Goal: Task Accomplishment & Management: Manage account settings

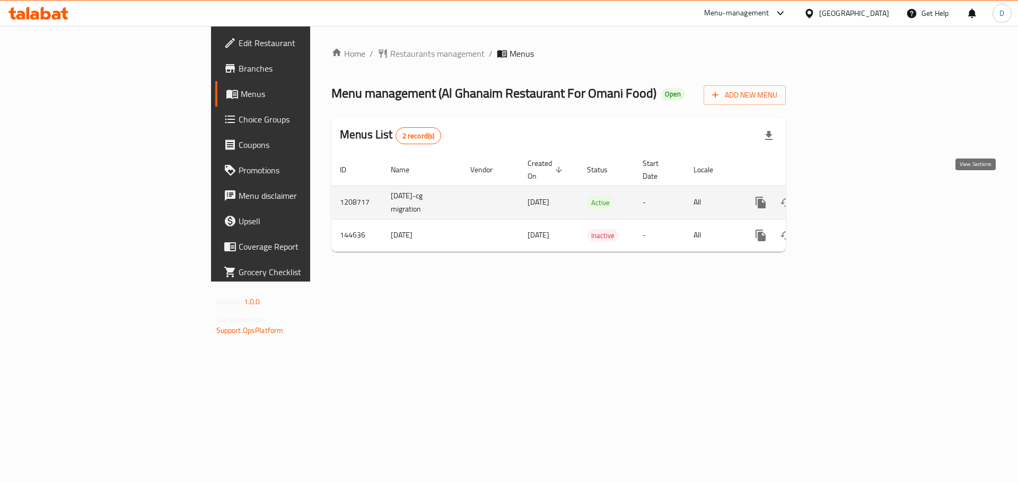
click at [844, 196] on icon "enhanced table" at bounding box center [837, 202] width 13 height 13
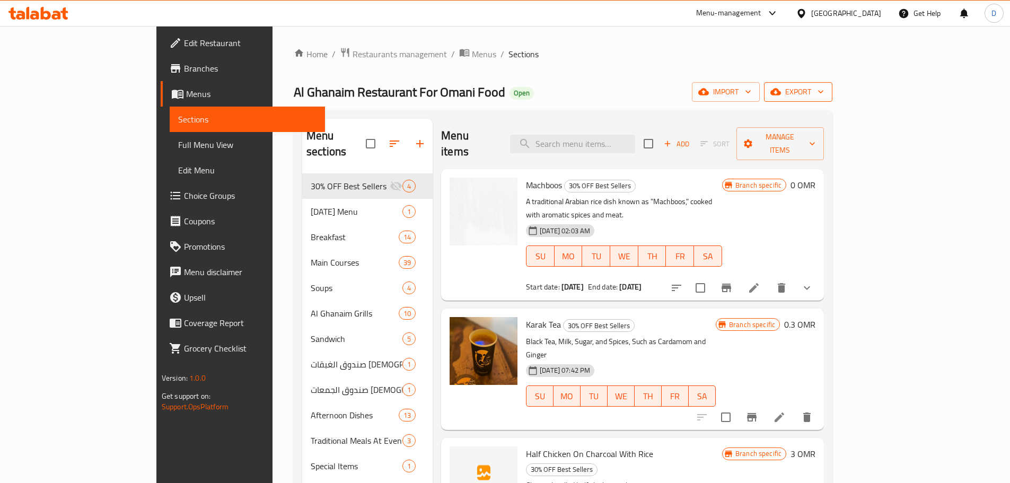
click at [824, 98] on span "export" at bounding box center [798, 91] width 51 height 13
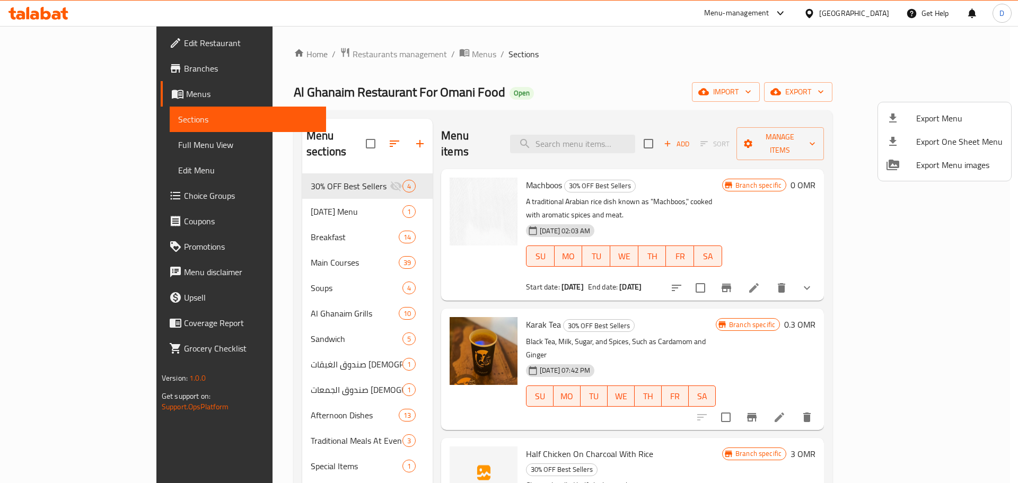
click at [765, 108] on div at bounding box center [509, 241] width 1018 height 483
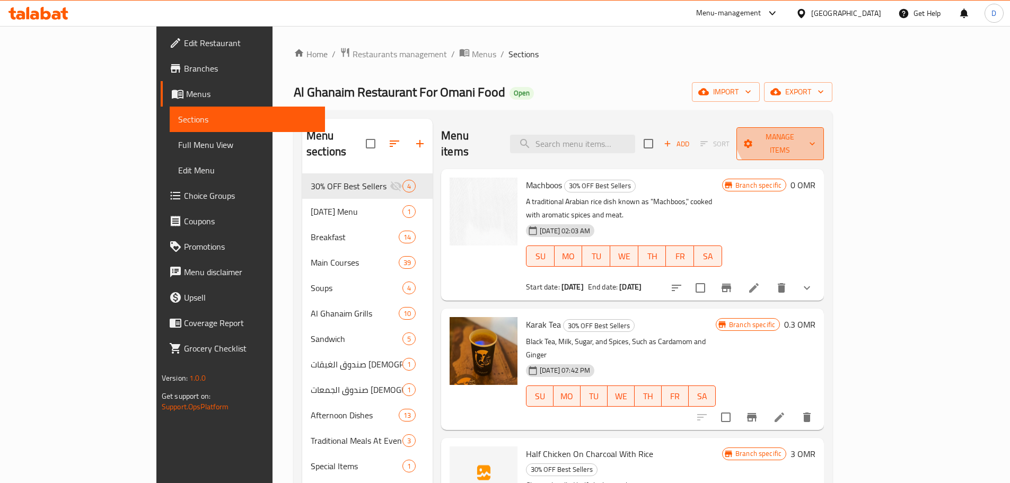
click at [816, 130] on span "Manage items" at bounding box center [780, 143] width 71 height 27
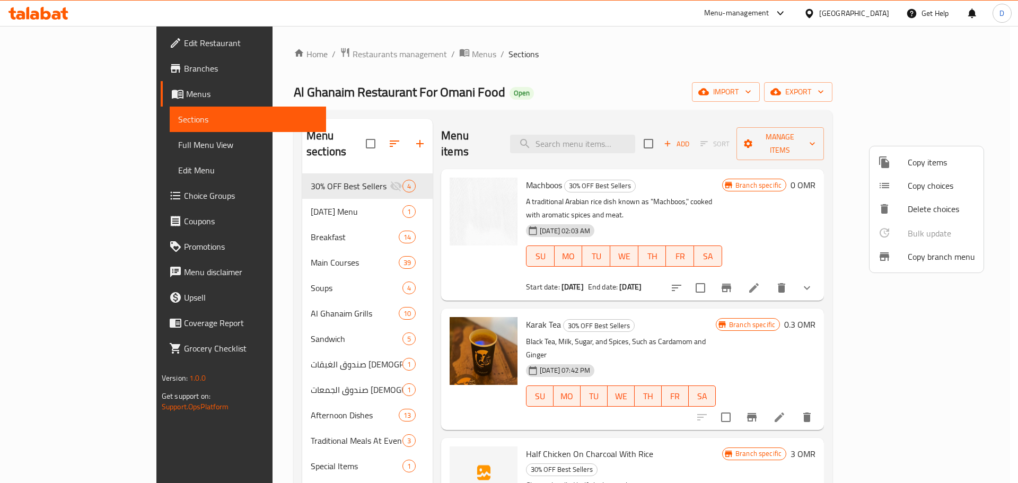
click at [924, 259] on span "Copy branch menu" at bounding box center [941, 256] width 67 height 13
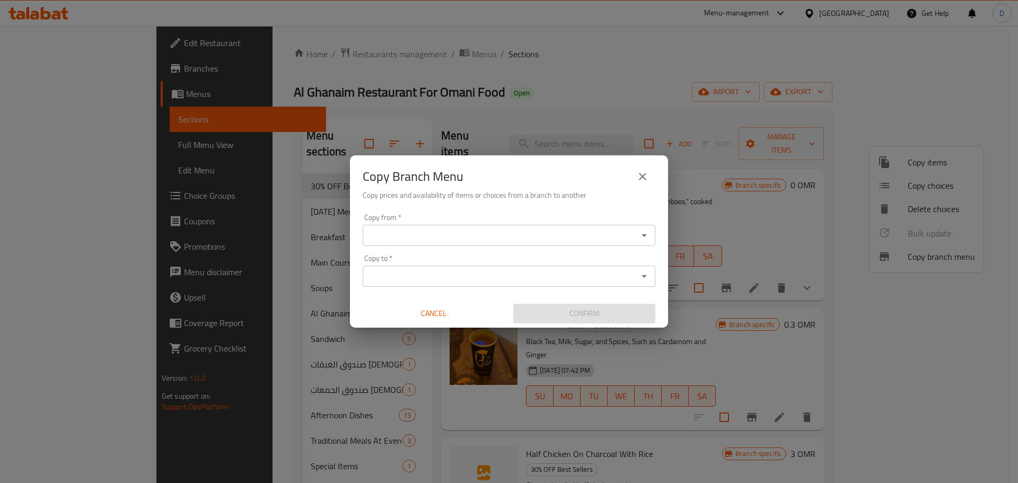
click at [471, 243] on div "Copy from *" at bounding box center [509, 235] width 293 height 21
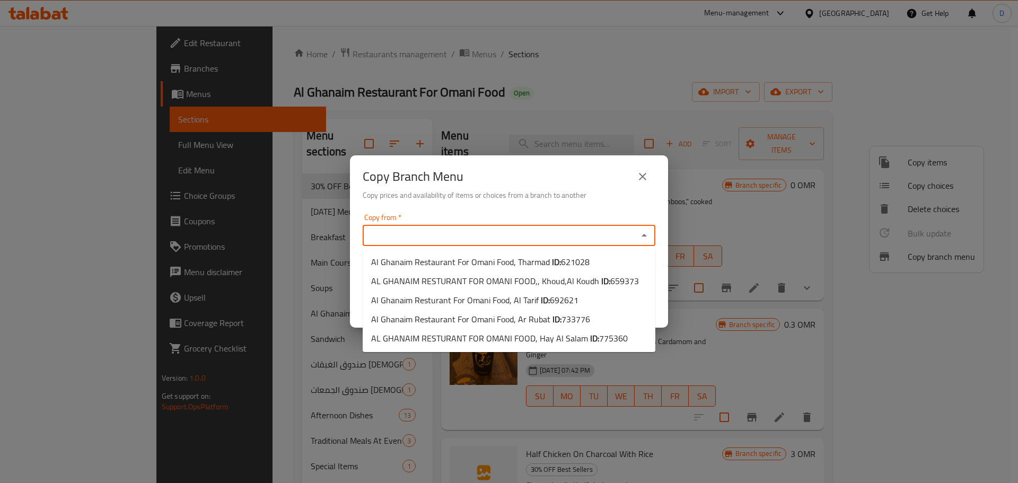
click at [567, 238] on input "Copy from   *" at bounding box center [500, 235] width 269 height 15
click at [553, 322] on b "ID:" at bounding box center [557, 319] width 9 height 16
type input "Al Ghanaim Restaurant For Omani Food, Ar Rubat"
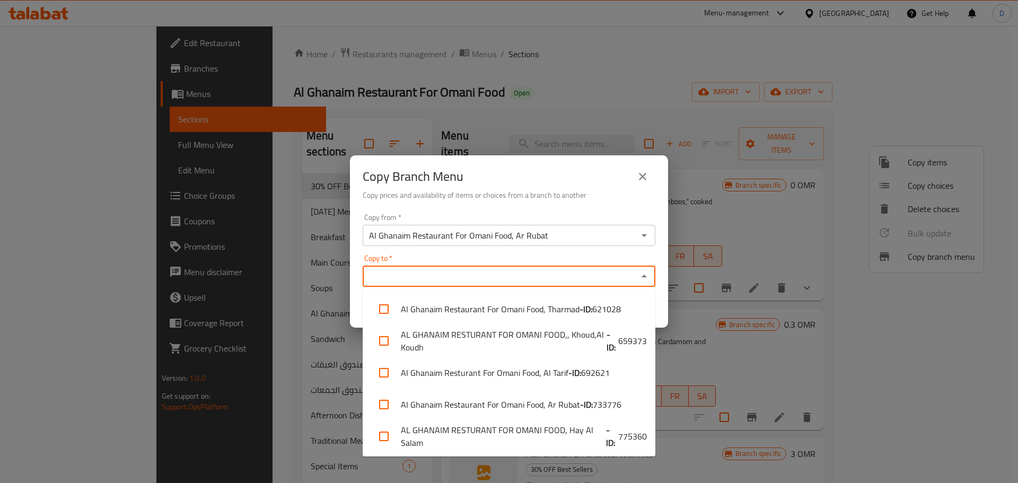
click at [520, 270] on input "Copy to   *" at bounding box center [500, 276] width 269 height 15
click at [546, 431] on li "AL GHANAIM RESTURANT FOR OMANI FOOD, Hay Al Salam - ID: 775360" at bounding box center [509, 437] width 293 height 32
checkbox input "true"
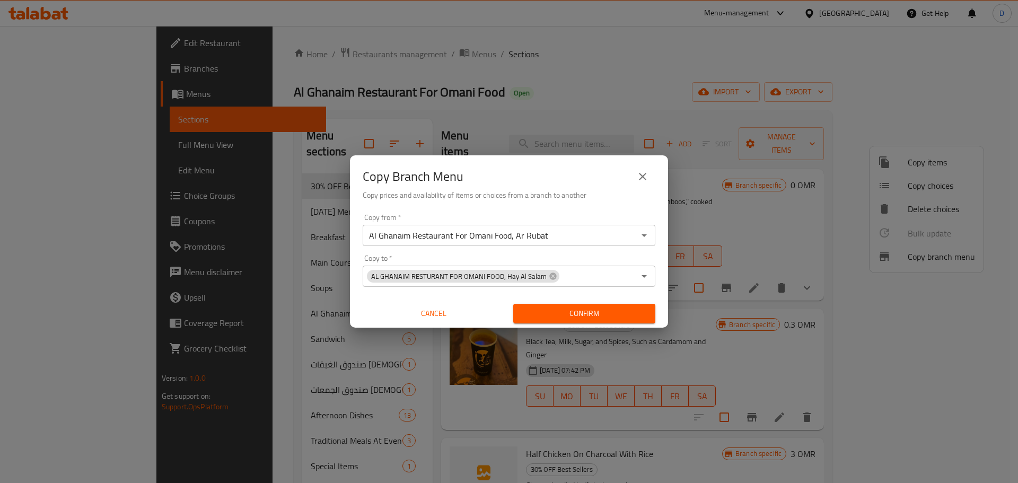
click at [662, 282] on div "Copy from   * Al Ghanaim Restaurant For Omani Food, Ar Rubat Copy from * Copy t…" at bounding box center [509, 268] width 318 height 118
click at [619, 314] on span "Confirm" at bounding box center [584, 313] width 125 height 13
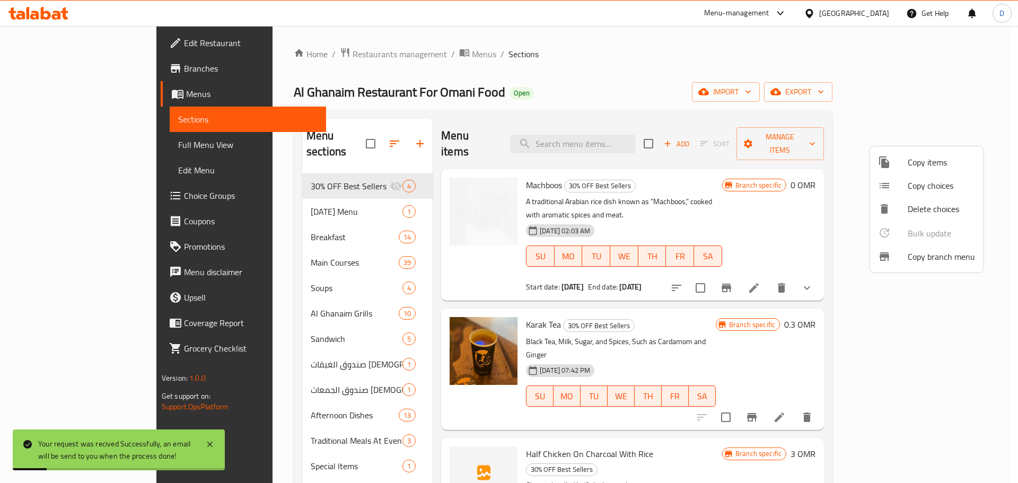
click at [931, 93] on div at bounding box center [509, 241] width 1018 height 483
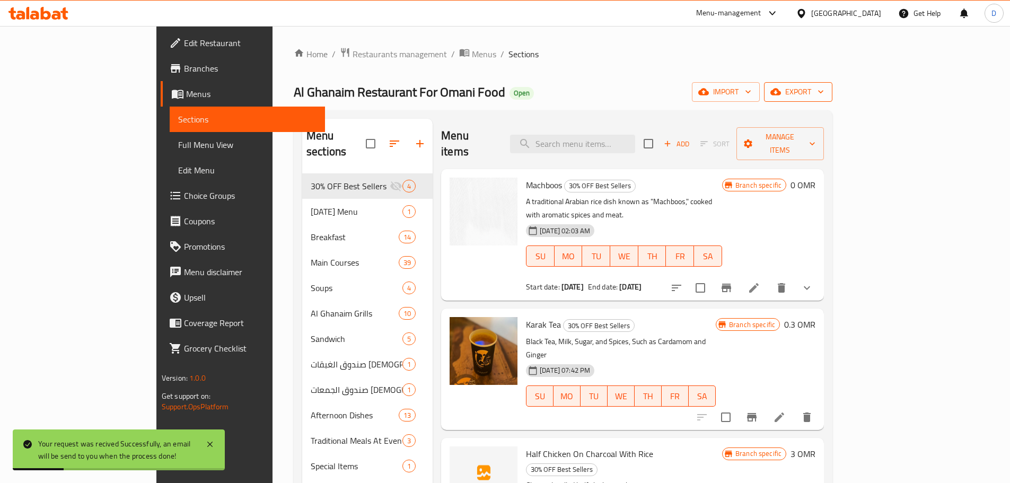
click at [781, 94] on icon "button" at bounding box center [775, 92] width 11 height 7
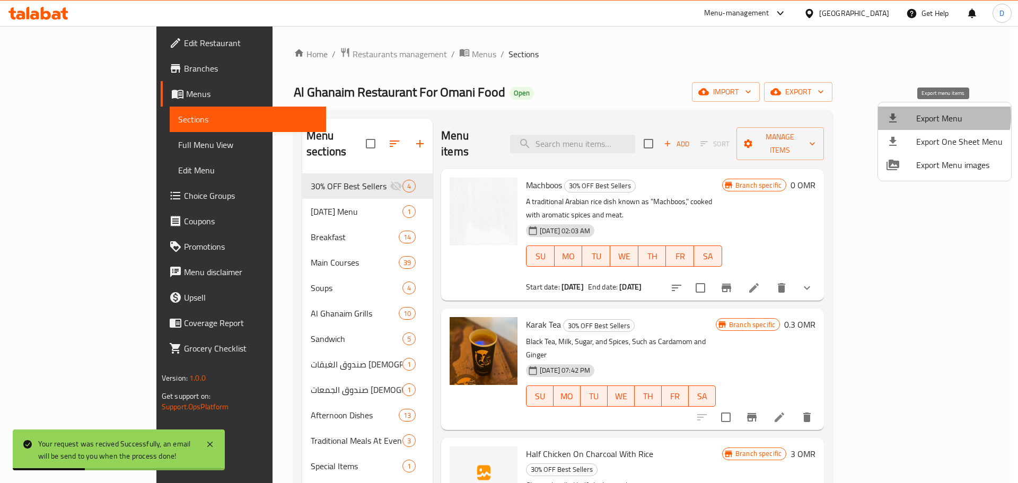
click at [927, 116] on span "Export Menu" at bounding box center [959, 118] width 86 height 13
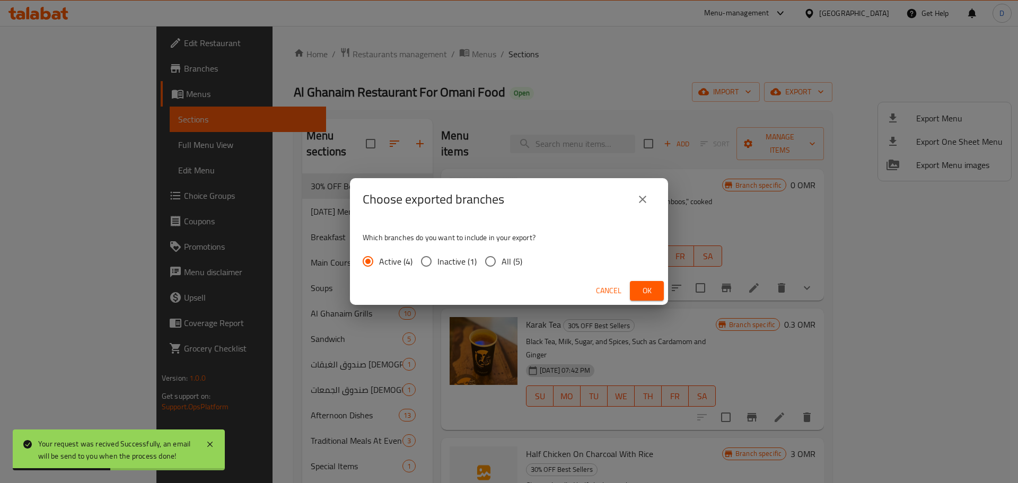
click at [512, 266] on span "All (5)" at bounding box center [512, 261] width 21 height 13
click at [502, 266] on input "All (5)" at bounding box center [490, 261] width 22 height 22
radio input "true"
click at [649, 296] on span "Ok" at bounding box center [646, 290] width 17 height 13
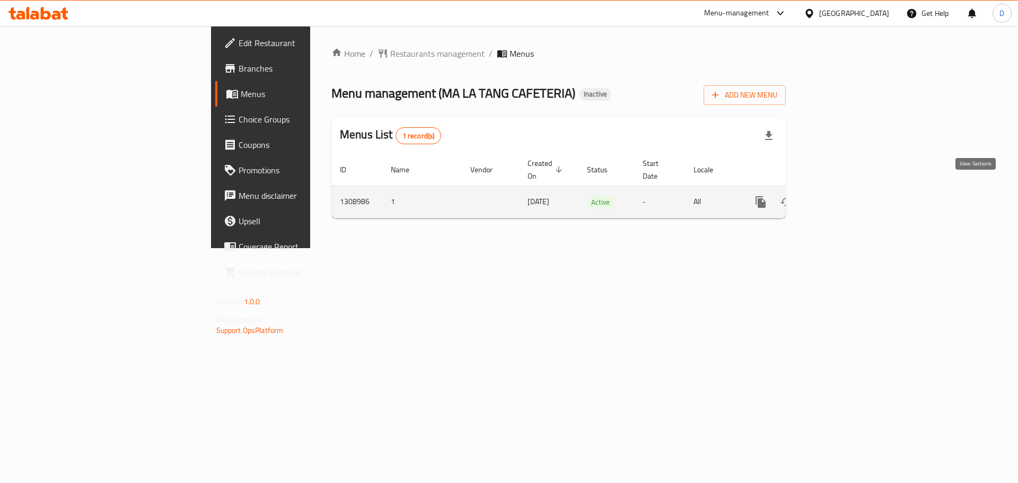
click at [844, 196] on icon "enhanced table" at bounding box center [837, 202] width 13 height 13
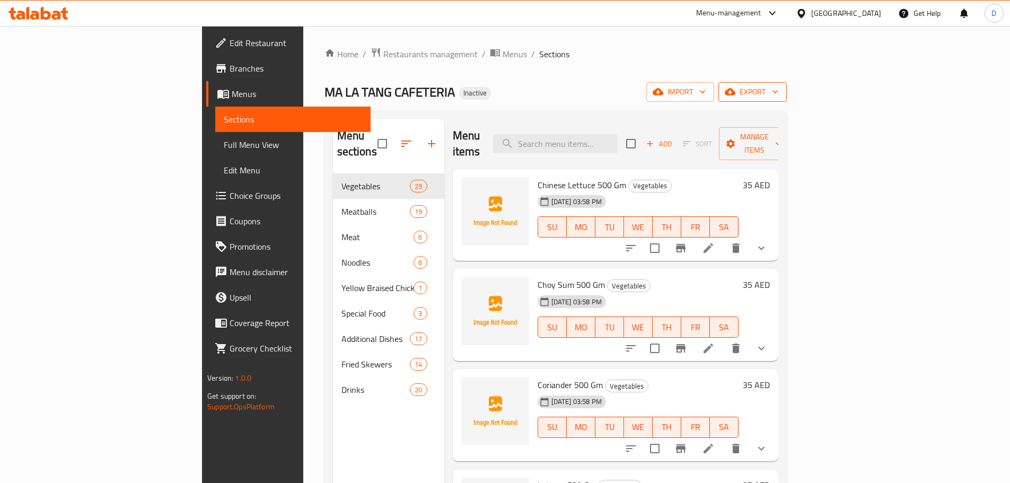
click at [735, 95] on icon "button" at bounding box center [730, 92] width 11 height 7
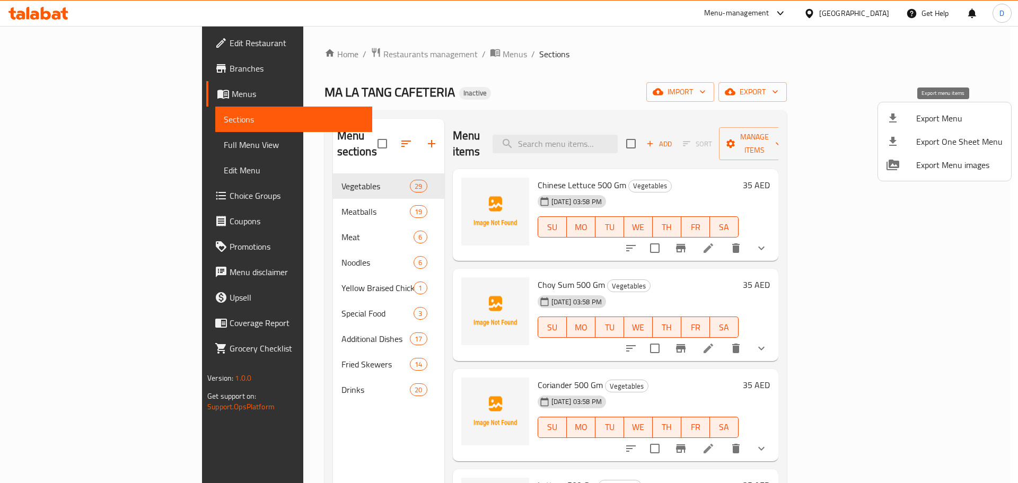
click at [937, 116] on span "Export Menu" at bounding box center [959, 118] width 86 height 13
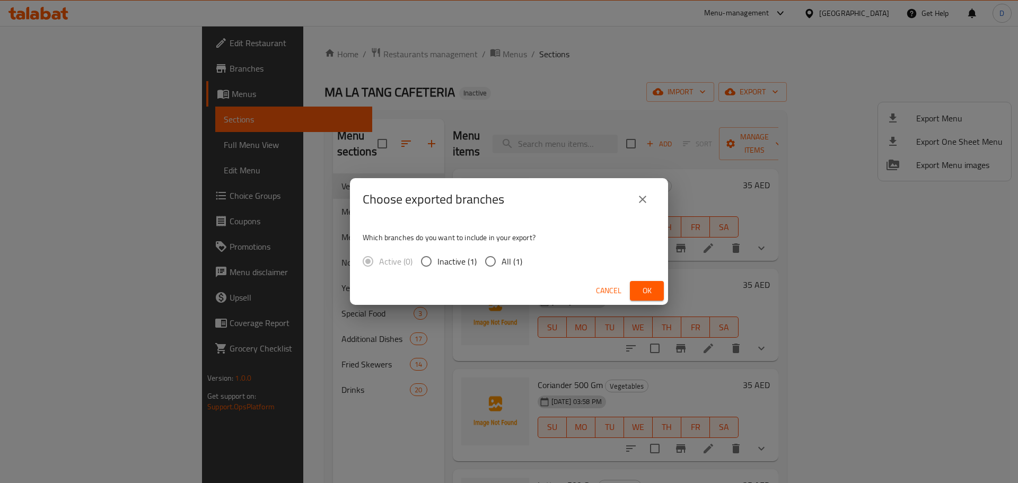
click at [502, 262] on span "All (1)" at bounding box center [512, 261] width 21 height 13
click at [501, 262] on input "All (1)" at bounding box center [490, 261] width 22 height 22
radio input "true"
click at [650, 296] on span "Ok" at bounding box center [646, 290] width 17 height 13
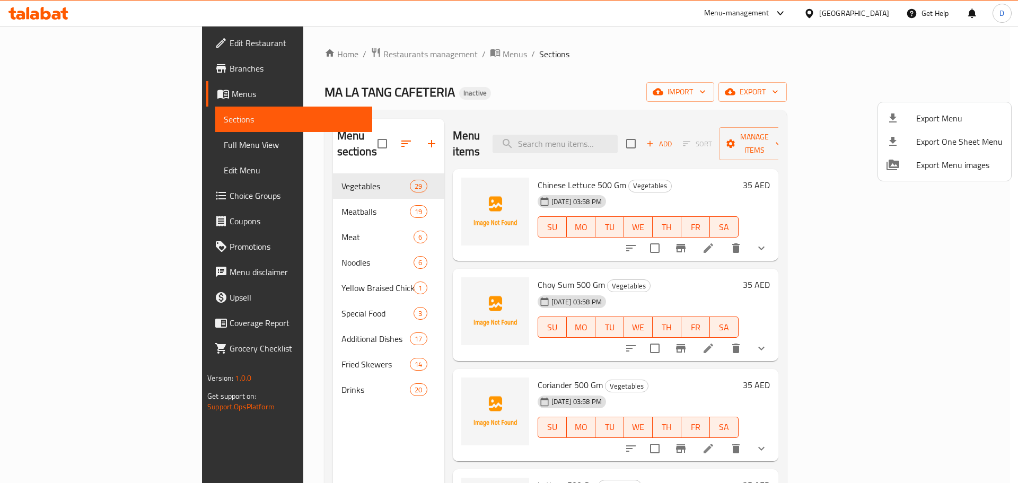
click at [113, 141] on div at bounding box center [509, 241] width 1018 height 483
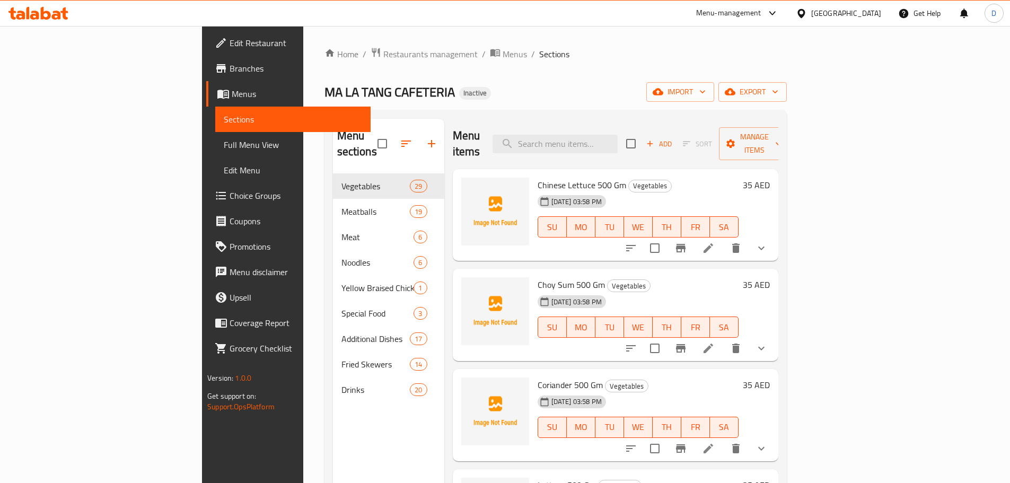
drag, startPoint x: 115, startPoint y: 140, endPoint x: 251, endPoint y: 0, distance: 195.4
click at [224, 140] on span "Full Menu View" at bounding box center [293, 144] width 138 height 13
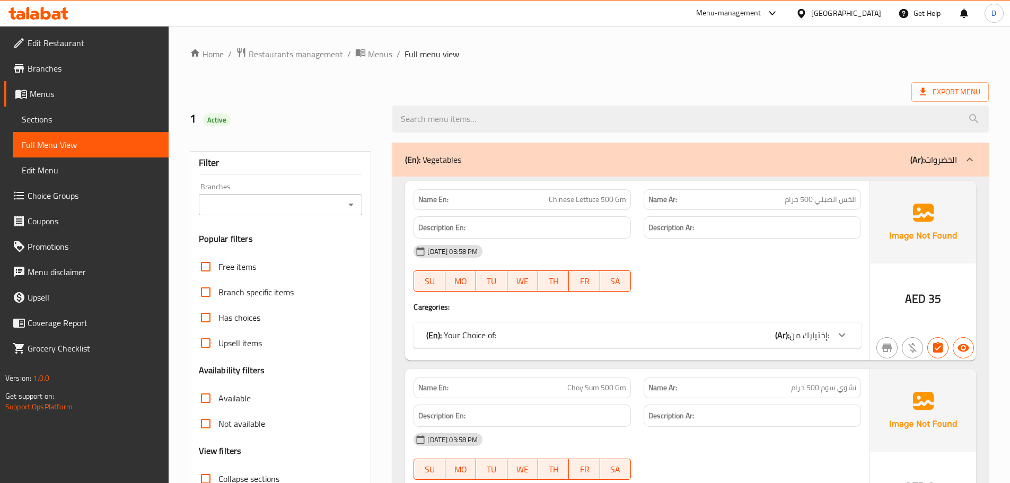
scroll to position [212, 0]
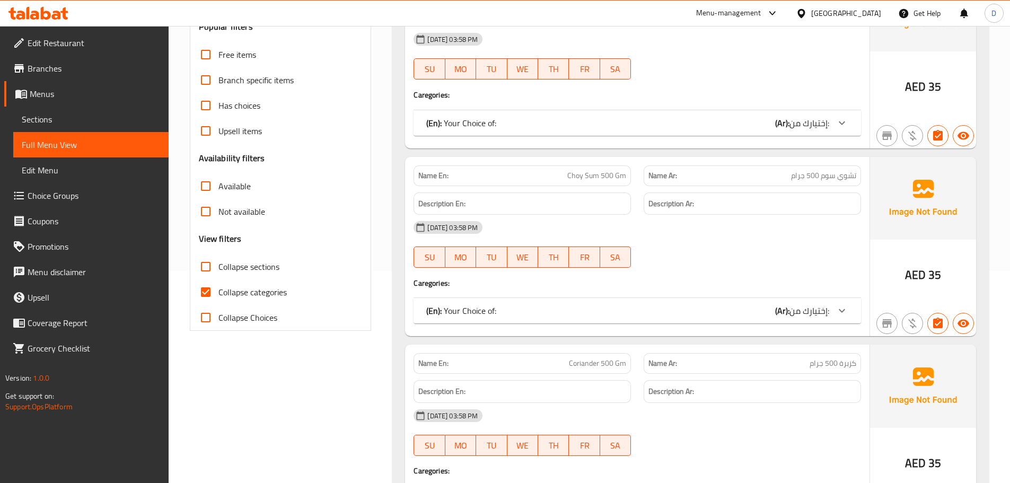
click at [224, 287] on span "Collapse categories" at bounding box center [252, 292] width 68 height 13
click at [218, 287] on input "Collapse categories" at bounding box center [205, 291] width 25 height 25
checkbox input "false"
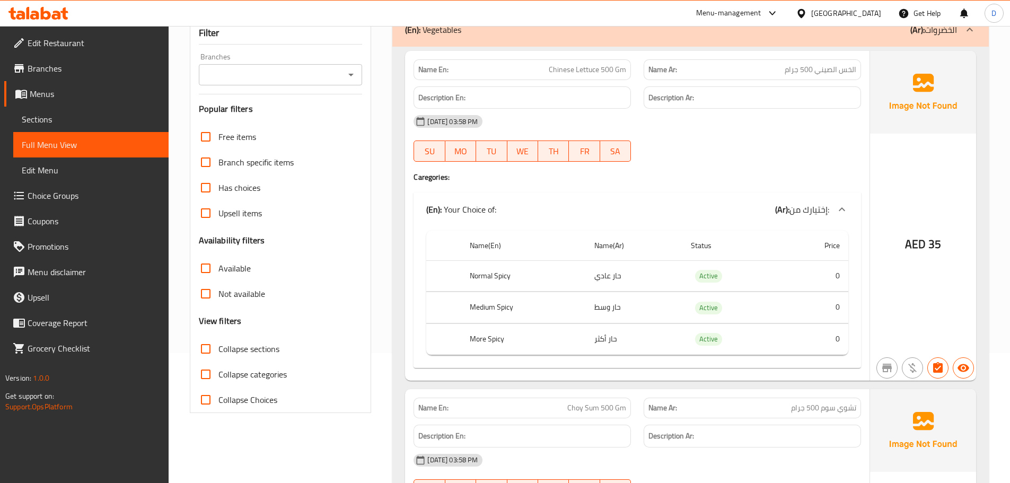
scroll to position [106, 0]
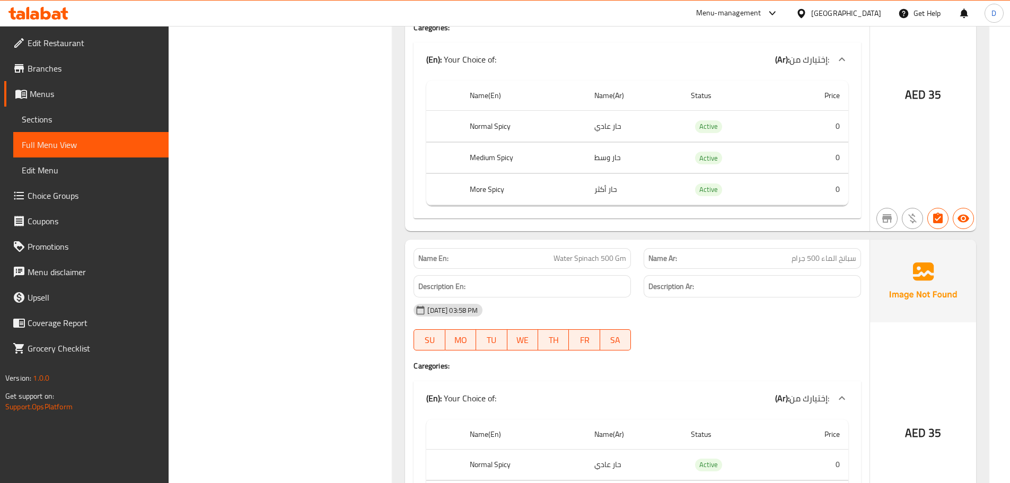
scroll to position [1326, 0]
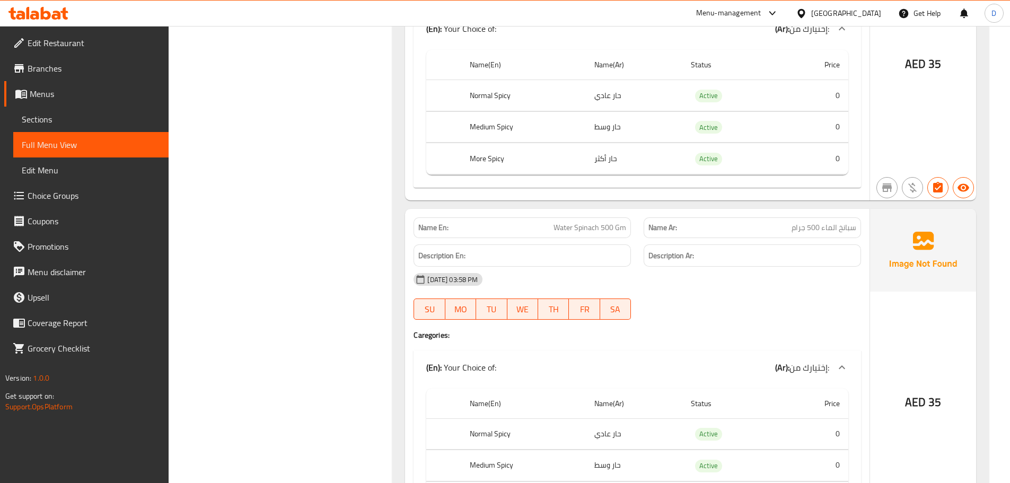
click at [585, 228] on span "Water Spinach 500 Gm" at bounding box center [590, 227] width 73 height 11
copy span "Spinach"
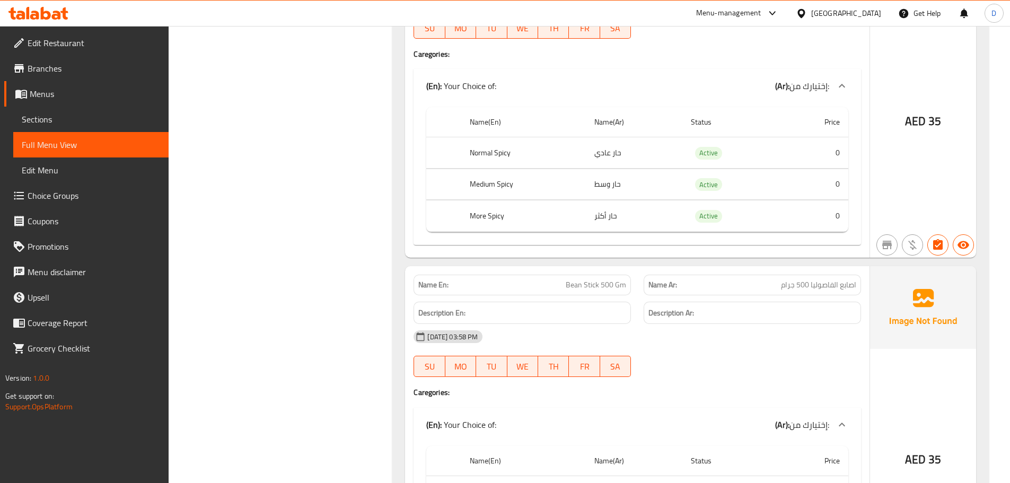
scroll to position [3023, 0]
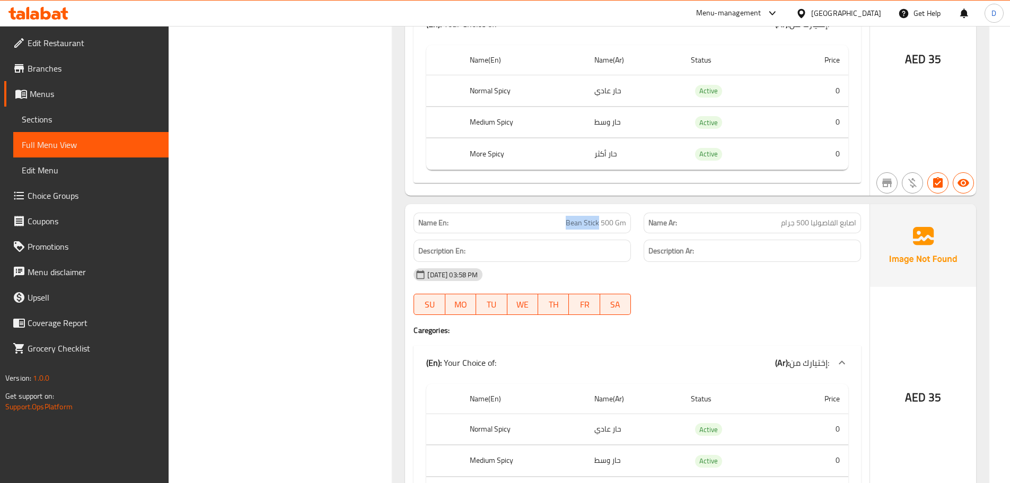
drag, startPoint x: 600, startPoint y: 225, endPoint x: 566, endPoint y: 226, distance: 33.4
click at [566, 226] on p "Name En: Bean Stick 500 Gm" at bounding box center [522, 222] width 208 height 11
copy span "Bean Stick"
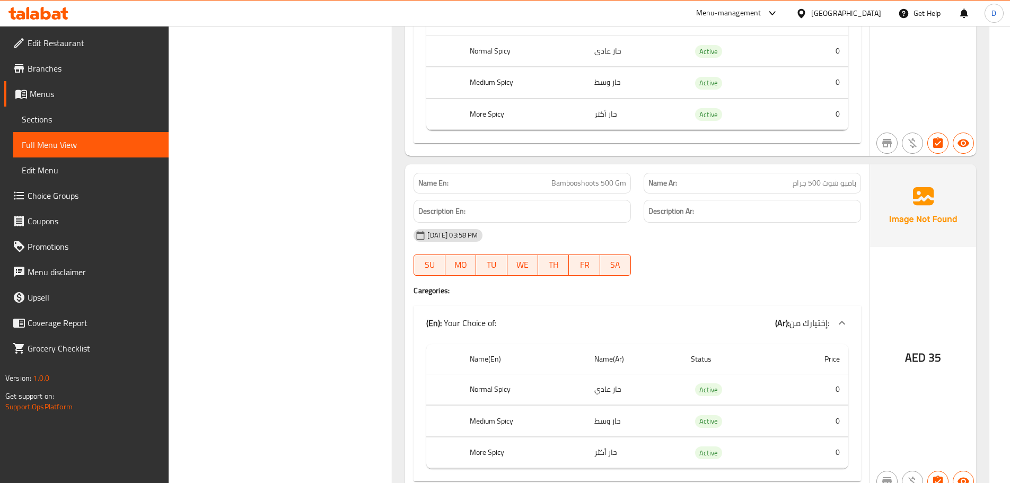
scroll to position [4772, 0]
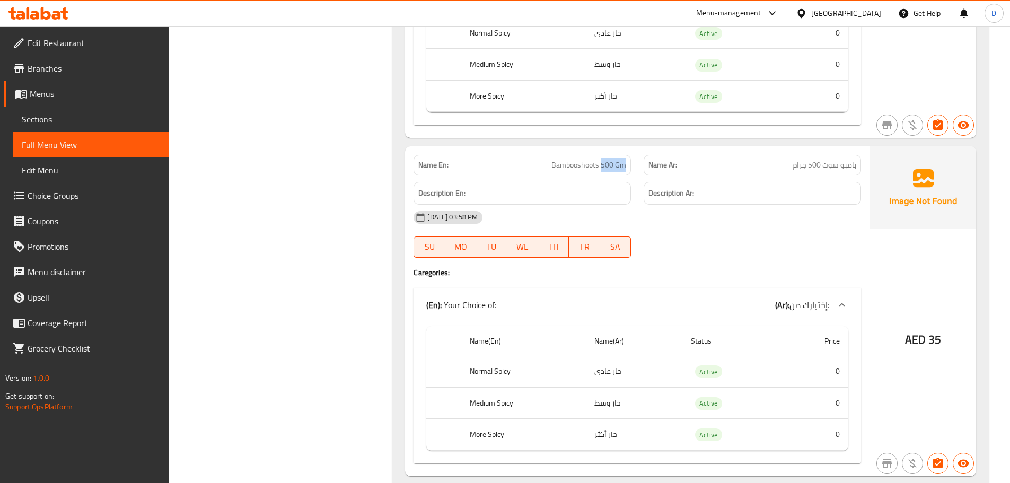
drag, startPoint x: 603, startPoint y: 166, endPoint x: 629, endPoint y: 172, distance: 27.3
click at [629, 172] on div "Name En: Bambooshoots 500 Gm" at bounding box center [522, 165] width 217 height 21
copy span "500 Gm"
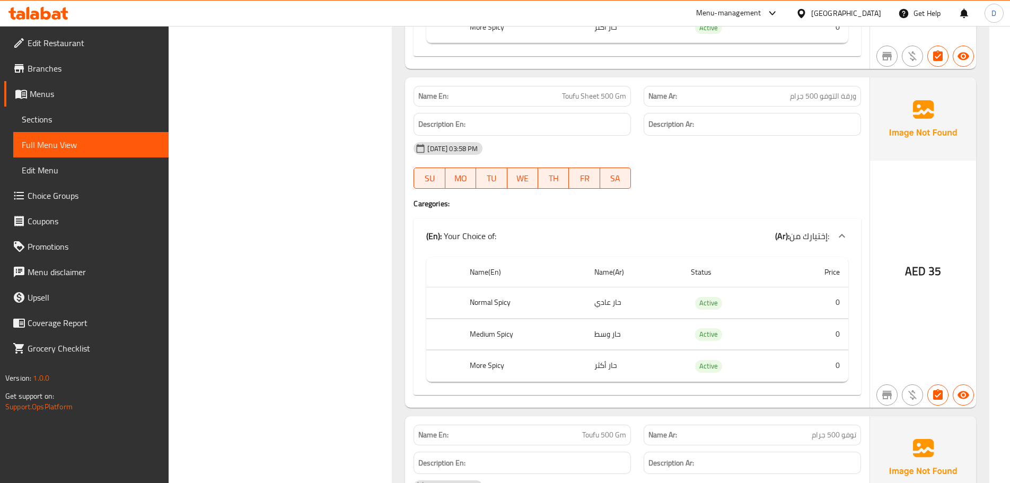
scroll to position [5197, 0]
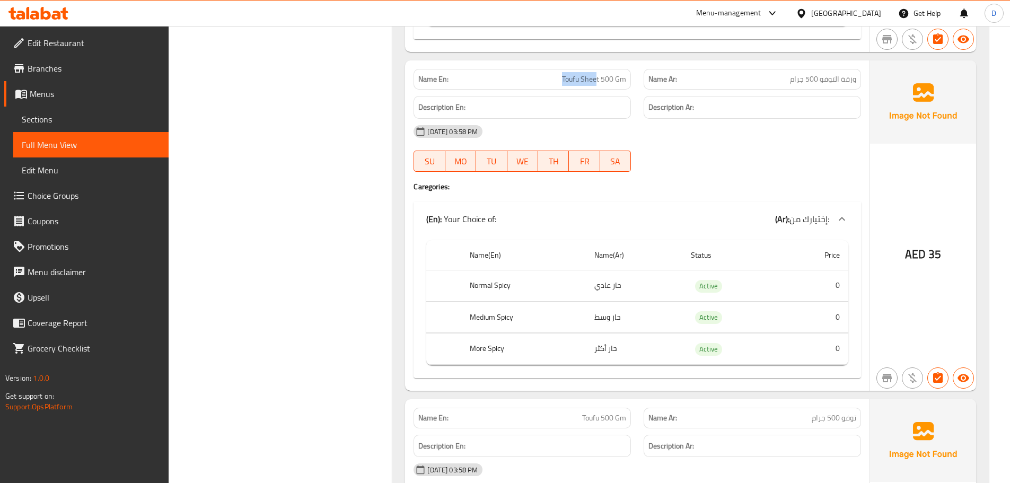
drag, startPoint x: 598, startPoint y: 80, endPoint x: 547, endPoint y: 78, distance: 51.4
click at [547, 78] on p "Name En: Toufu Sheet 500 Gm" at bounding box center [522, 79] width 208 height 11
click at [582, 77] on span "Toufu Sheet 500 Gm" at bounding box center [594, 79] width 64 height 11
drag, startPoint x: 599, startPoint y: 79, endPoint x: 564, endPoint y: 79, distance: 35.0
click at [564, 79] on span "Toufu Sheet 500 Gm" at bounding box center [594, 79] width 64 height 11
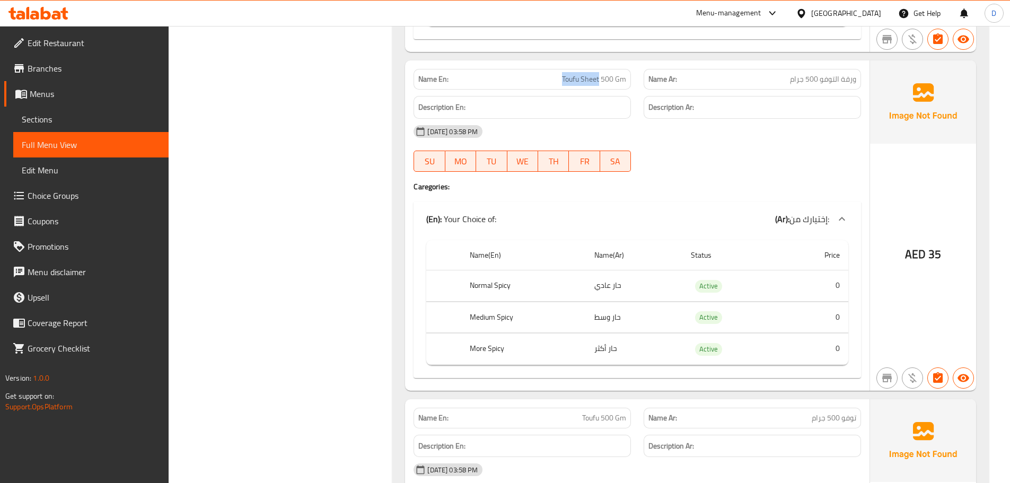
copy span "Toufu Sheet"
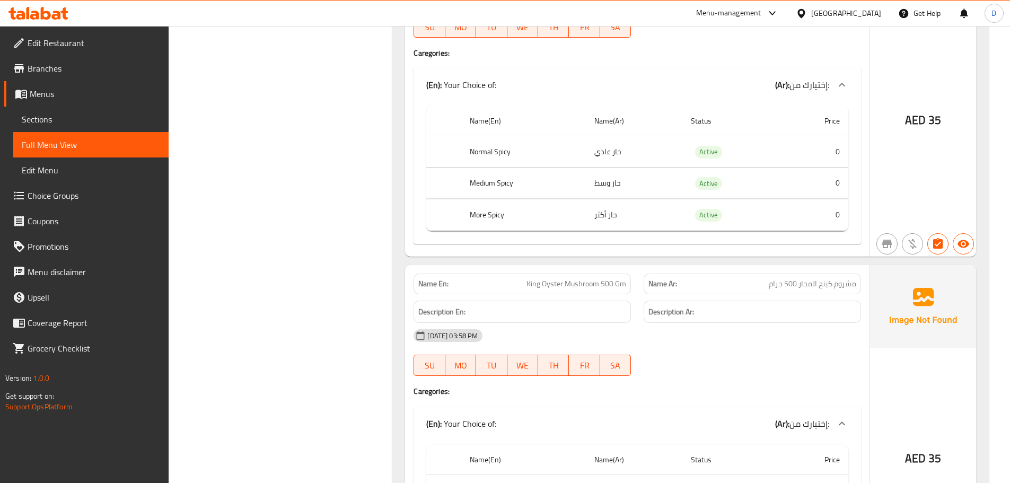
scroll to position [7053, 0]
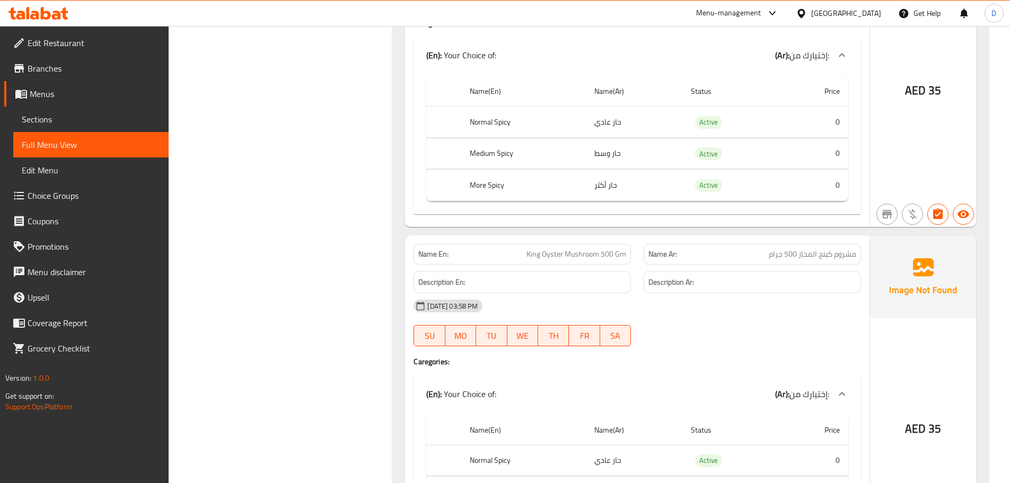
click at [562, 253] on span "King Oyster Mushroom 500 Gm" at bounding box center [577, 254] width 100 height 11
copy span "Oyster"
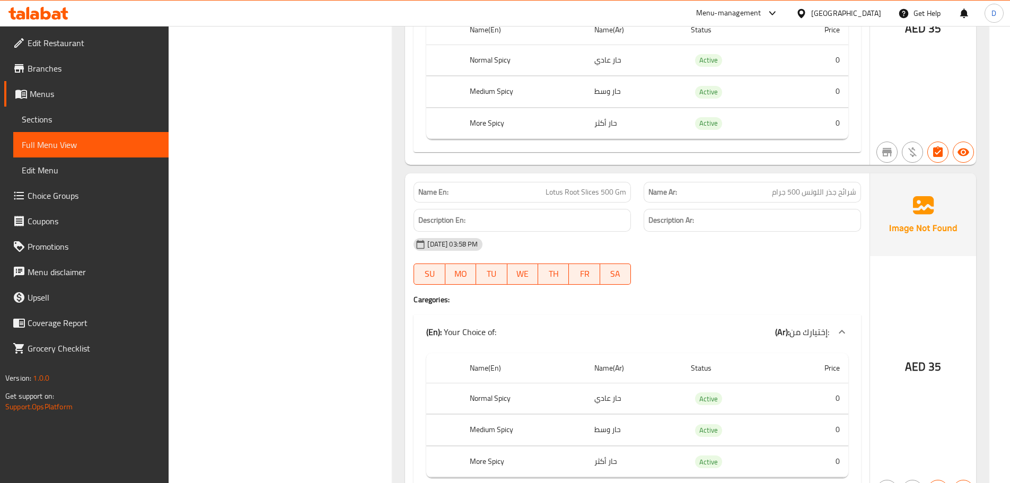
scroll to position [7689, 0]
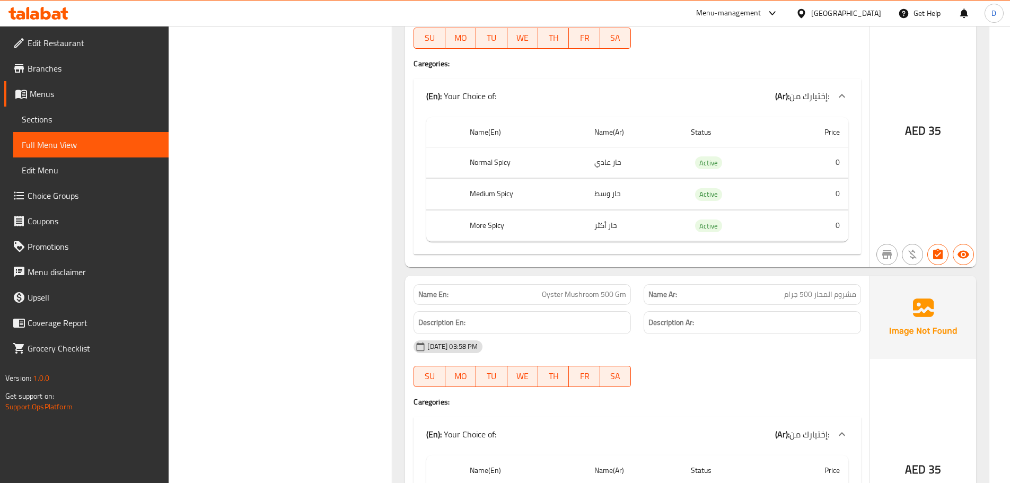
click at [582, 293] on span "Oyster Mushroom 500 Gm" at bounding box center [584, 294] width 84 height 11
copy span "Oyster Mushroom 500 Gm"
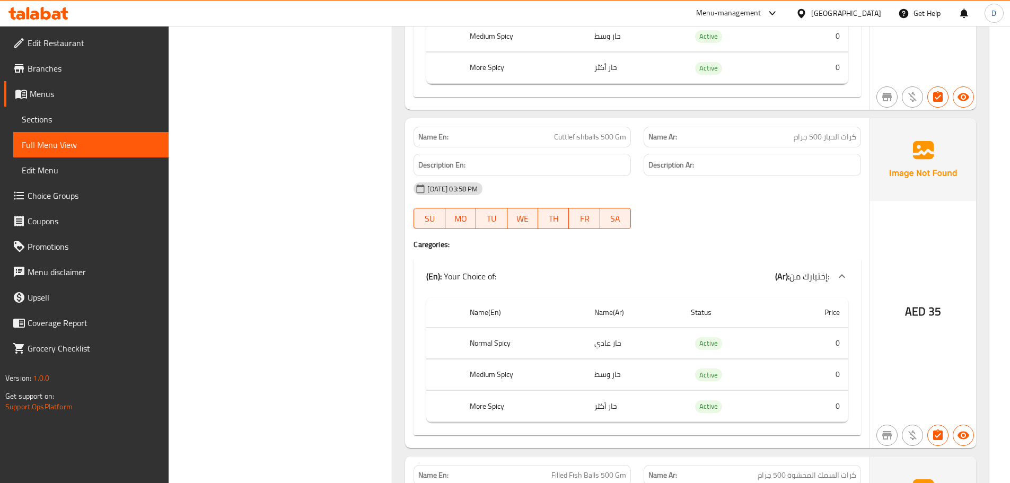
scroll to position [11295, 0]
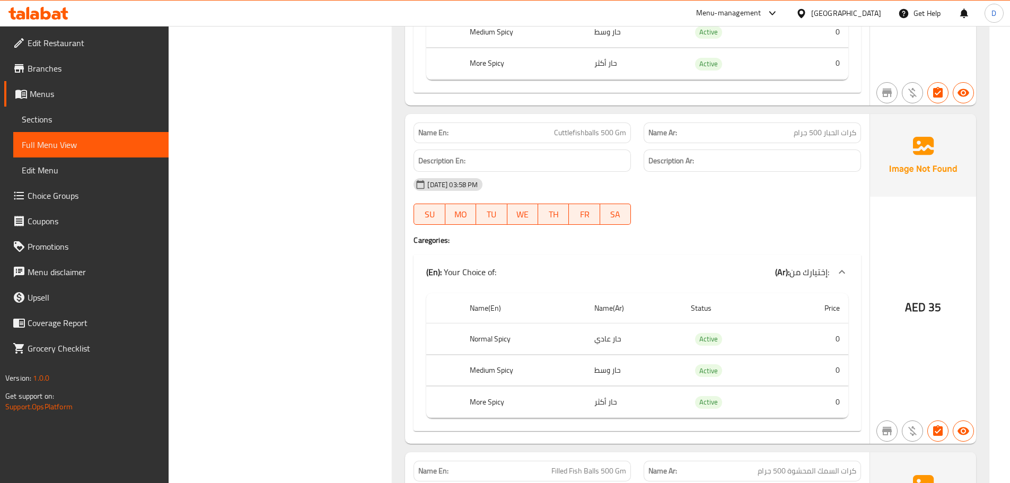
copy span "Cuttlefishballs"
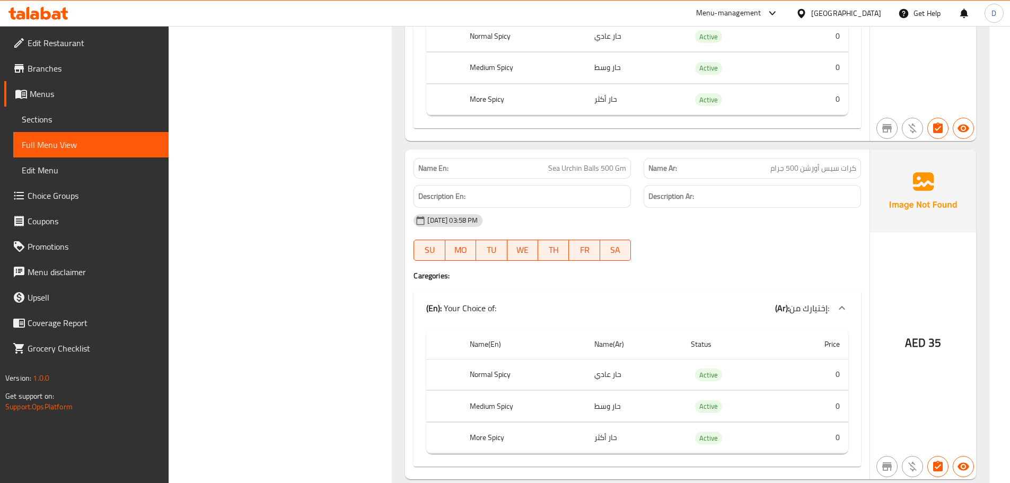
scroll to position [13681, 0]
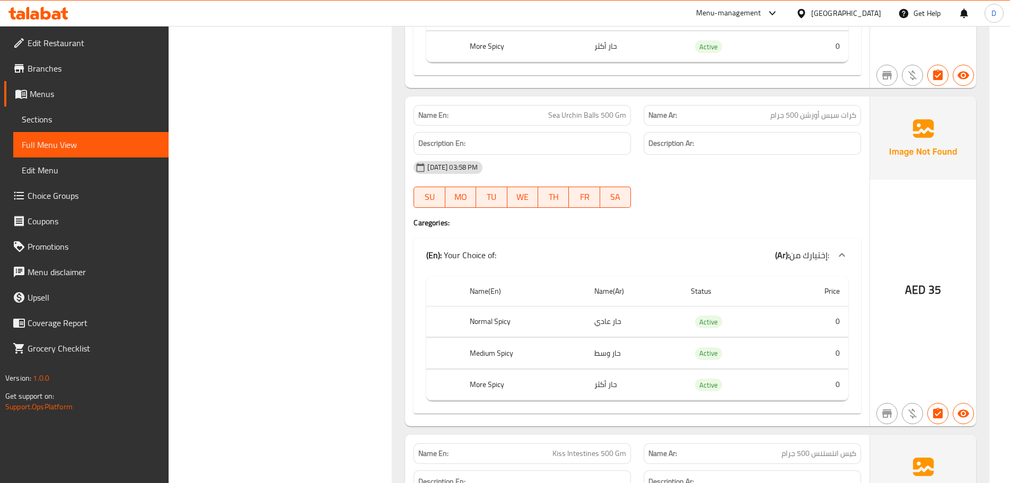
copy span "Urchin"
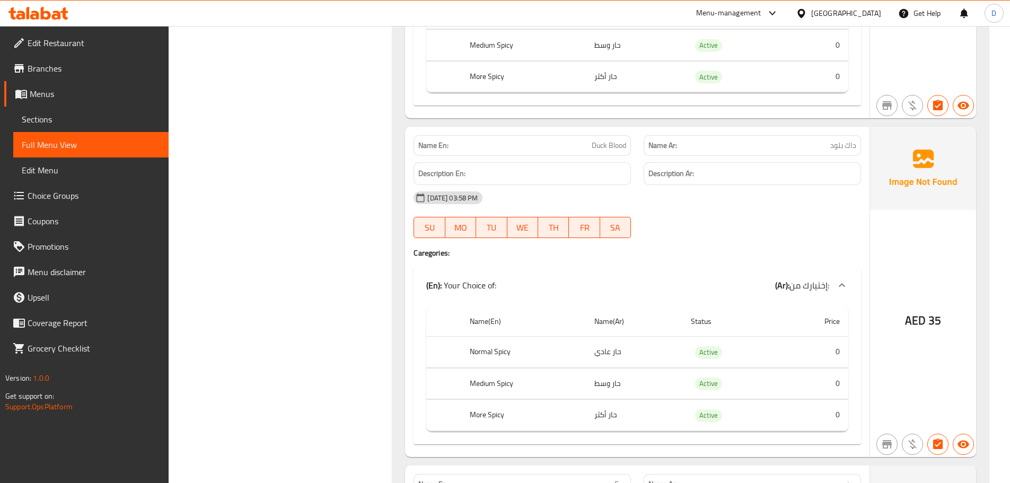
scroll to position [16757, 0]
copy span "Duck Blood"
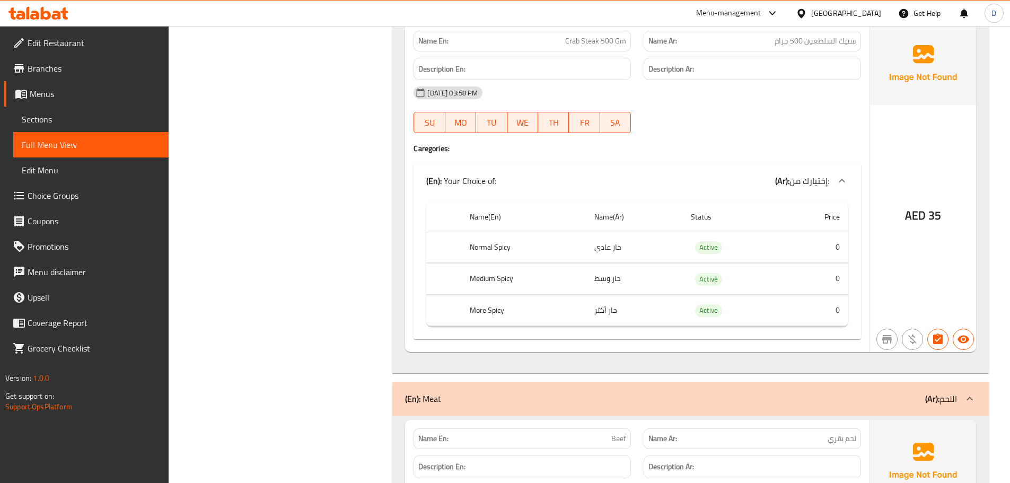
scroll to position [16014, 0]
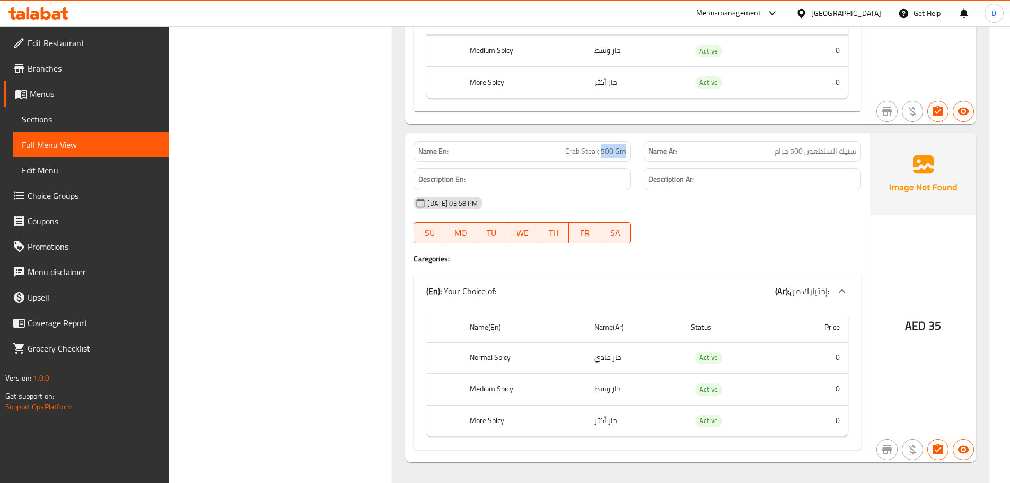
drag, startPoint x: 602, startPoint y: 152, endPoint x: 630, endPoint y: 152, distance: 28.1
drag, startPoint x: 802, startPoint y: 155, endPoint x: 760, endPoint y: 152, distance: 42.1
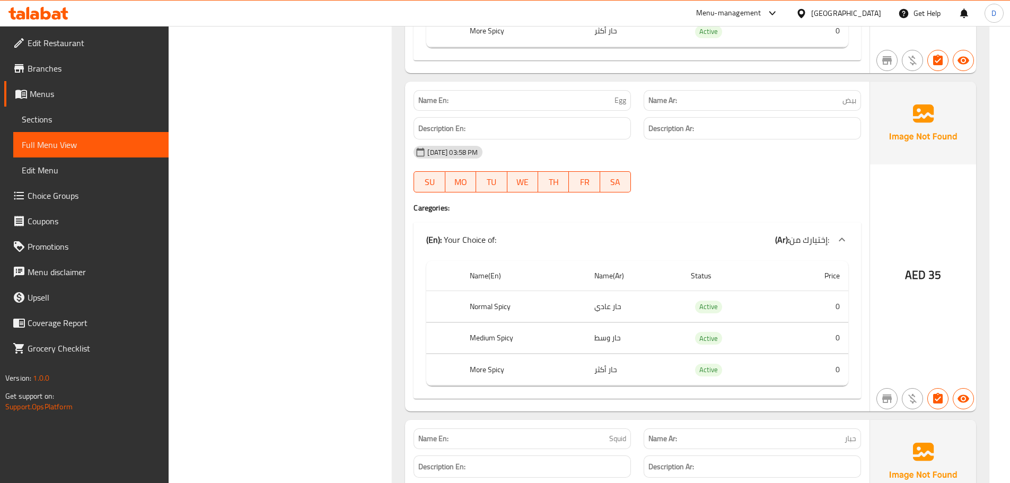
scroll to position [17181, 0]
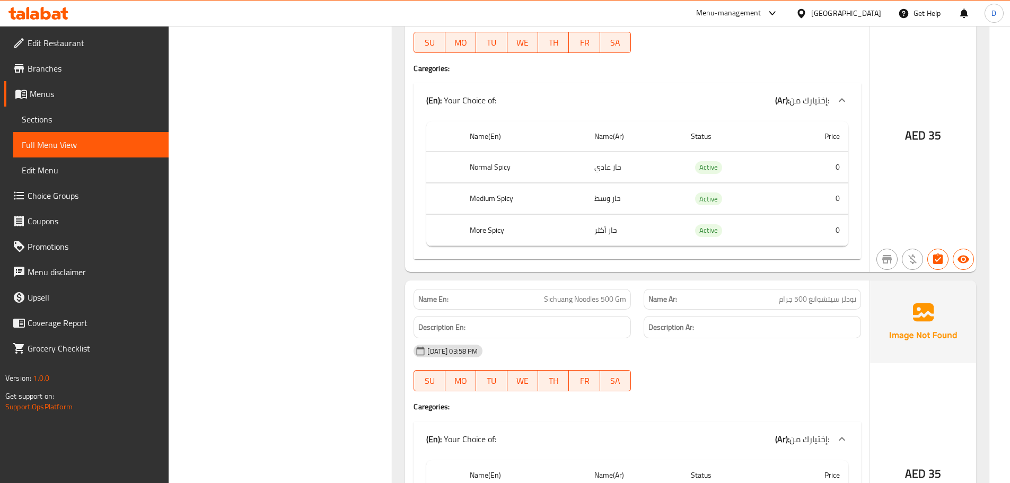
scroll to position [19355, 0]
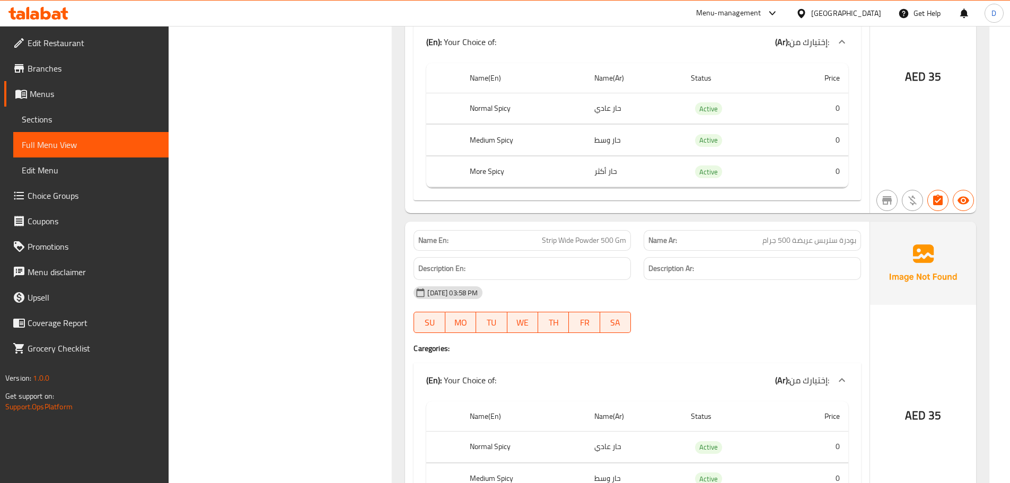
scroll to position [19938, 0]
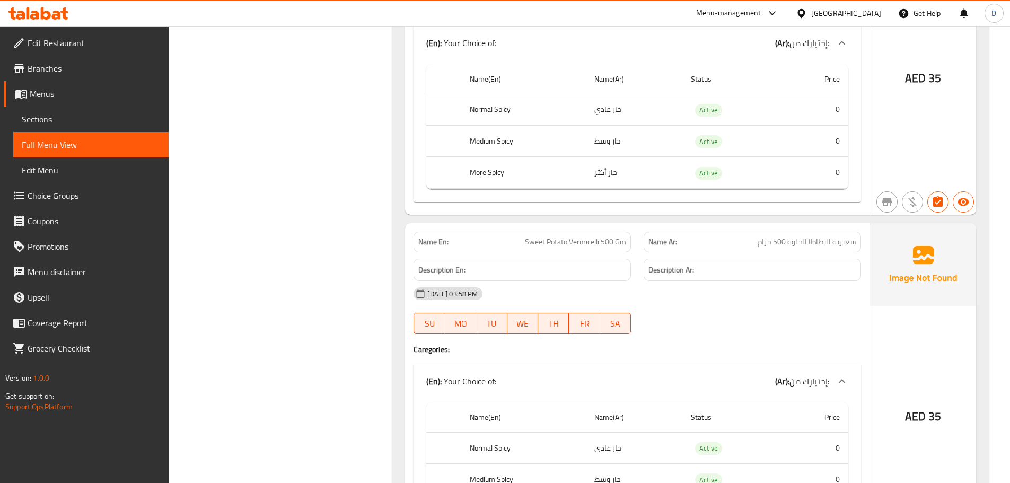
scroll to position [20628, 0]
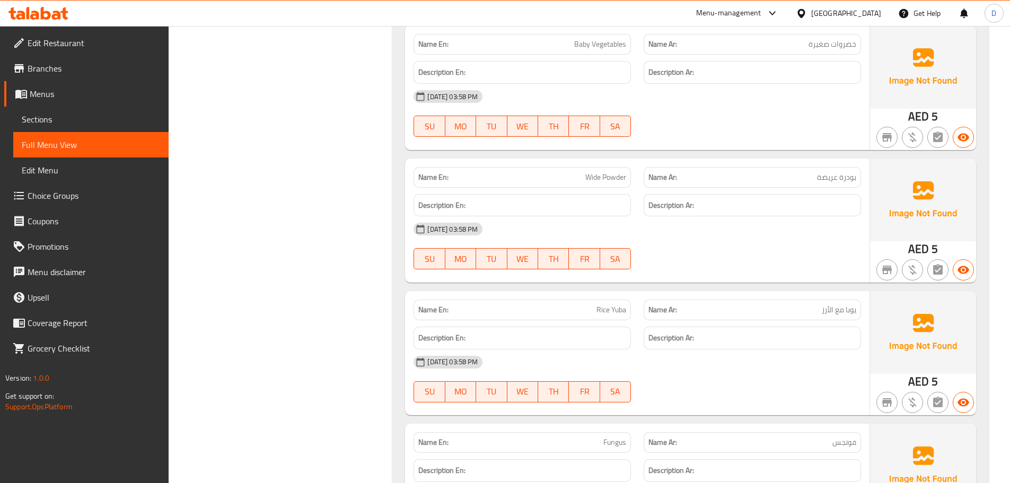
scroll to position [21900, 0]
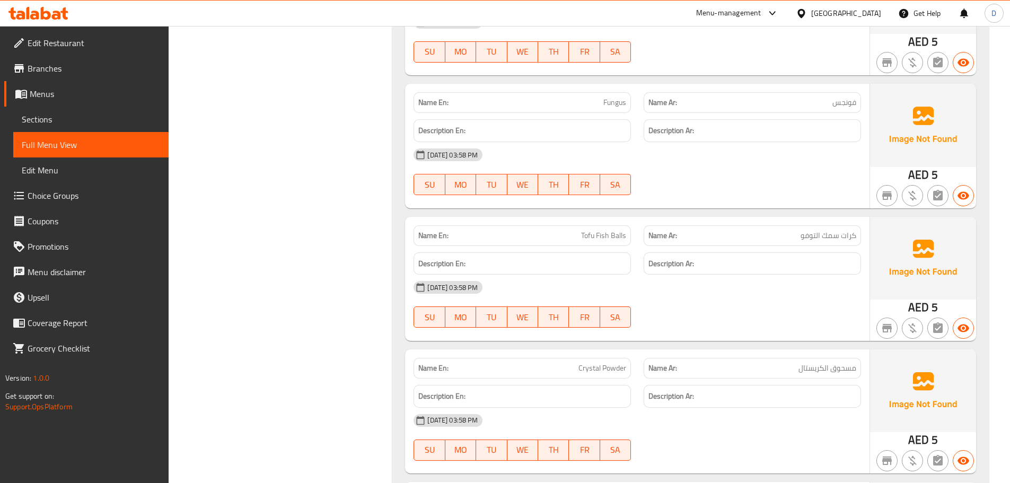
scroll to position [22272, 0]
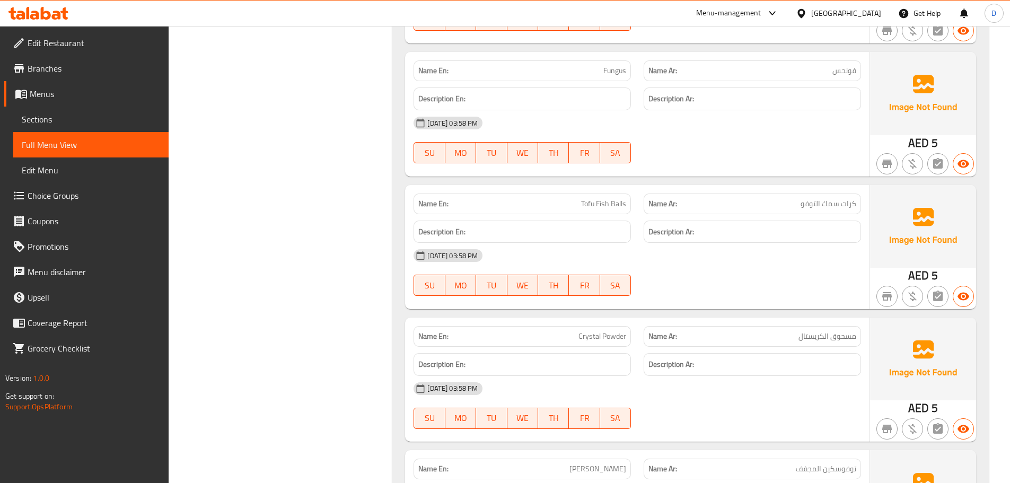
drag, startPoint x: 555, startPoint y: 194, endPoint x: 546, endPoint y: 194, distance: 9.0
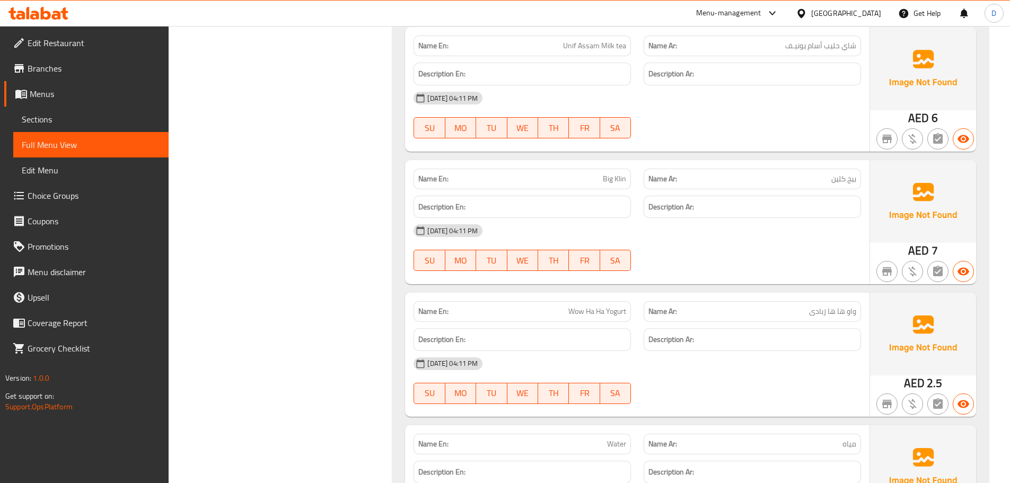
scroll to position [27839, 0]
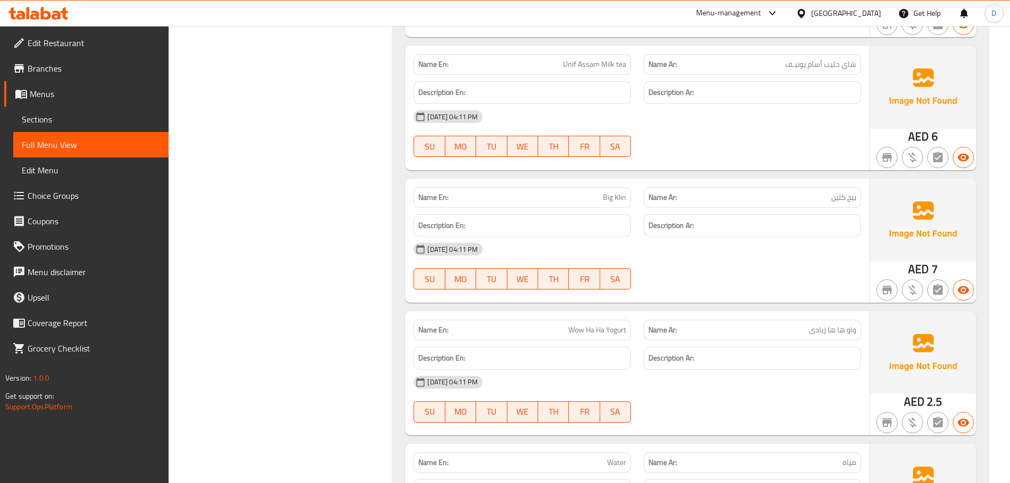
drag, startPoint x: 553, startPoint y: 81, endPoint x: 502, endPoint y: 58, distance: 56.1
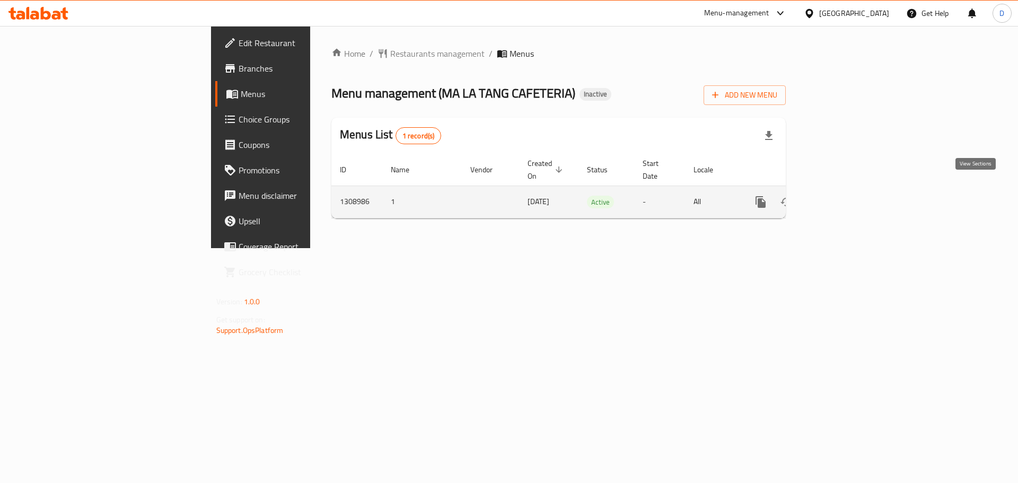
click at [842, 197] on icon "enhanced table" at bounding box center [838, 202] width 10 height 10
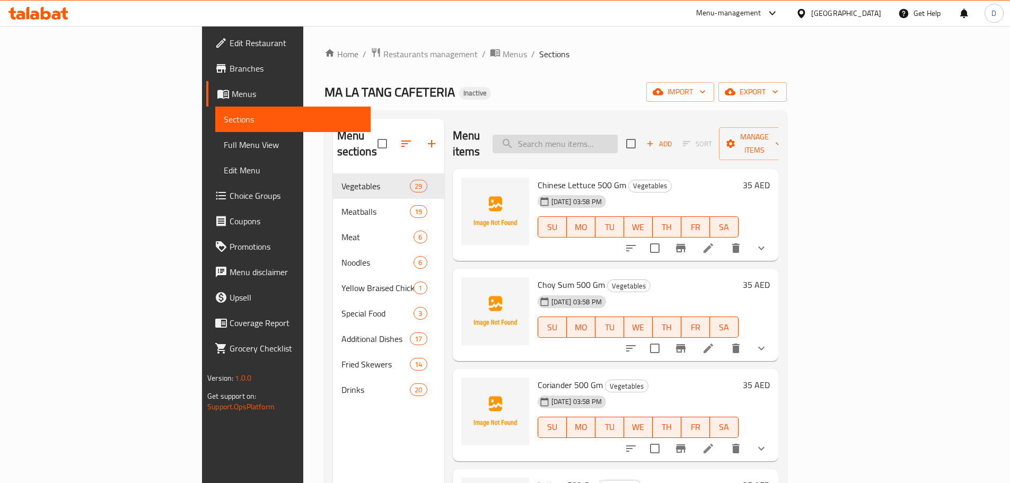
click at [616, 141] on input "search" at bounding box center [555, 144] width 125 height 19
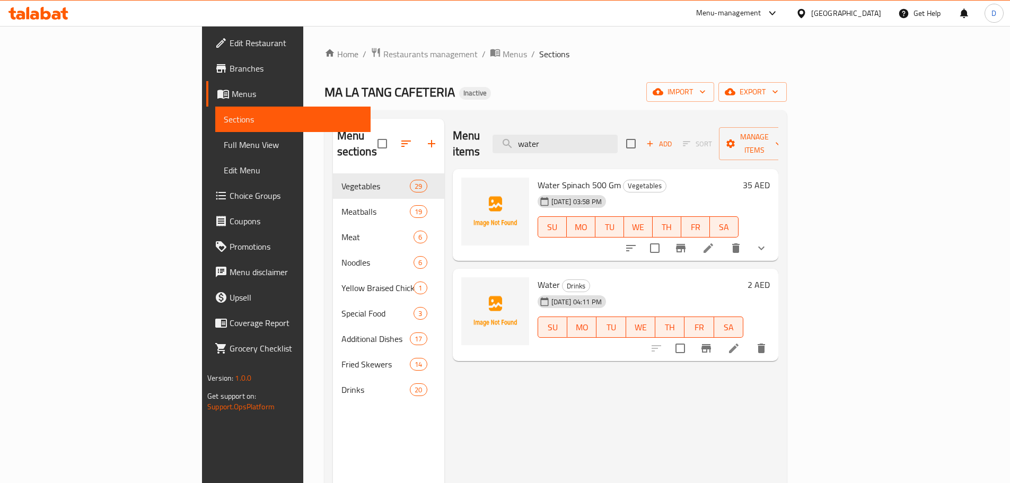
type input "water"
click at [723, 239] on li at bounding box center [709, 248] width 30 height 19
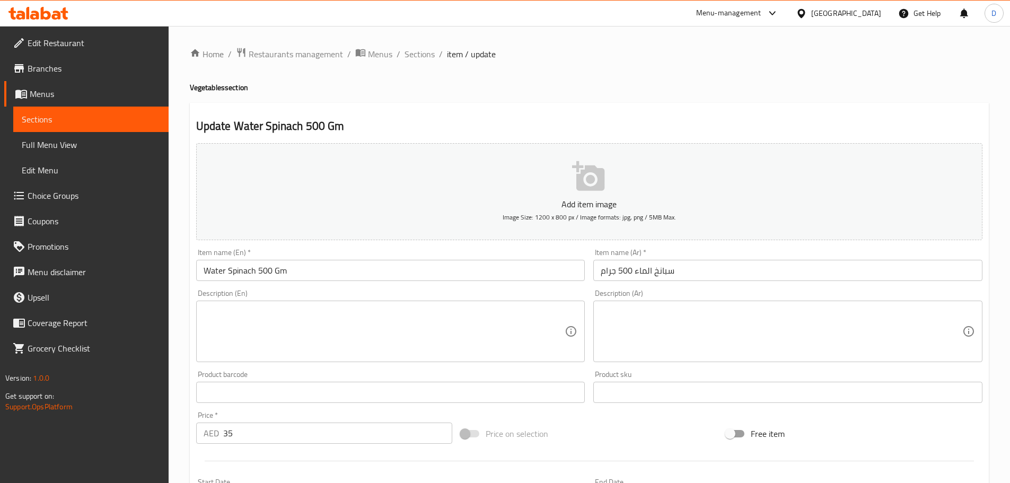
click at [648, 270] on input "سبانخ الماء 500 جرام" at bounding box center [787, 270] width 389 height 21
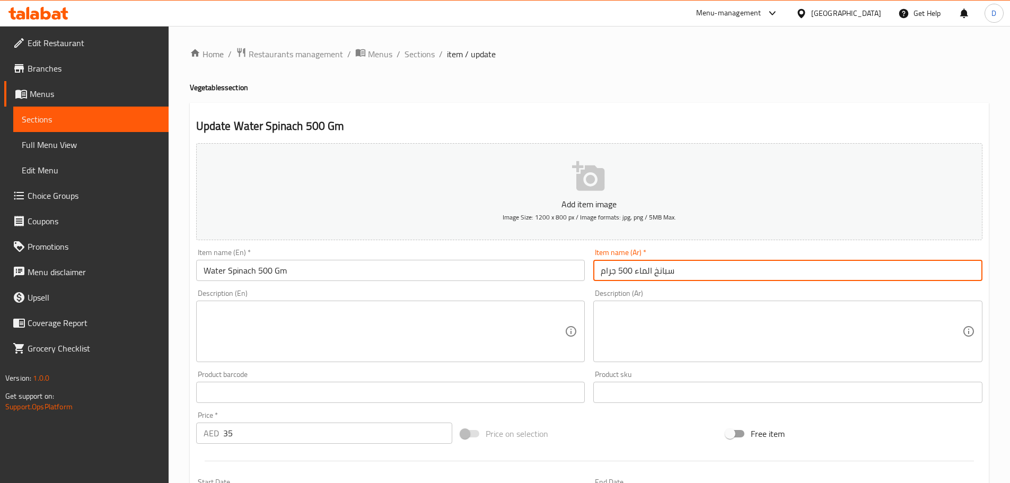
click at [648, 270] on input "سبانخ الماء 500 جرام" at bounding box center [787, 270] width 389 height 21
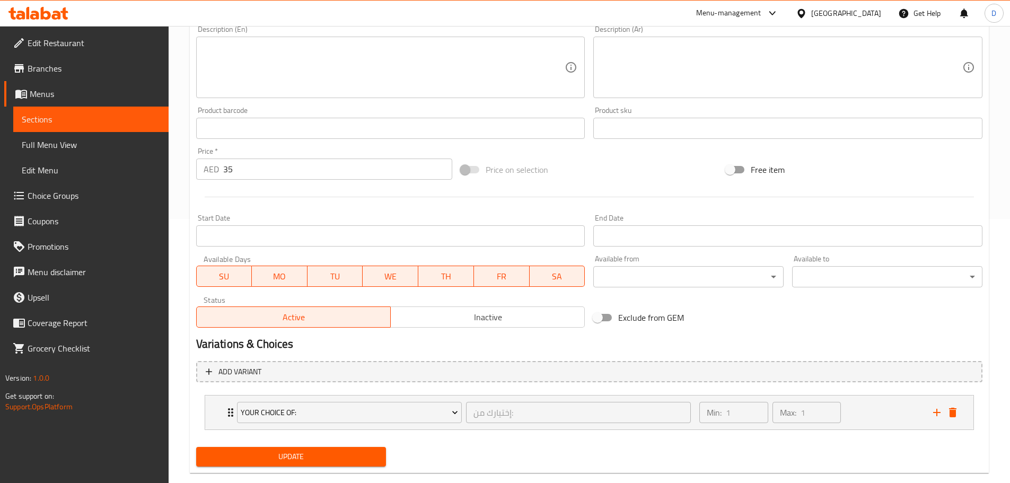
scroll to position [265, 0]
type input "سبانخ مائية 500 جرام"
click at [323, 461] on span "Update" at bounding box center [291, 455] width 173 height 13
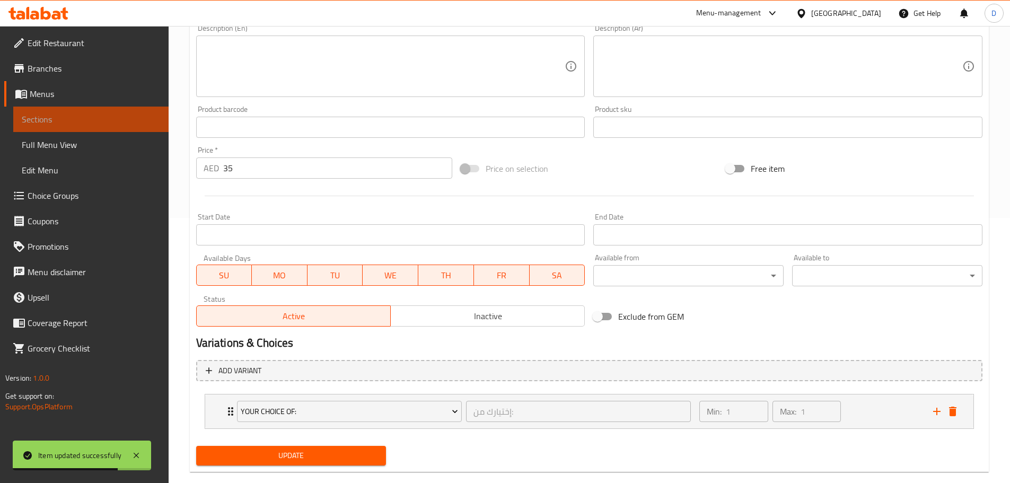
click at [107, 113] on link "Sections" at bounding box center [90, 119] width 155 height 25
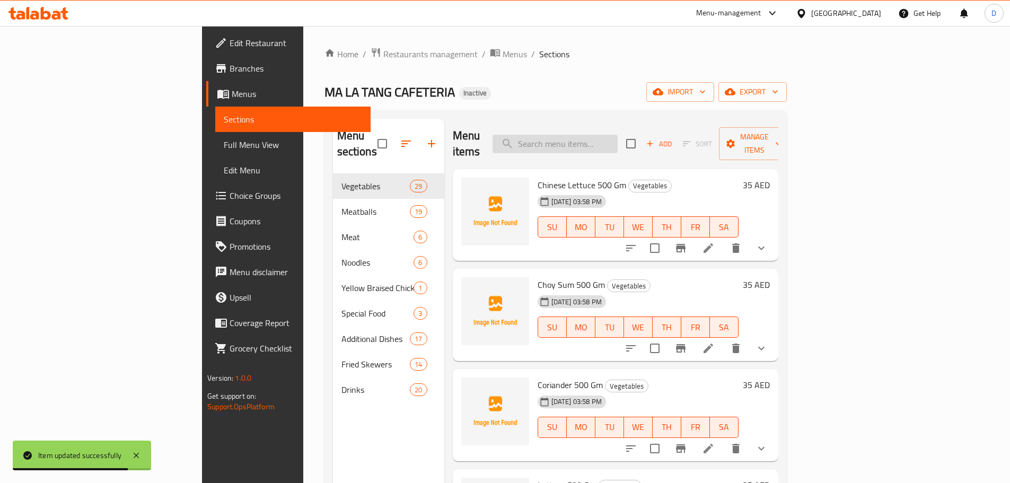
click at [586, 143] on input "search" at bounding box center [555, 144] width 125 height 19
paste input "Toufu Sheet"
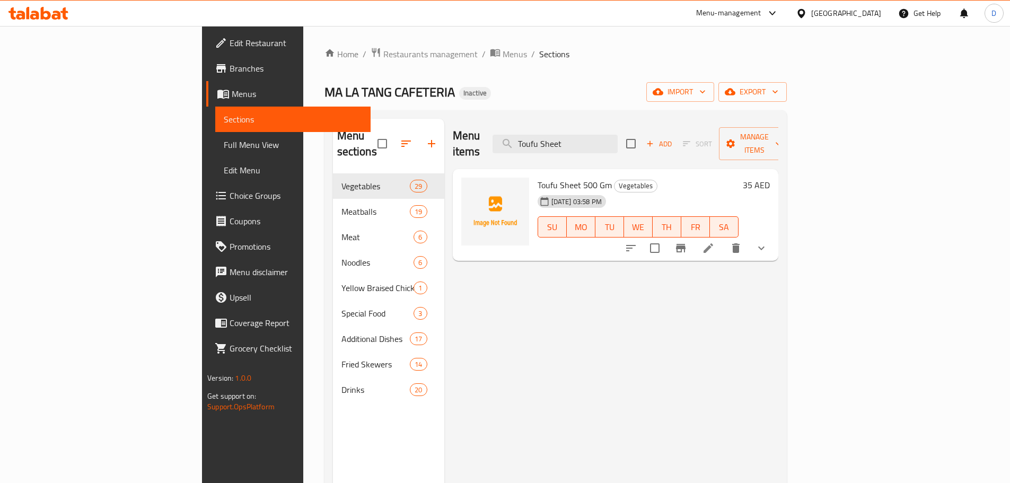
type input "Toufu Sheet"
click at [723, 239] on li at bounding box center [709, 248] width 30 height 19
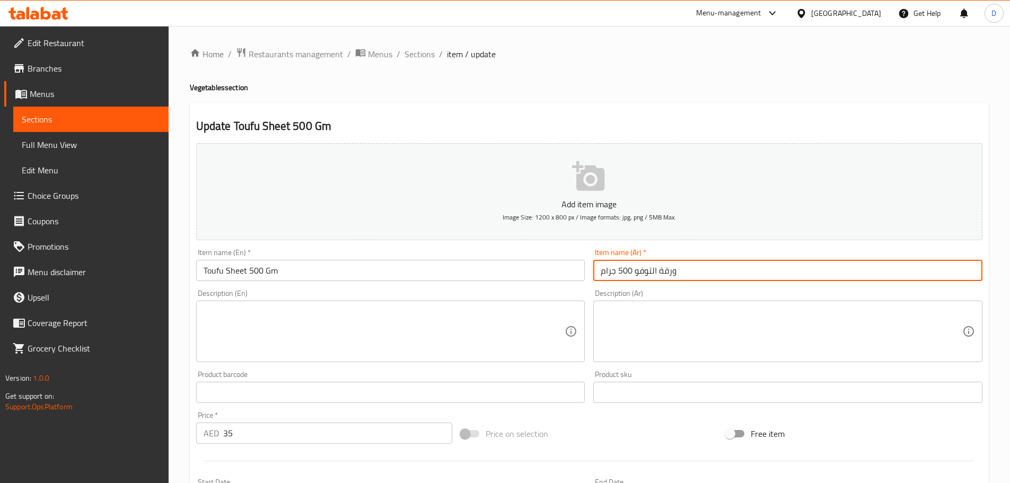
drag, startPoint x: 651, startPoint y: 275, endPoint x: 688, endPoint y: 277, distance: 37.2
click at [688, 277] on input "ورقة التوفو 500 جرام" at bounding box center [787, 270] width 389 height 21
click at [649, 272] on input "توفو 500 جرام" at bounding box center [787, 270] width 389 height 21
click at [642, 271] on input "توفو 500 جرام" at bounding box center [787, 270] width 389 height 21
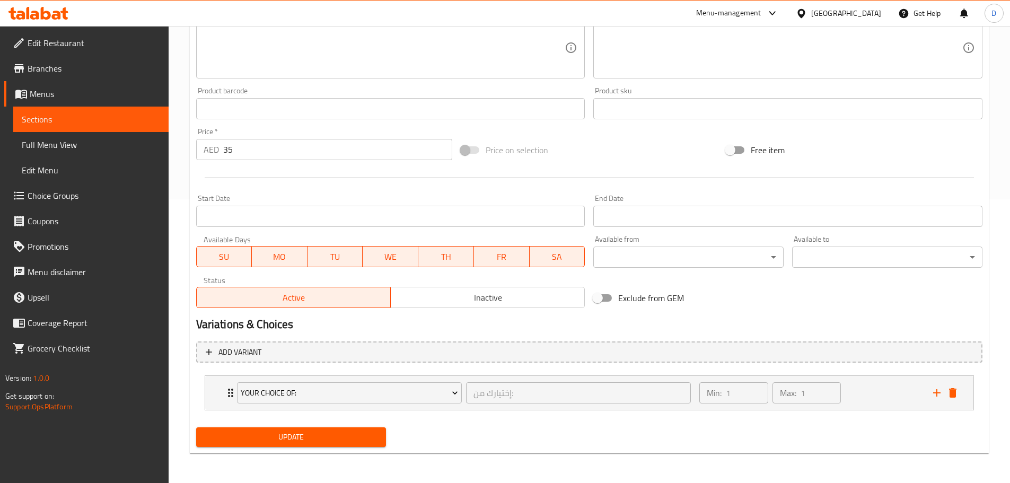
type input "توفو شيت 500 جرام"
click at [339, 431] on span "Update" at bounding box center [291, 437] width 173 height 13
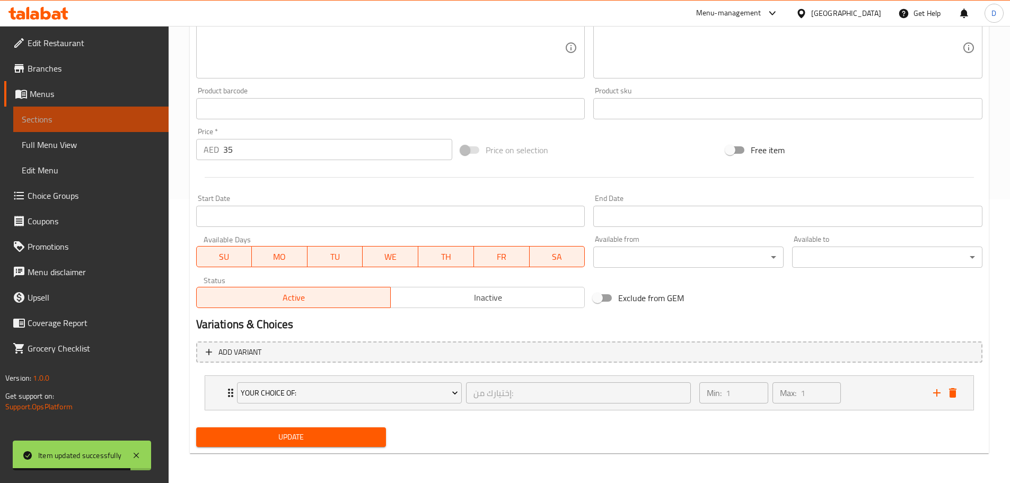
click at [51, 119] on span "Sections" at bounding box center [91, 119] width 138 height 13
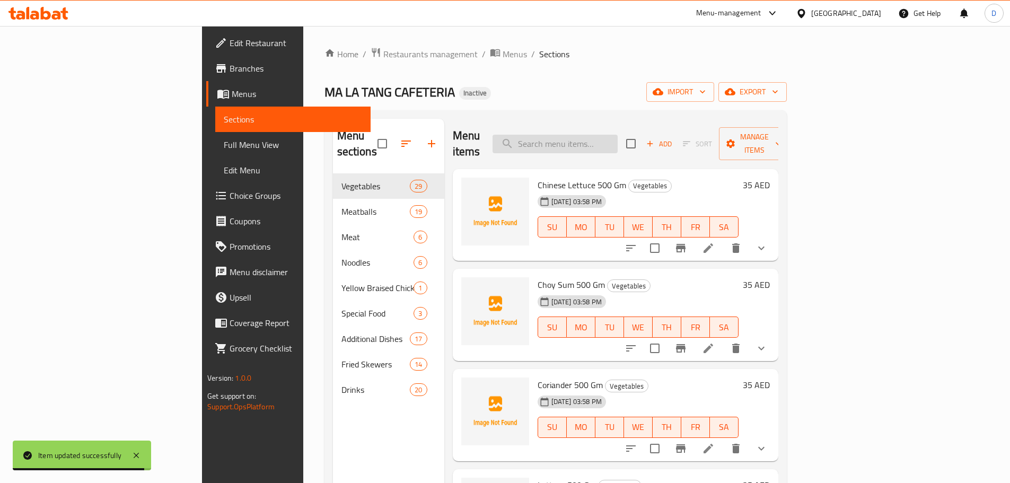
click at [618, 141] on input "search" at bounding box center [555, 144] width 125 height 19
paste input "Oyster Mushroom 500 Gm"
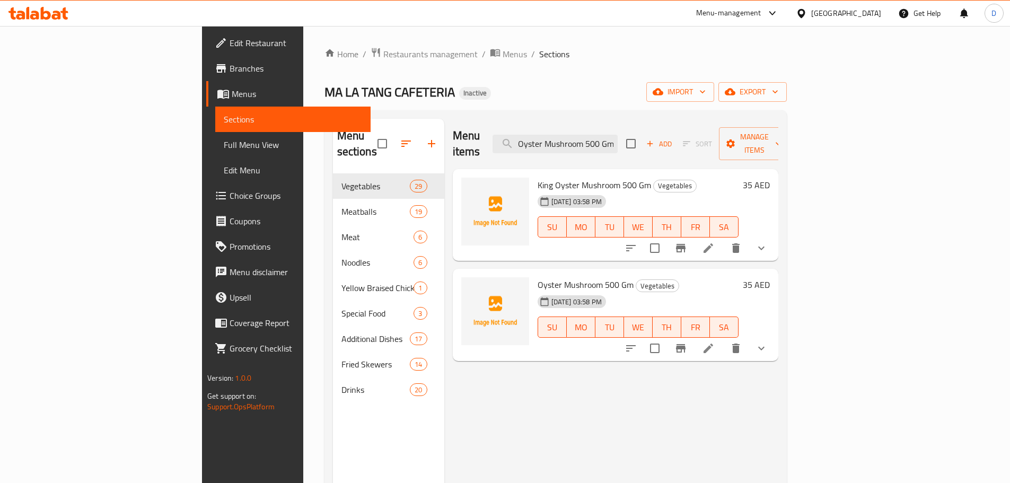
type input "Oyster Mushroom 500 Gm"
click at [723, 339] on li at bounding box center [709, 348] width 30 height 19
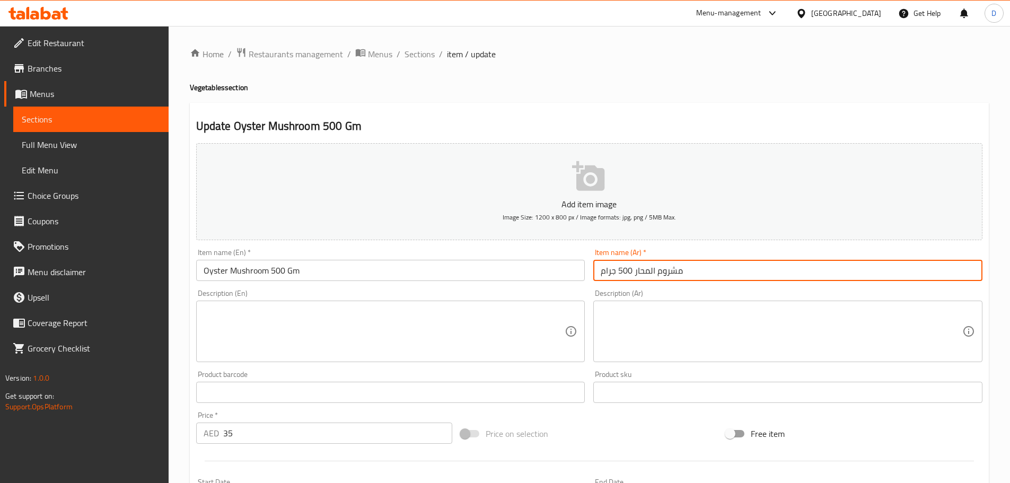
click at [655, 267] on input "مشروم المحار 500 جرام" at bounding box center [787, 270] width 389 height 21
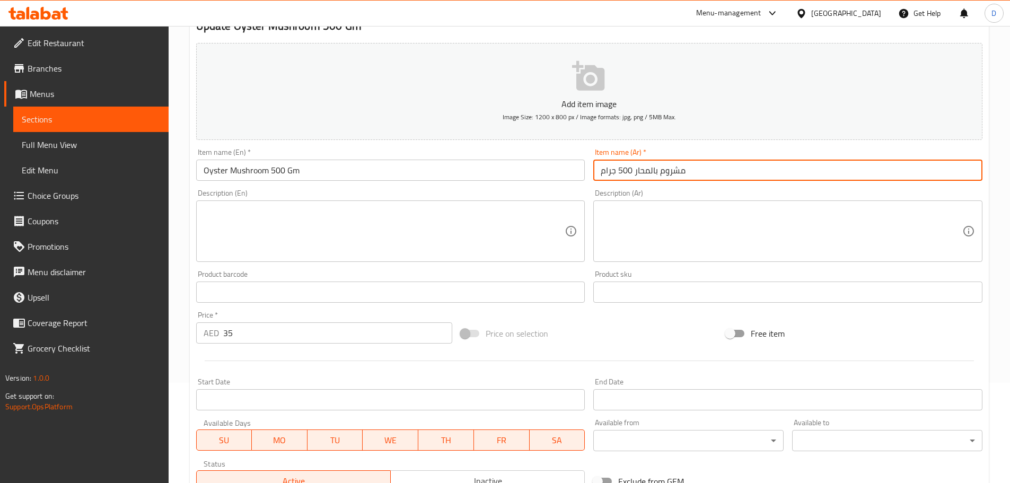
scroll to position [284, 0]
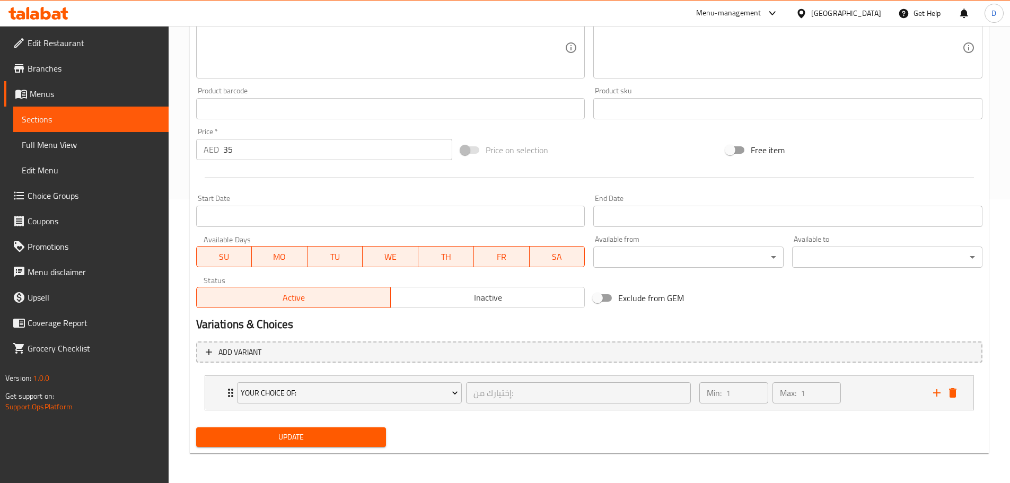
type input "مشروم بالمحار 500 جرام"
click at [379, 437] on button "Update" at bounding box center [291, 437] width 190 height 20
click at [143, 121] on span "Sections" at bounding box center [91, 119] width 138 height 13
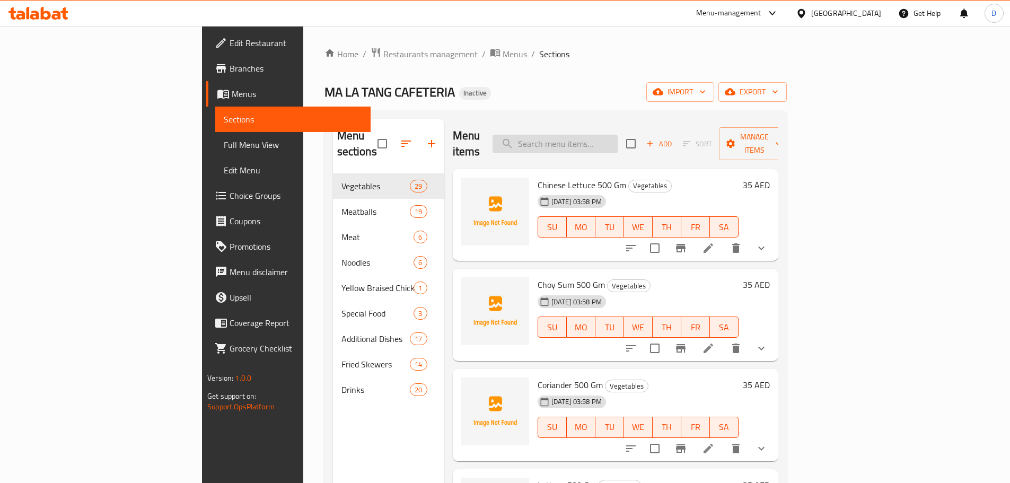
click at [616, 140] on input "search" at bounding box center [555, 144] width 125 height 19
paste input "Urchin"
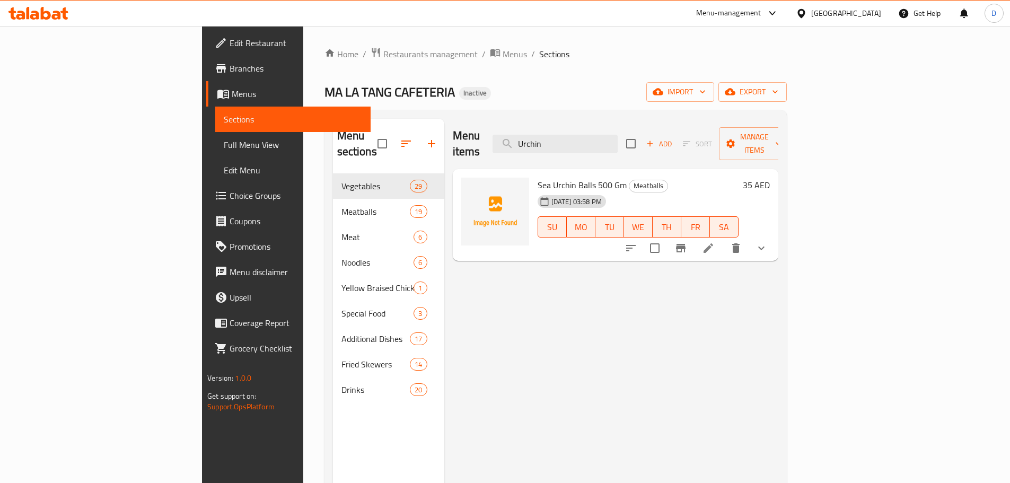
type input "Urchin"
click at [723, 239] on li at bounding box center [709, 248] width 30 height 19
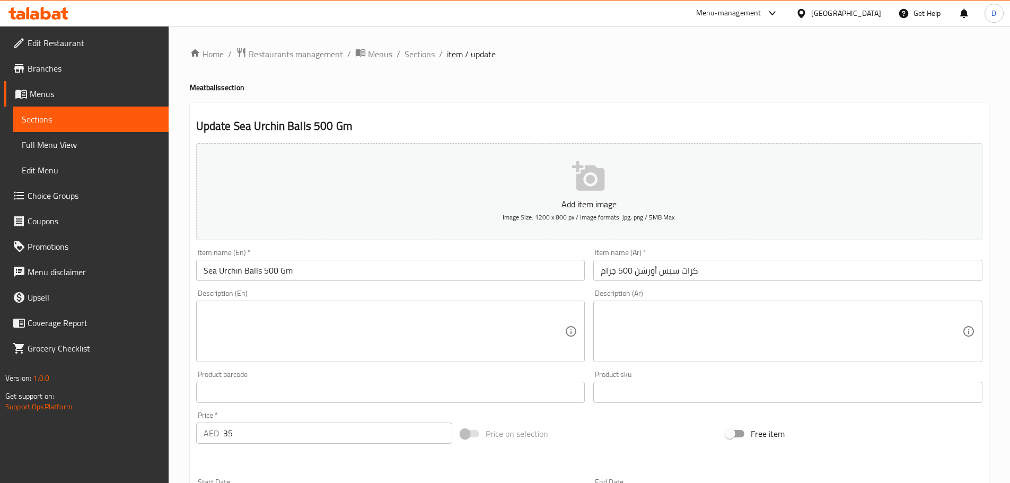
click at [661, 272] on input "كرات سيس أورشن 500 جرام" at bounding box center [787, 270] width 389 height 21
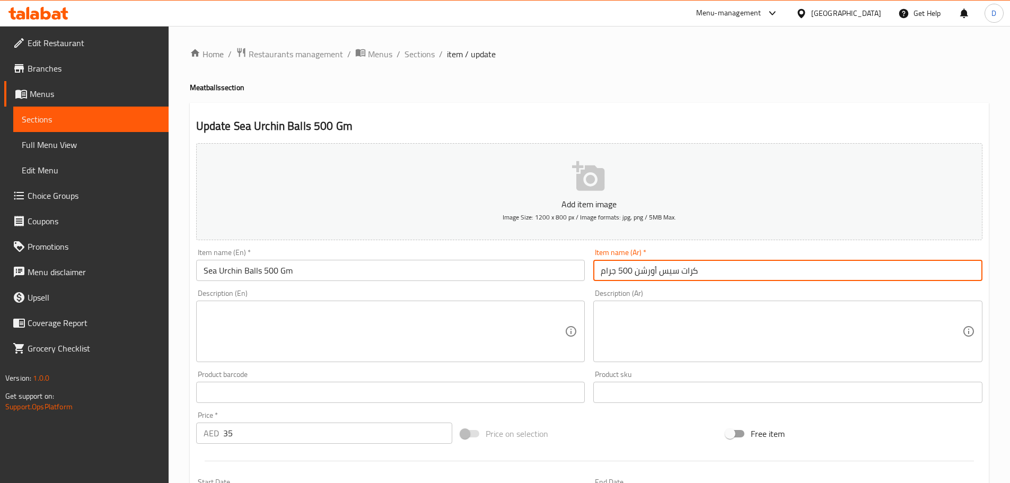
click at [661, 272] on input "كرات سيس أورشن 500 جرام" at bounding box center [787, 270] width 389 height 21
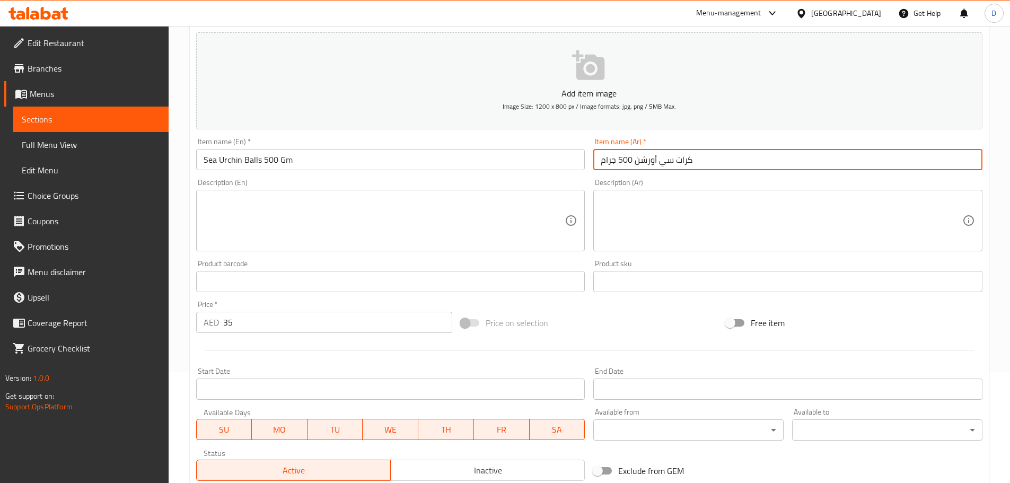
scroll to position [284, 0]
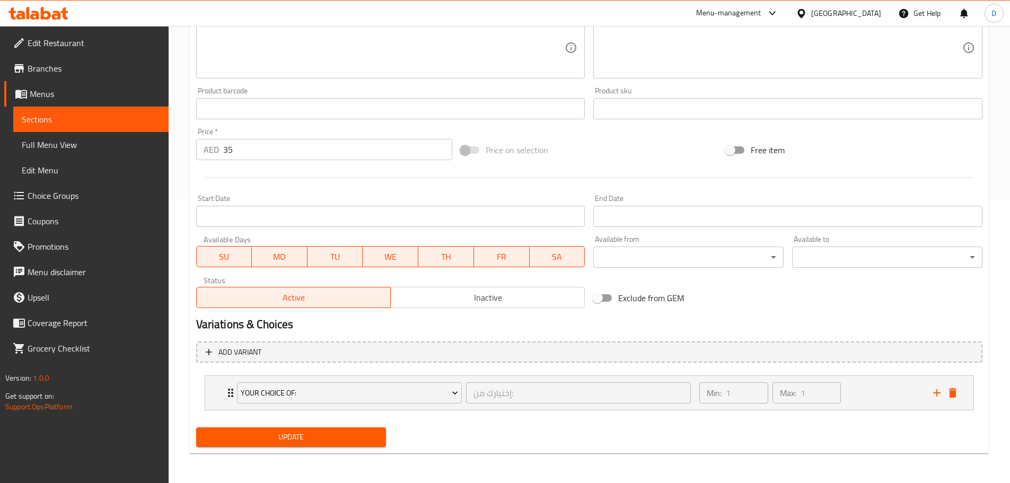
type input "كرات سي أورشن 500 جرام"
click at [367, 429] on button "Update" at bounding box center [291, 437] width 190 height 20
click at [152, 113] on span "Sections" at bounding box center [91, 119] width 138 height 13
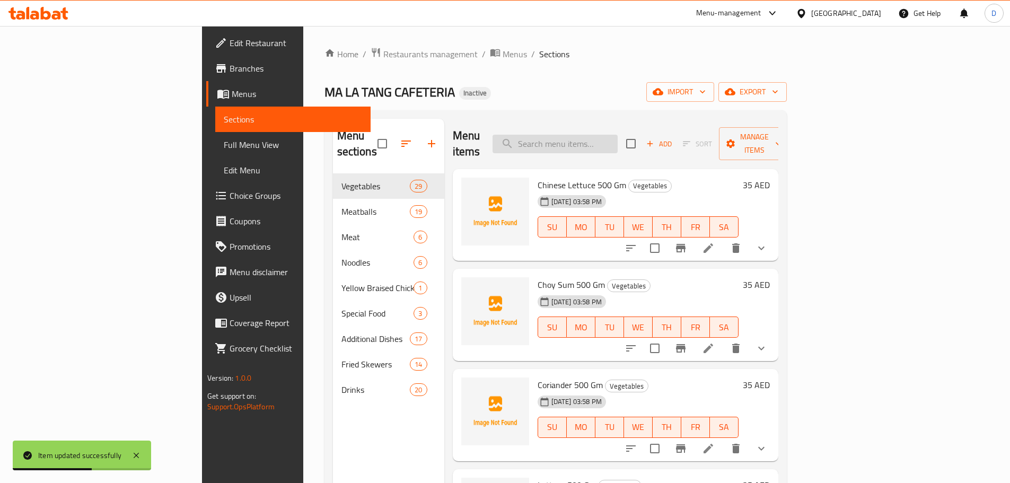
click at [602, 136] on input "search" at bounding box center [555, 144] width 125 height 19
paste input "Duck Blood"
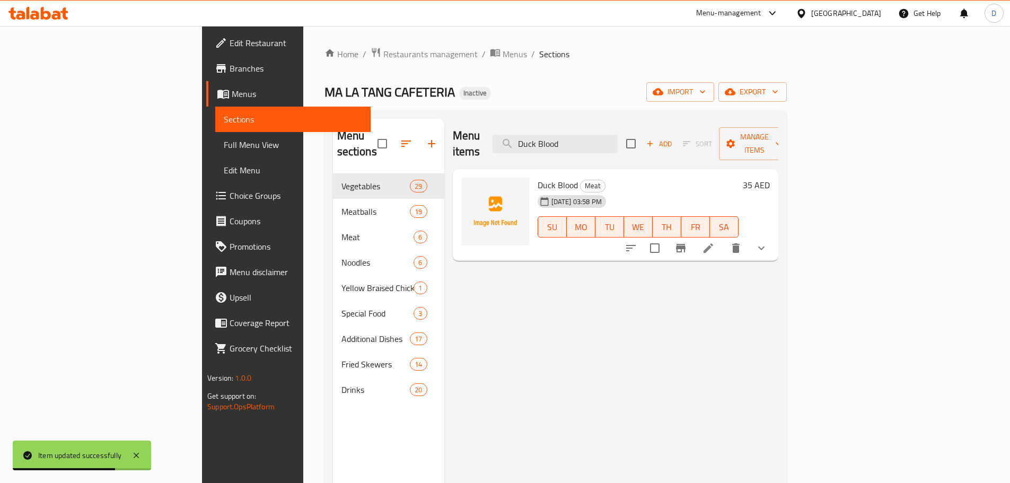
type input "Duck Blood"
click at [713, 243] on icon at bounding box center [709, 248] width 10 height 10
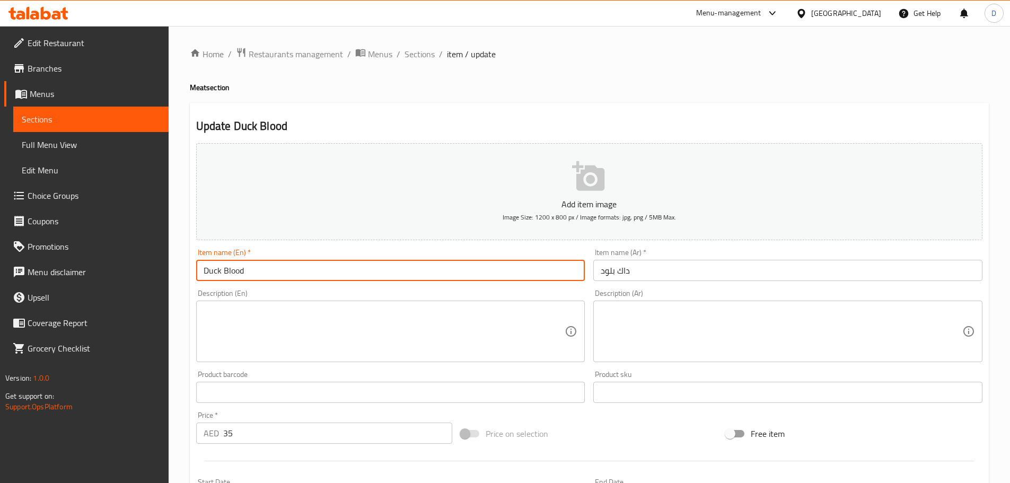
click at [446, 267] on input "Duck Blood" at bounding box center [390, 270] width 389 height 21
paste input "500 Gm"
type input "Duck Blood 500 Gm"
click at [650, 279] on input "داك بلود" at bounding box center [787, 270] width 389 height 21
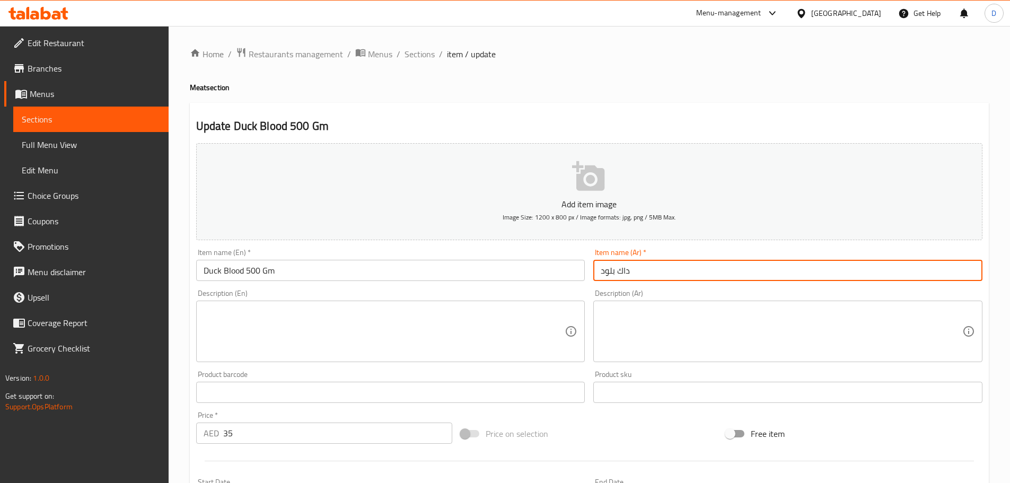
paste input "500 جرام"
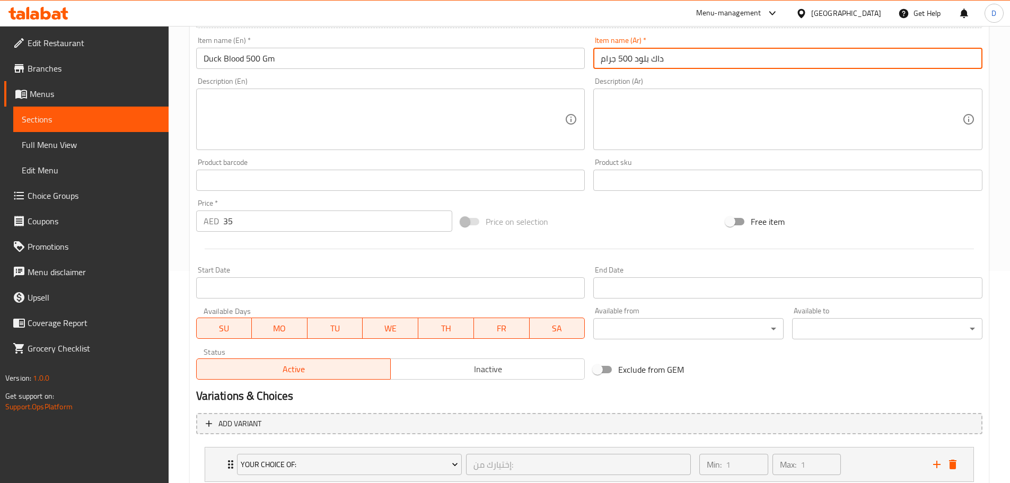
scroll to position [284, 0]
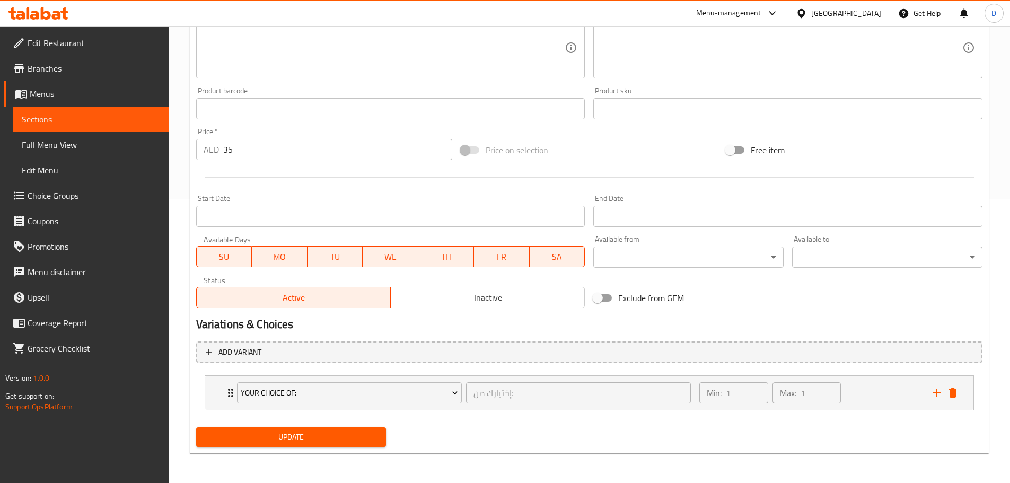
type input "داك بلود 500 جرام"
click at [377, 436] on span "Update" at bounding box center [291, 437] width 173 height 13
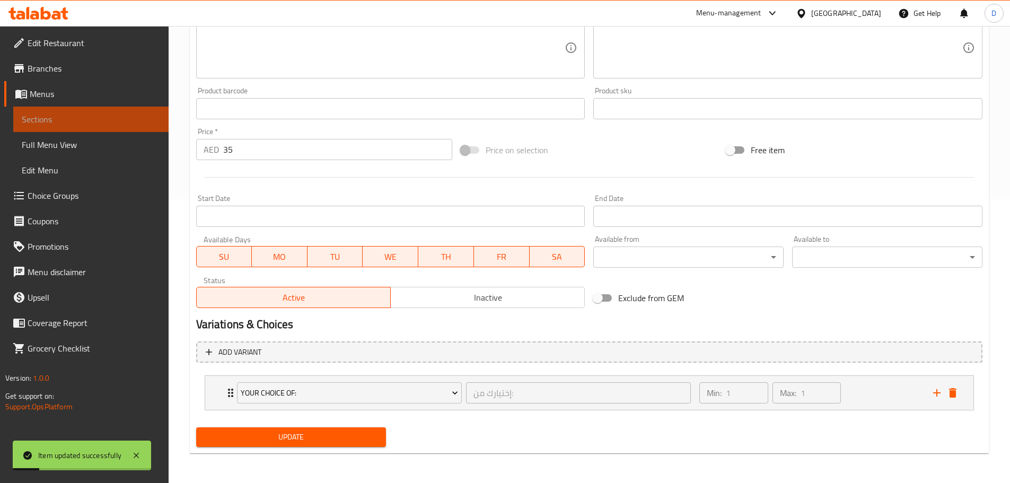
click at [153, 121] on span "Sections" at bounding box center [91, 119] width 138 height 13
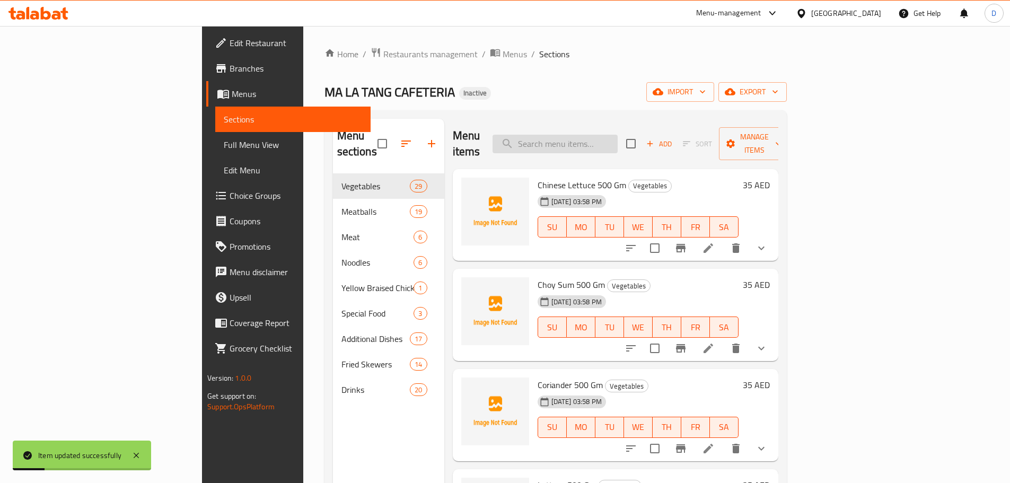
click at [618, 145] on input "search" at bounding box center [555, 144] width 125 height 19
paste input "Egg"
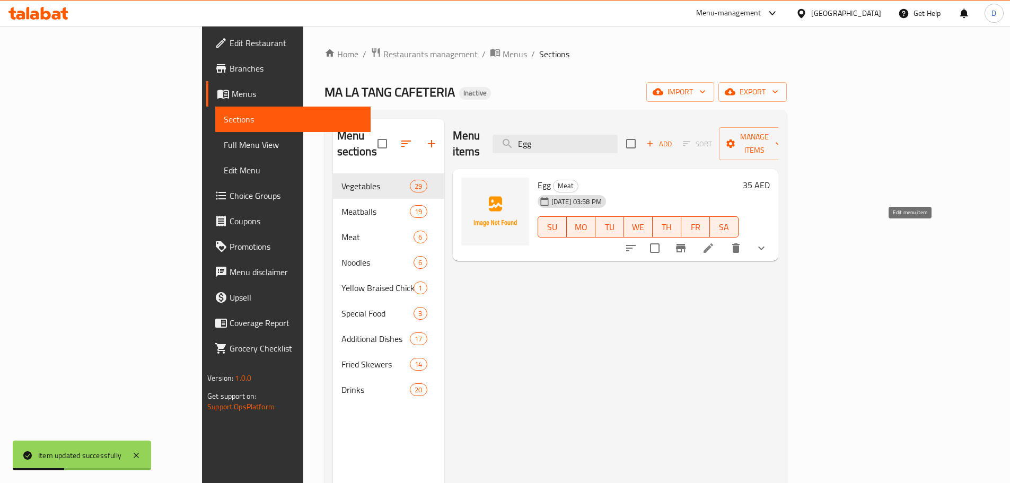
type input "Egg"
click at [715, 242] on icon at bounding box center [708, 248] width 13 height 13
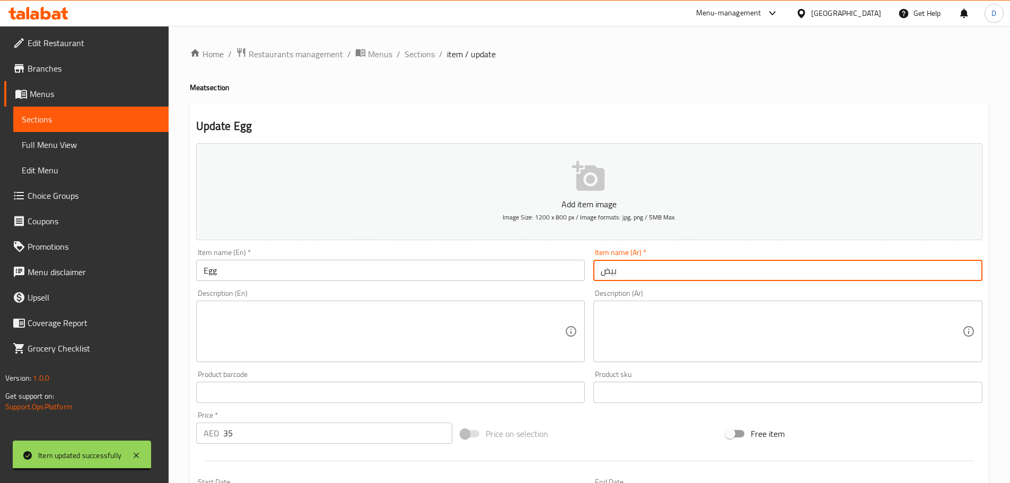
click at [642, 279] on input "بيض" at bounding box center [787, 270] width 389 height 21
paste input "500 جرام"
type input "بيض 500 جرام"
click at [406, 271] on input "Egg" at bounding box center [390, 270] width 389 height 21
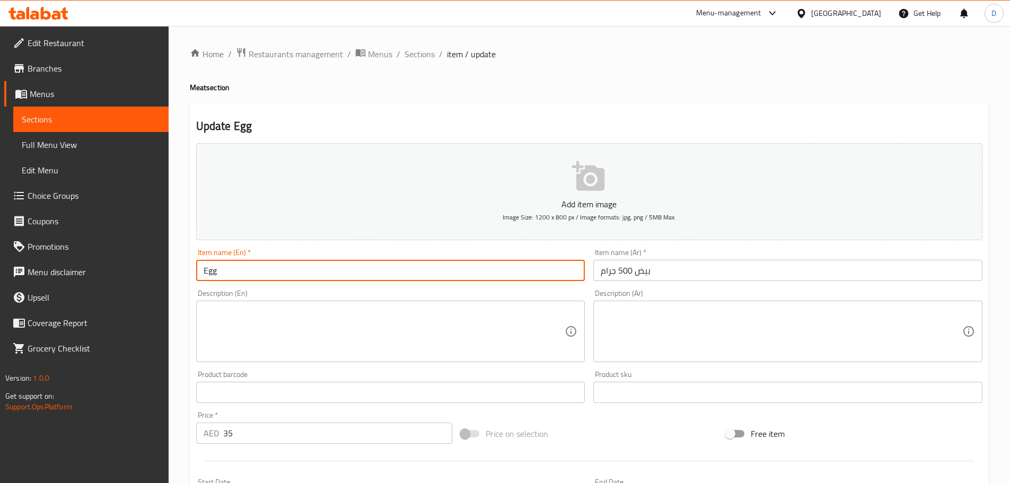
paste input "500 Gm"
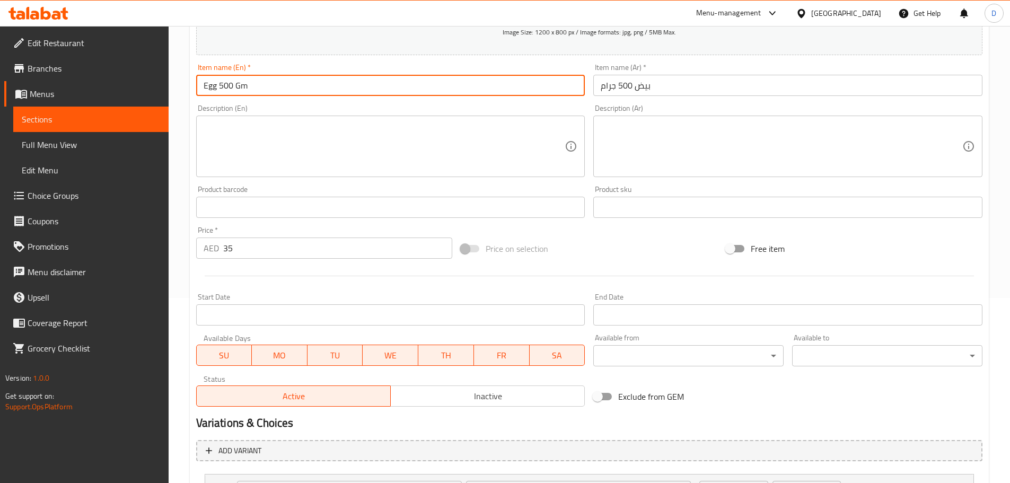
scroll to position [284, 0]
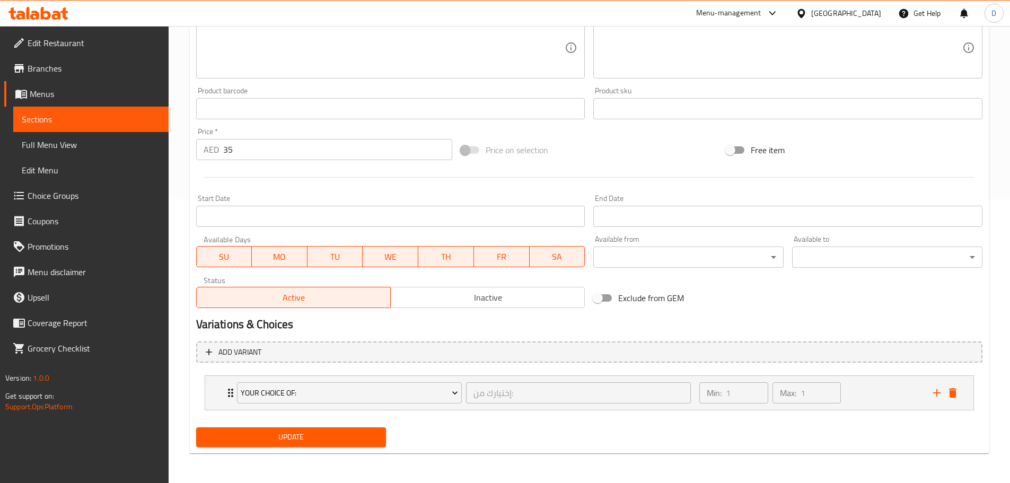
type input "Egg 500 Gm"
click at [331, 437] on span "Update" at bounding box center [291, 437] width 173 height 13
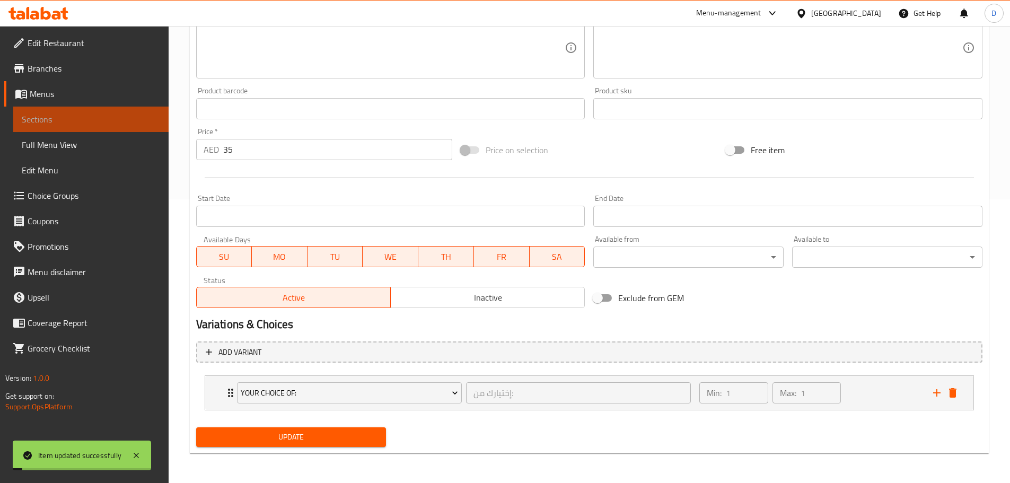
click at [141, 113] on span "Sections" at bounding box center [91, 119] width 138 height 13
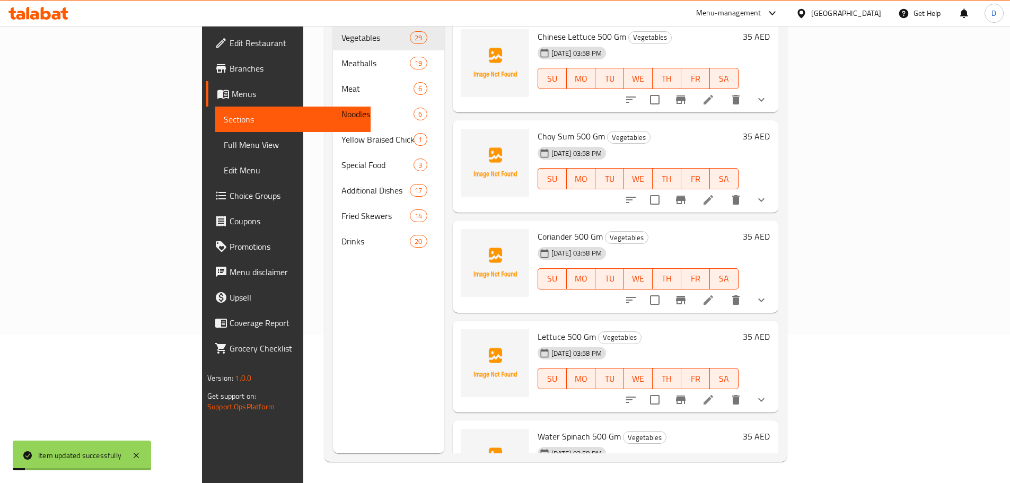
scroll to position [148, 0]
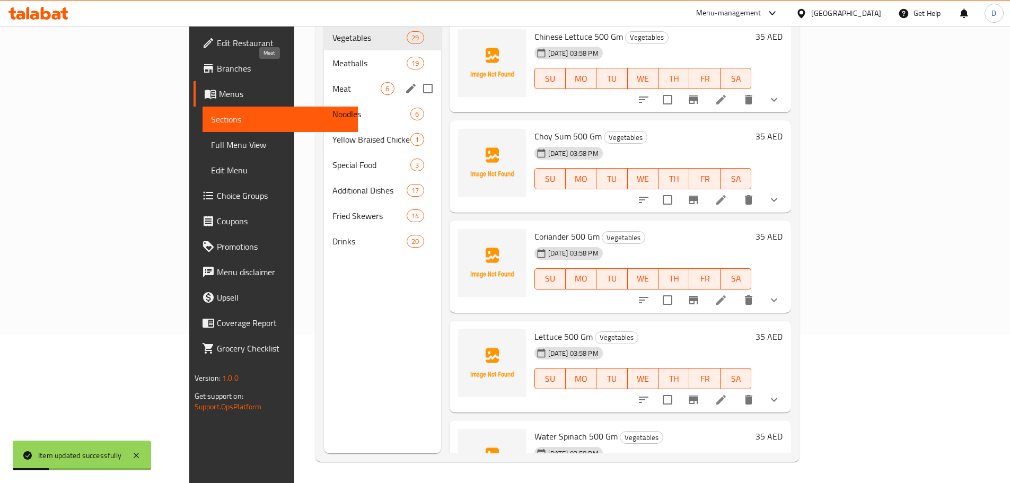
click at [332, 82] on span "Meat" at bounding box center [356, 88] width 48 height 13
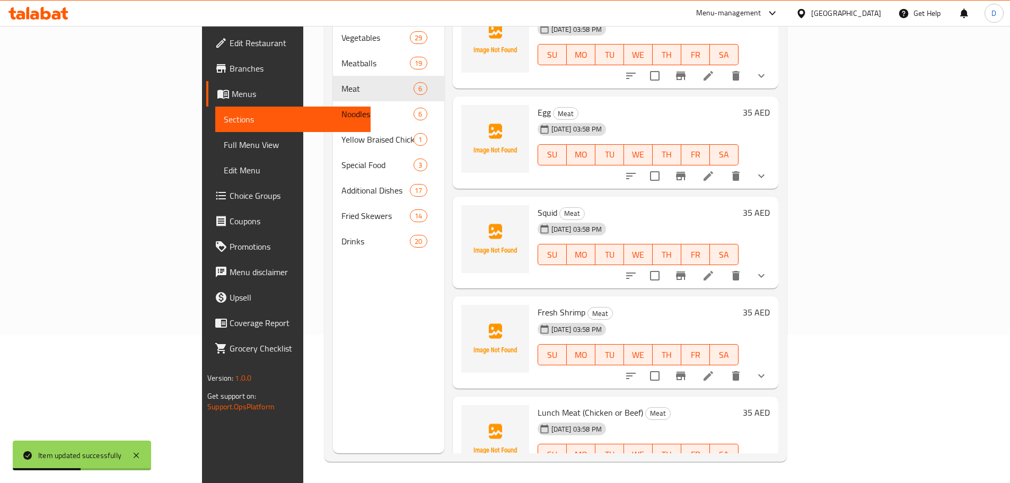
scroll to position [143, 0]
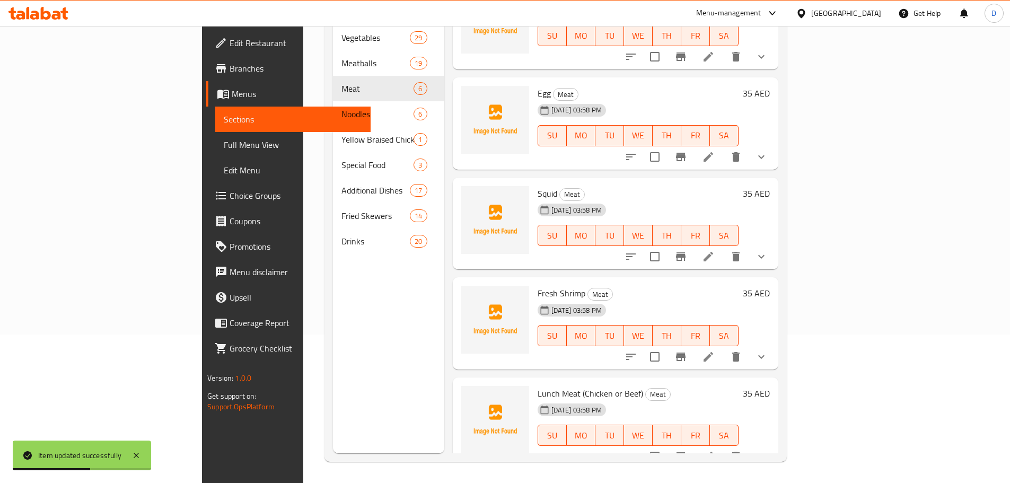
click at [715, 250] on icon at bounding box center [708, 256] width 13 height 13
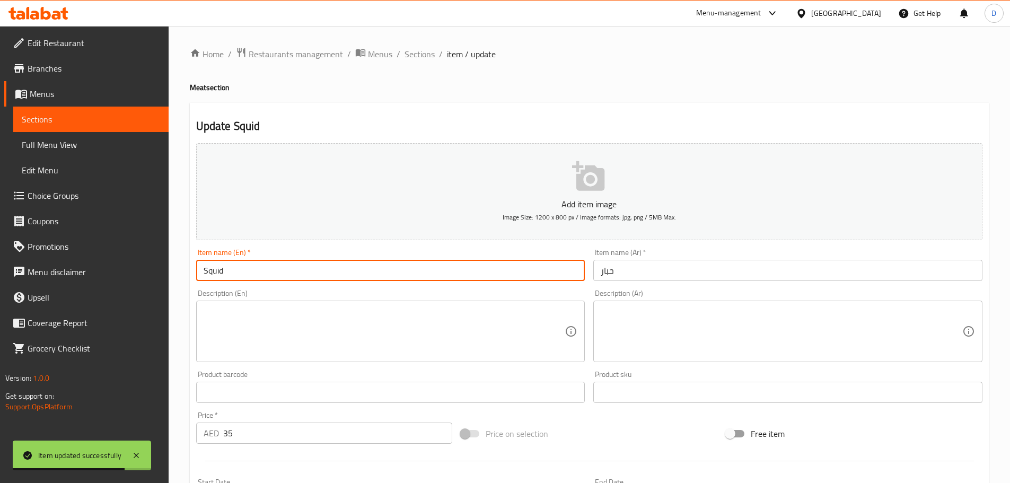
click at [309, 265] on input "Squid" at bounding box center [390, 270] width 389 height 21
paste input "500 Gm"
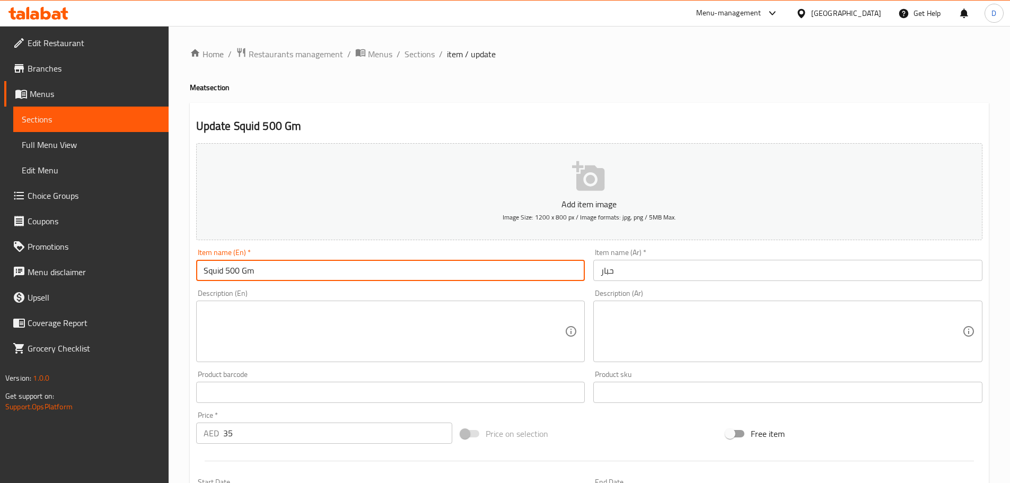
type input "Squid 500 Gm"
click at [650, 273] on input "حبار" at bounding box center [787, 270] width 389 height 21
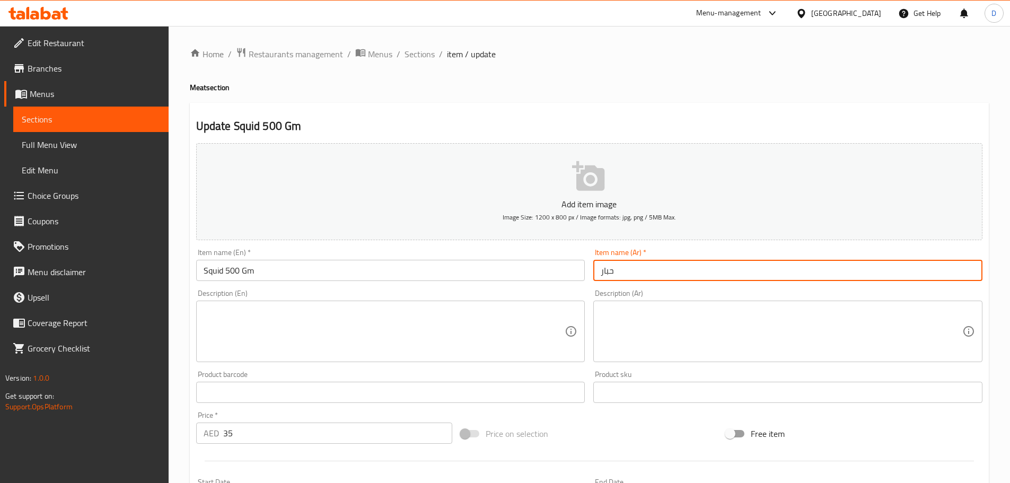
paste input "500 جرام"
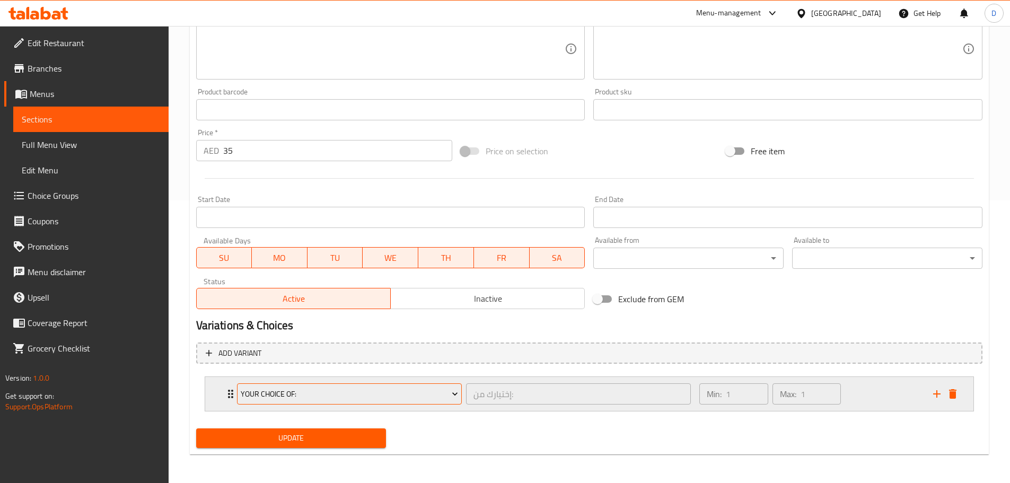
scroll to position [284, 0]
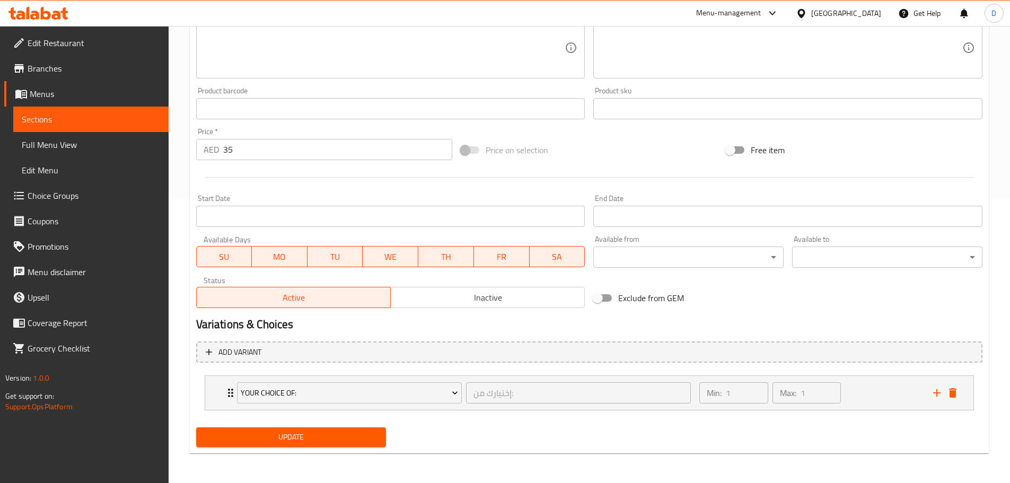
type input "حبار 500 جرام"
click at [317, 443] on span "Update" at bounding box center [291, 437] width 173 height 13
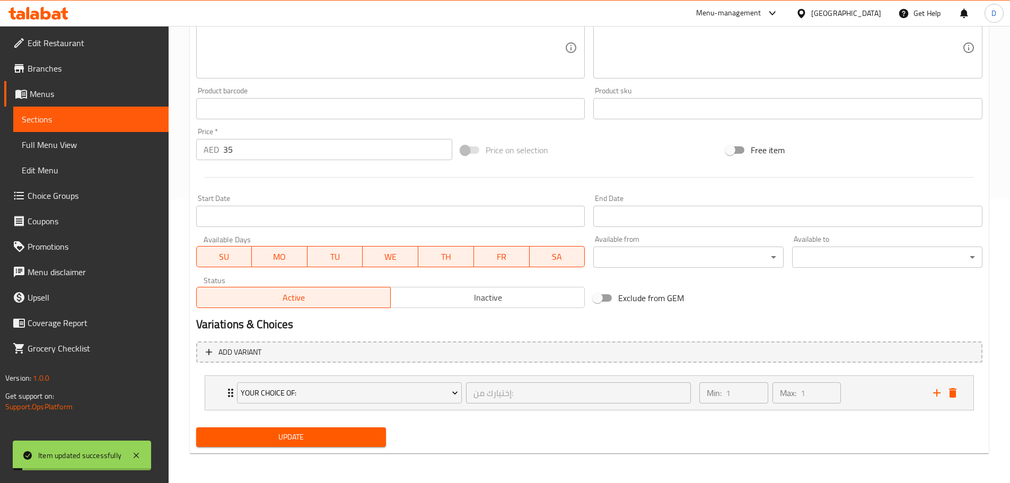
click at [104, 116] on span "Sections" at bounding box center [91, 119] width 138 height 13
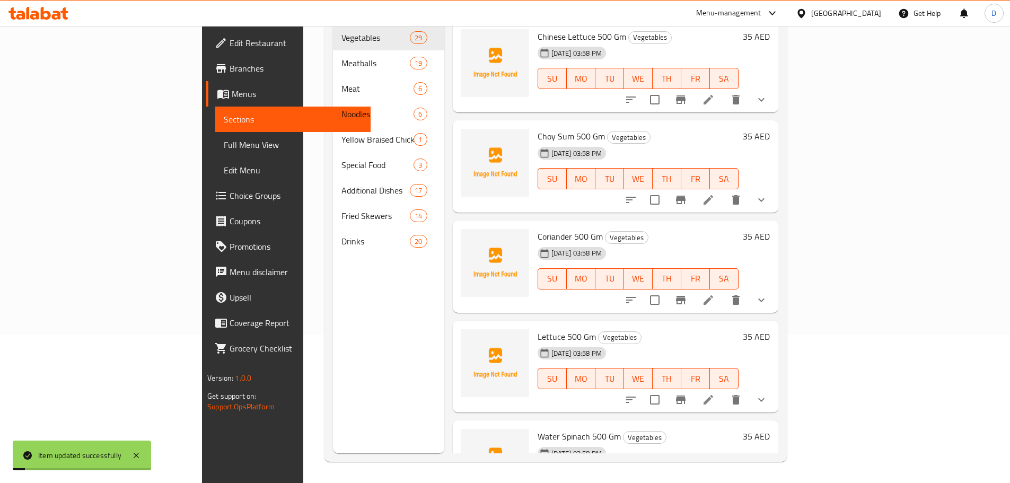
scroll to position [148, 0]
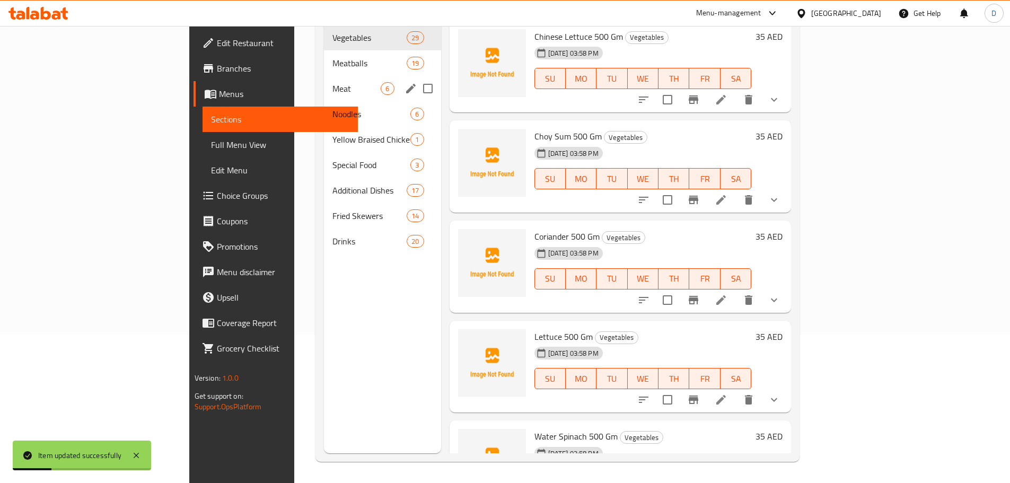
click at [332, 82] on span "Meat" at bounding box center [356, 88] width 48 height 13
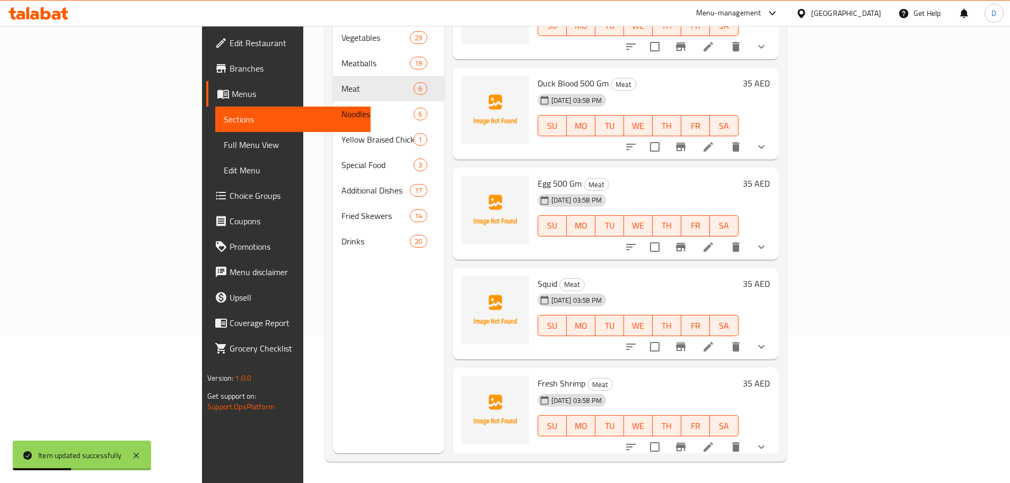
scroll to position [143, 0]
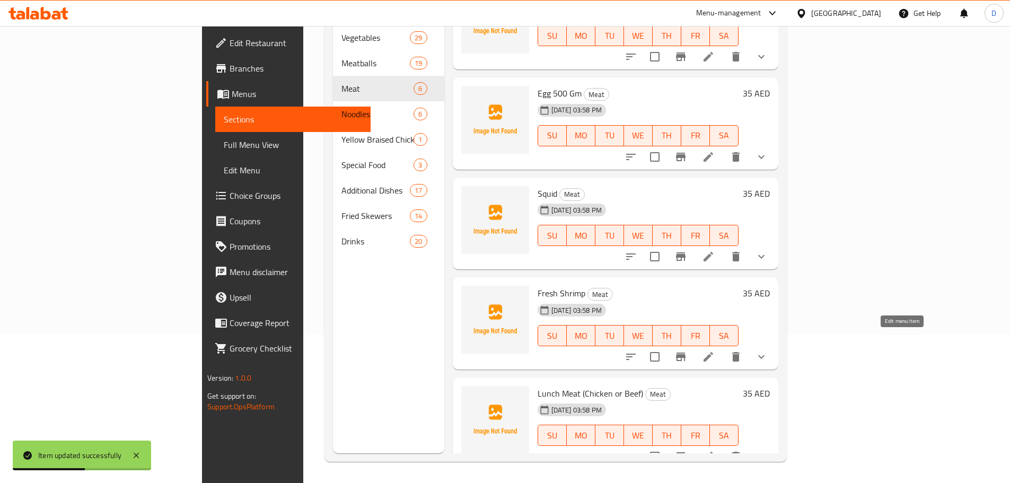
click at [713, 352] on icon at bounding box center [709, 357] width 10 height 10
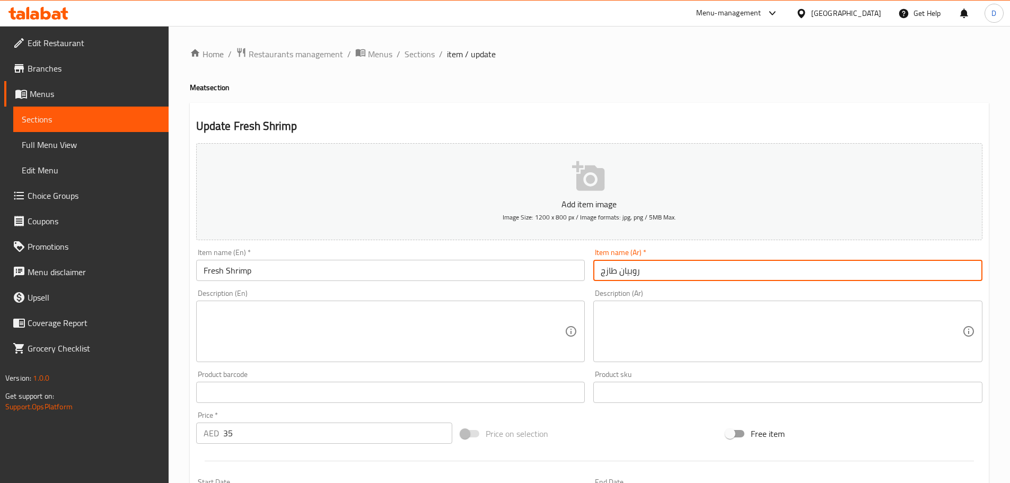
click at [683, 277] on input "روبيان طازج" at bounding box center [787, 270] width 389 height 21
paste input "500 جرام"
type input "روبيان طازج 500 جرام"
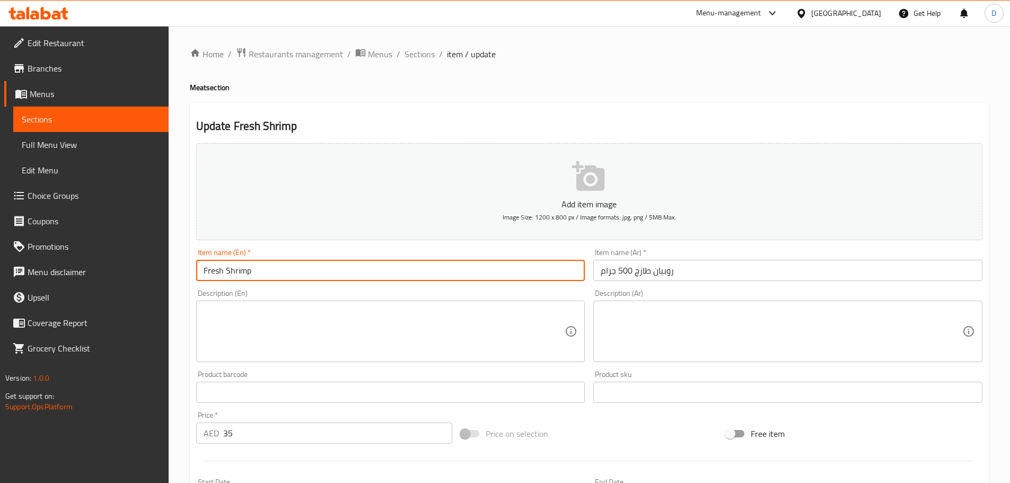
click at [305, 281] on input "Fresh Shrimp" at bounding box center [390, 270] width 389 height 21
paste input "500 Gm"
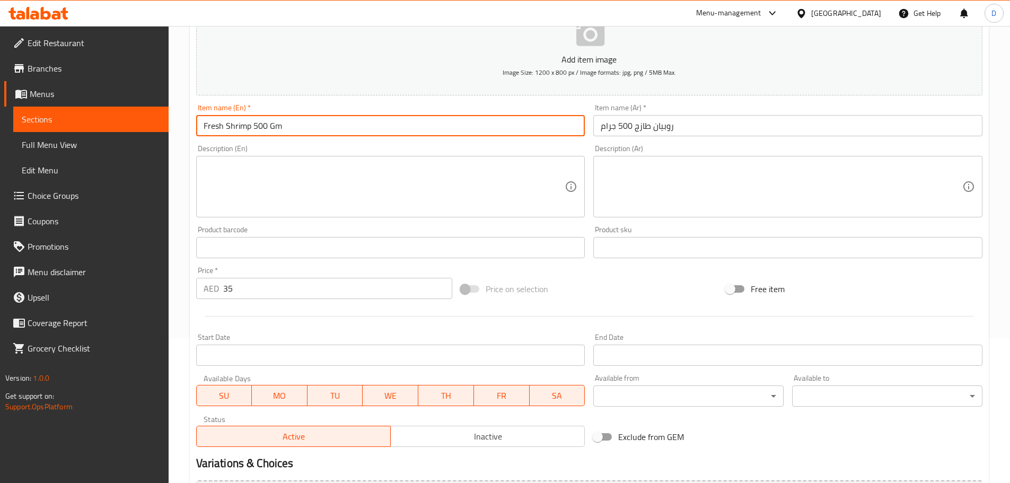
scroll to position [284, 0]
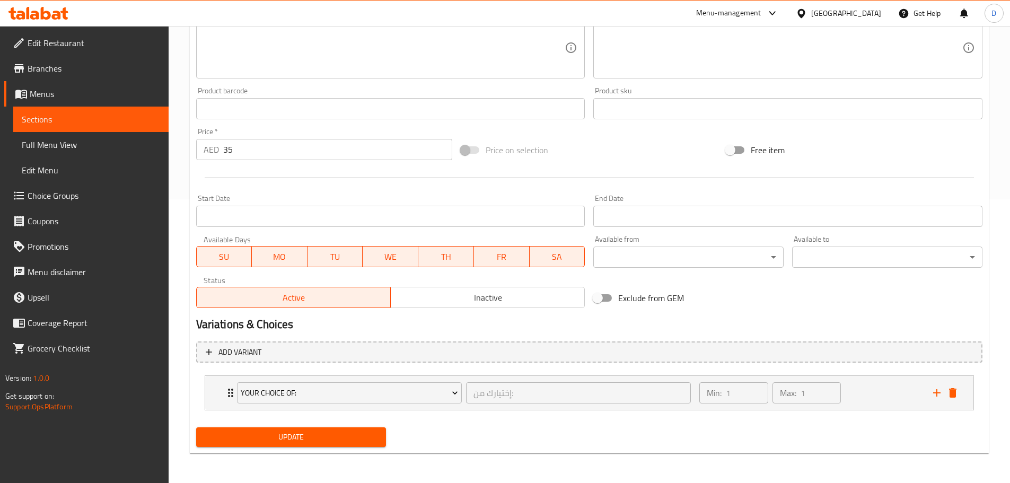
type input "Fresh Shrimp 500 Gm"
click at [314, 440] on span "Update" at bounding box center [291, 437] width 173 height 13
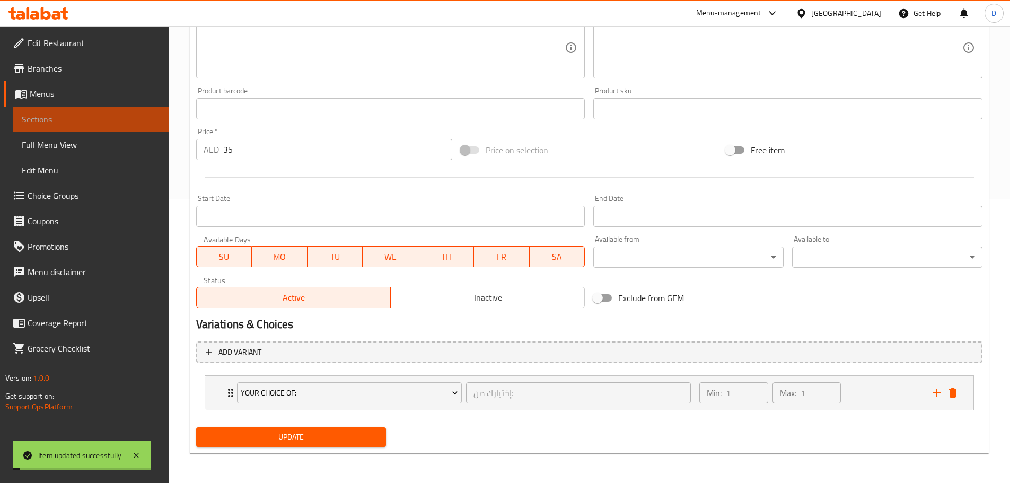
click at [148, 115] on span "Sections" at bounding box center [91, 119] width 138 height 13
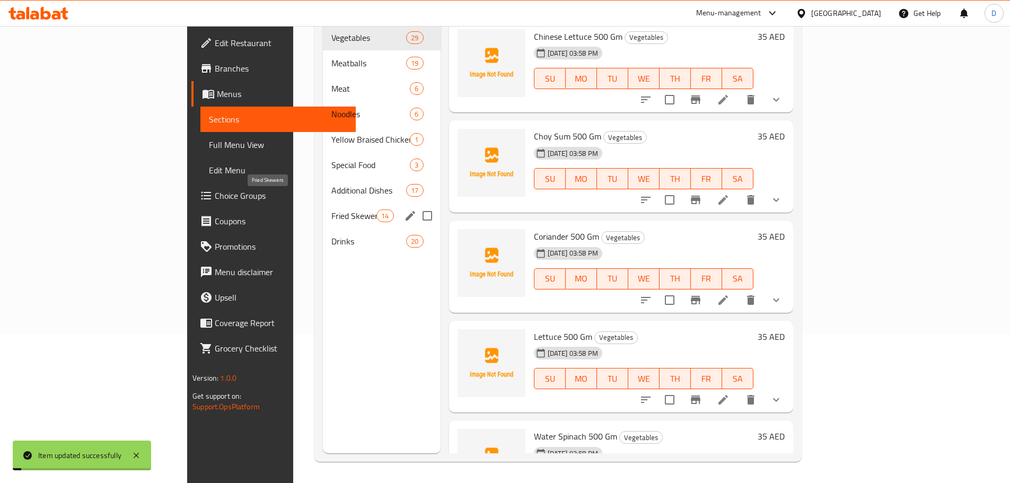
scroll to position [148, 0]
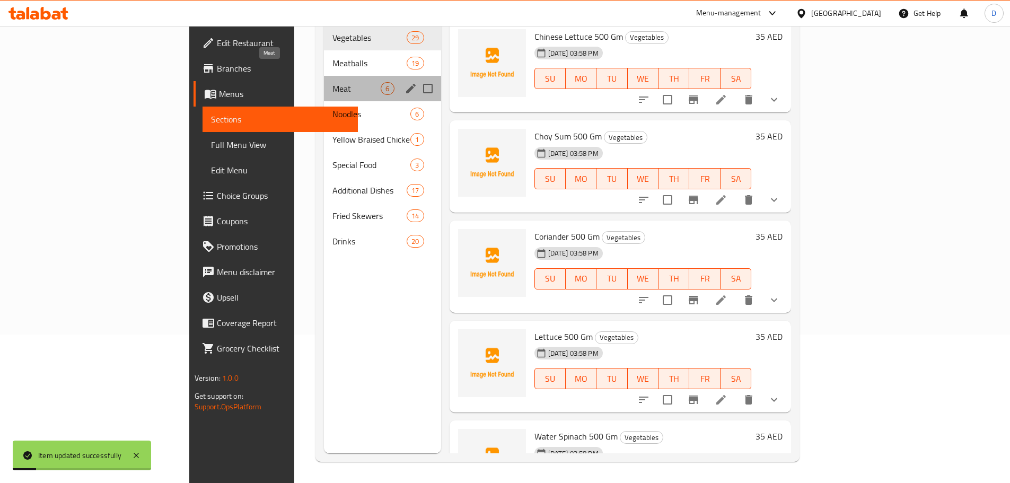
click at [332, 82] on span "Meat" at bounding box center [356, 88] width 48 height 13
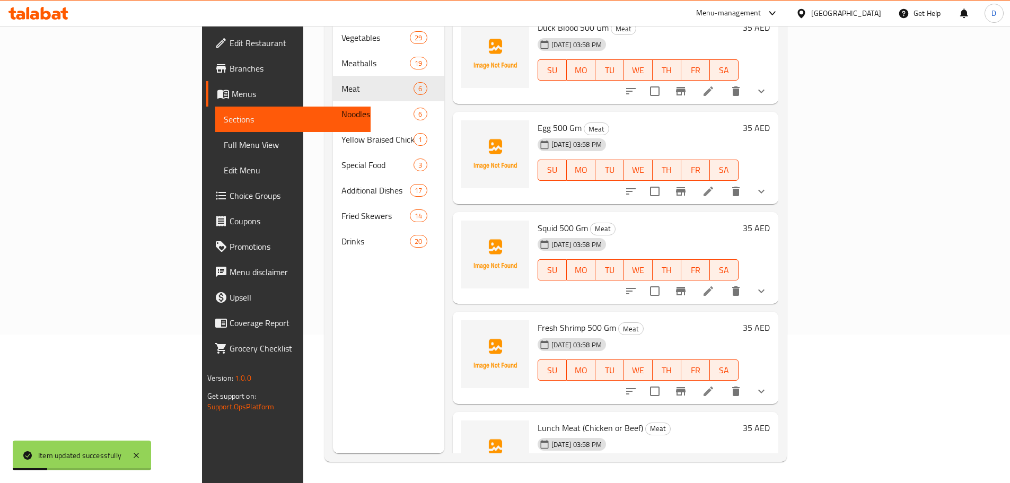
scroll to position [143, 0]
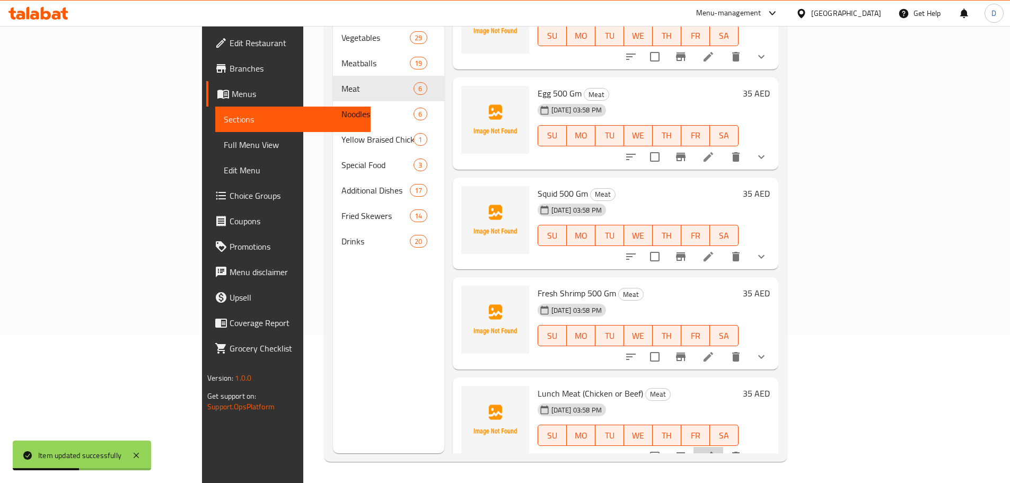
click at [723, 447] on li at bounding box center [709, 456] width 30 height 19
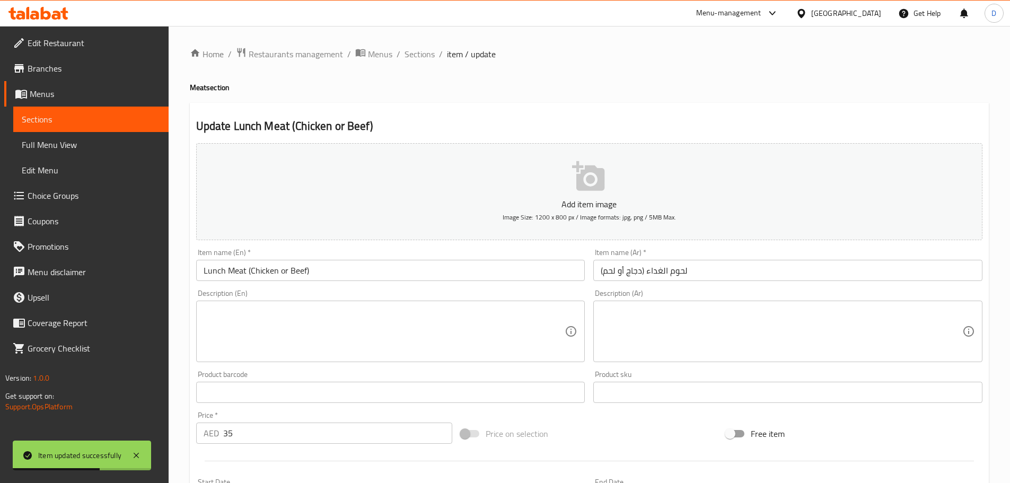
click at [434, 266] on input "Lunch Meat (Chicken or Beef)" at bounding box center [390, 270] width 389 height 21
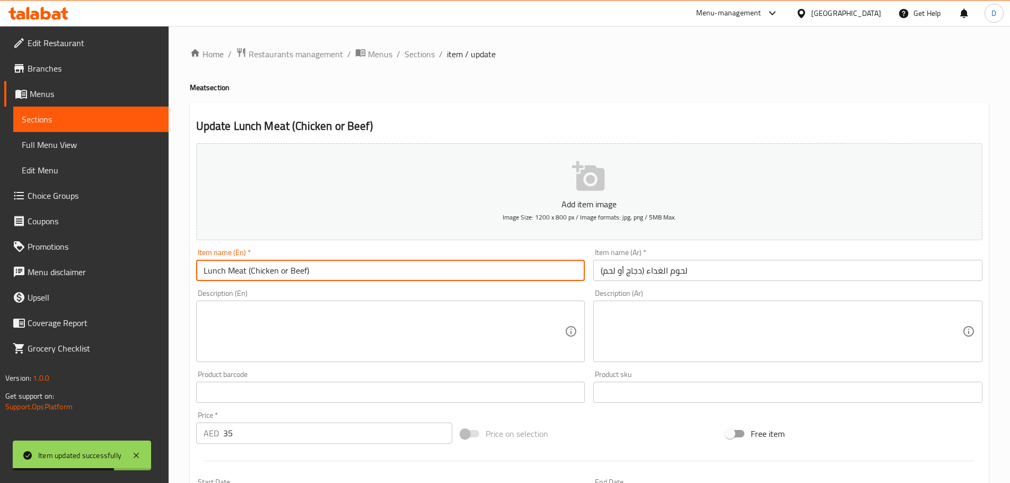
paste input "500 Gm"
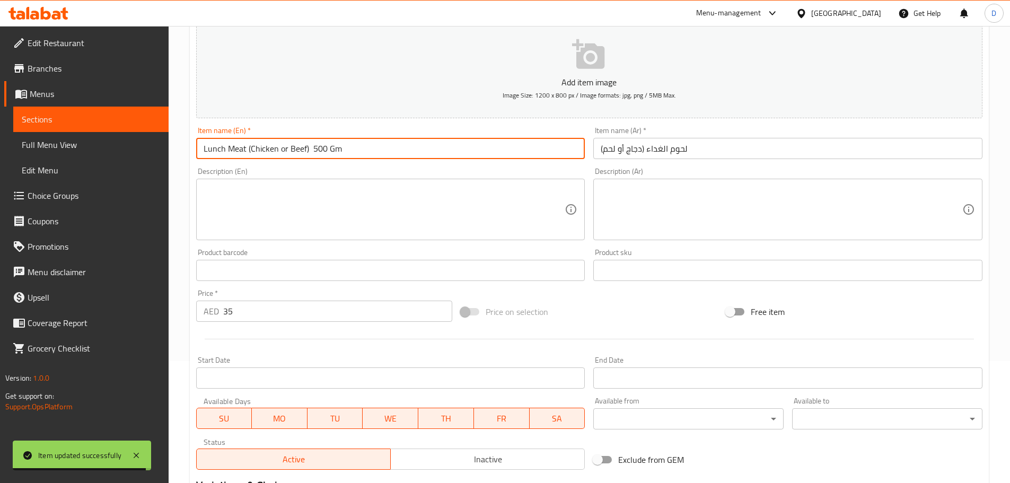
scroll to position [115, 0]
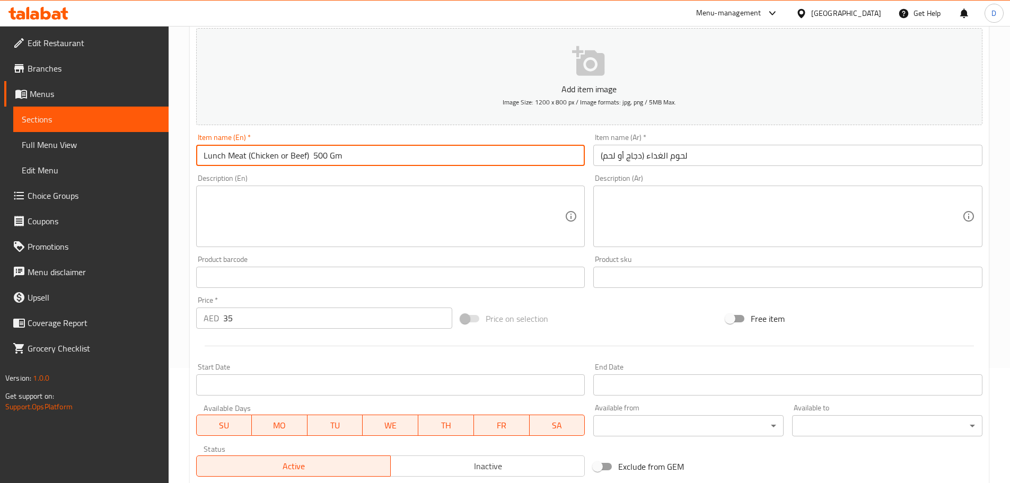
type input "Lunch Meat (Chicken or Beef) 500 Gm"
click at [731, 166] on input "لحوم الغداء (دجاج أو لحم)" at bounding box center [787, 155] width 389 height 21
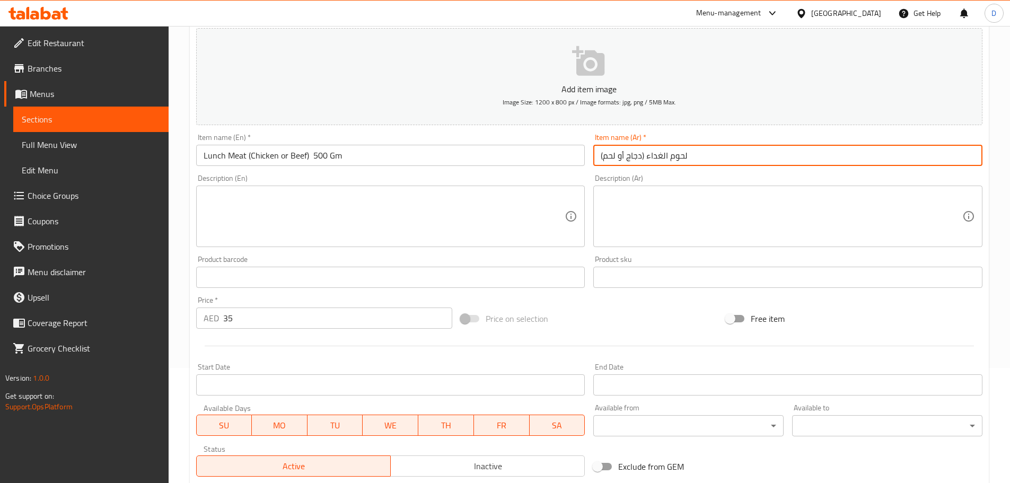
paste input "500 جرام"
click at [637, 158] on input "لحوم الغداء (دجاج أو لحم) 500 جرام" at bounding box center [787, 155] width 389 height 21
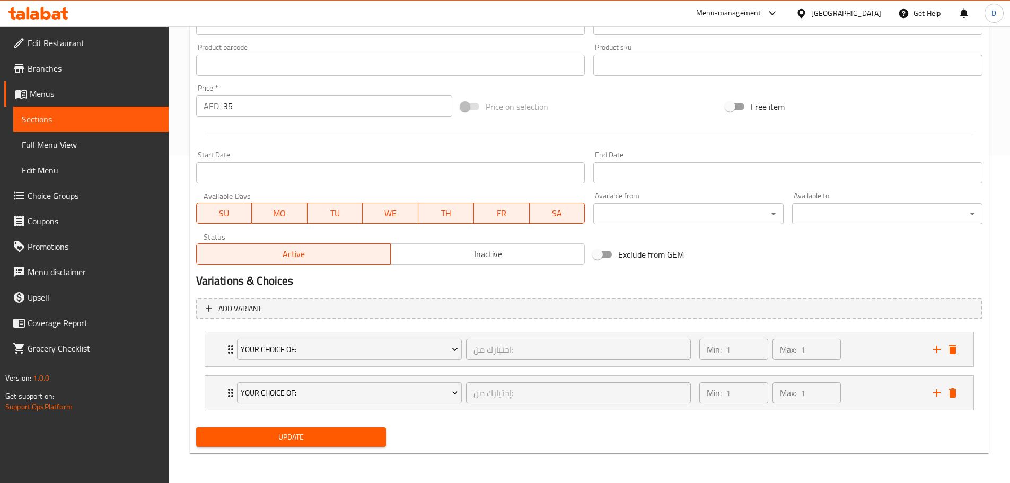
type input "لحوم الغداء (دجاج أو لحم بقري) 500 جرام"
click at [343, 430] on button "Update" at bounding box center [291, 437] width 190 height 20
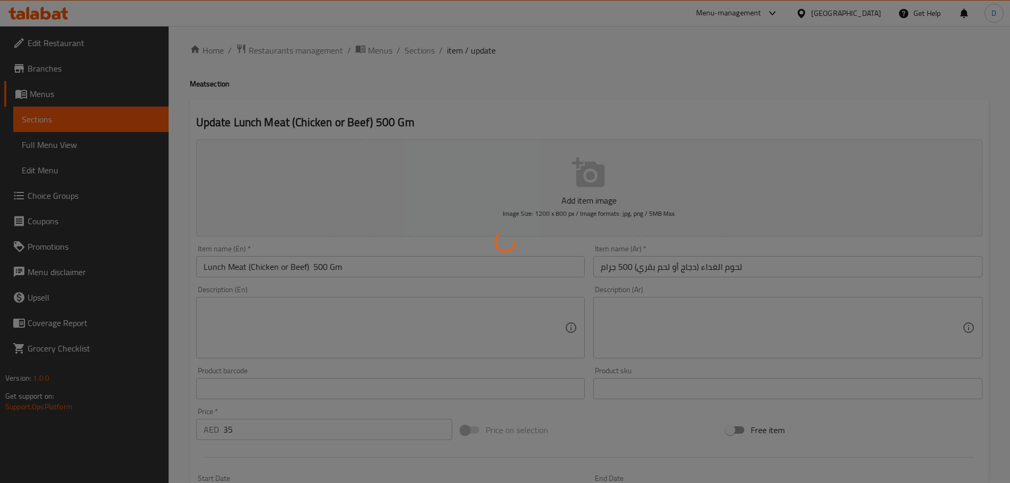
scroll to position [0, 0]
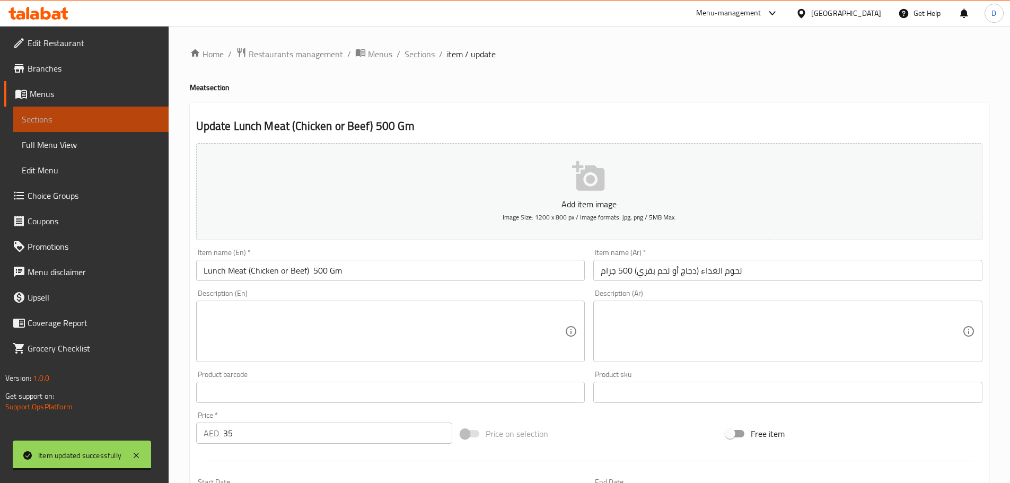
click at [125, 111] on link "Sections" at bounding box center [90, 119] width 155 height 25
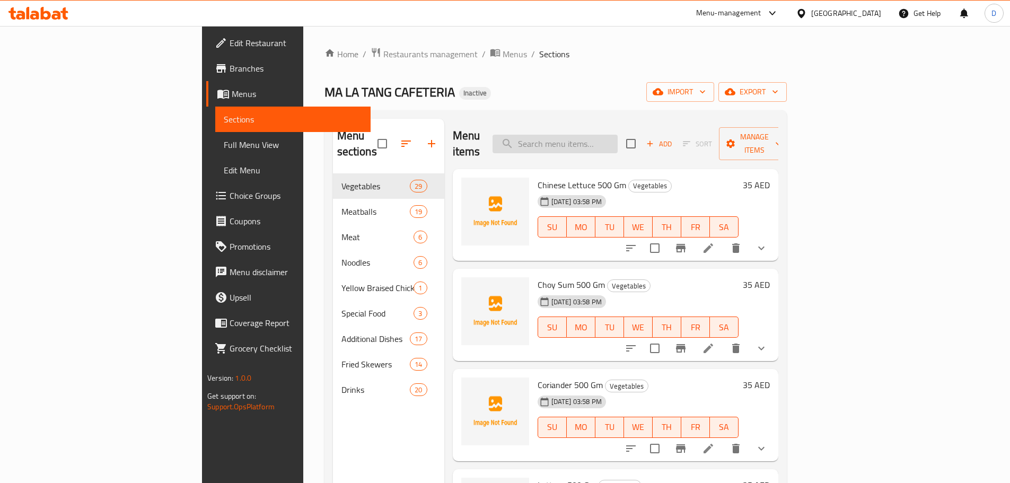
click at [618, 137] on input "search" at bounding box center [555, 144] width 125 height 19
paste input "Strip"
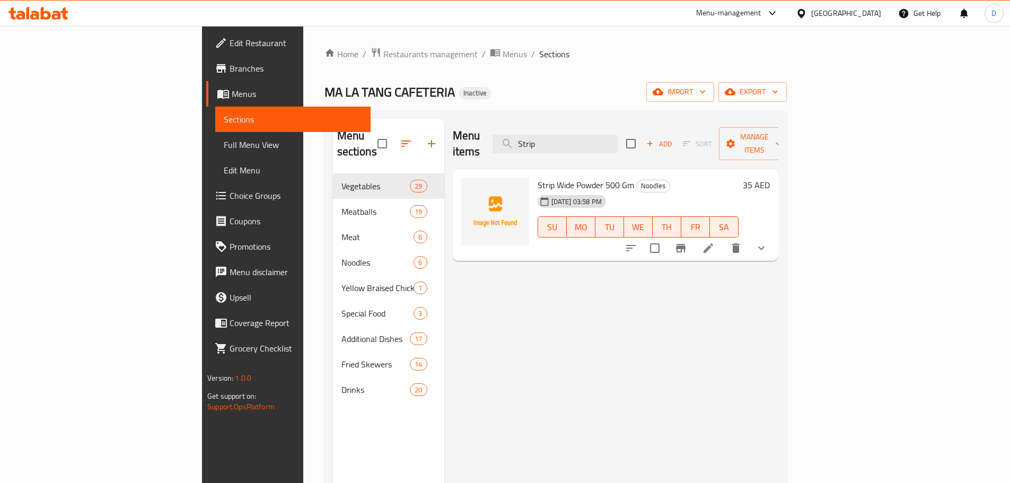
type input "Strip"
click at [723, 240] on li at bounding box center [709, 248] width 30 height 19
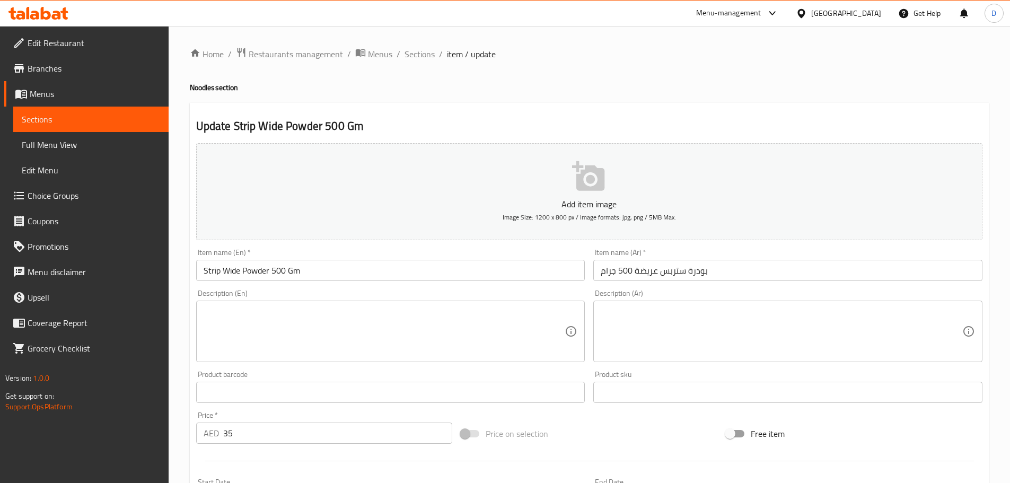
click at [668, 271] on input "بودرة ستربس عريضة 500 جرام" at bounding box center [787, 270] width 389 height 21
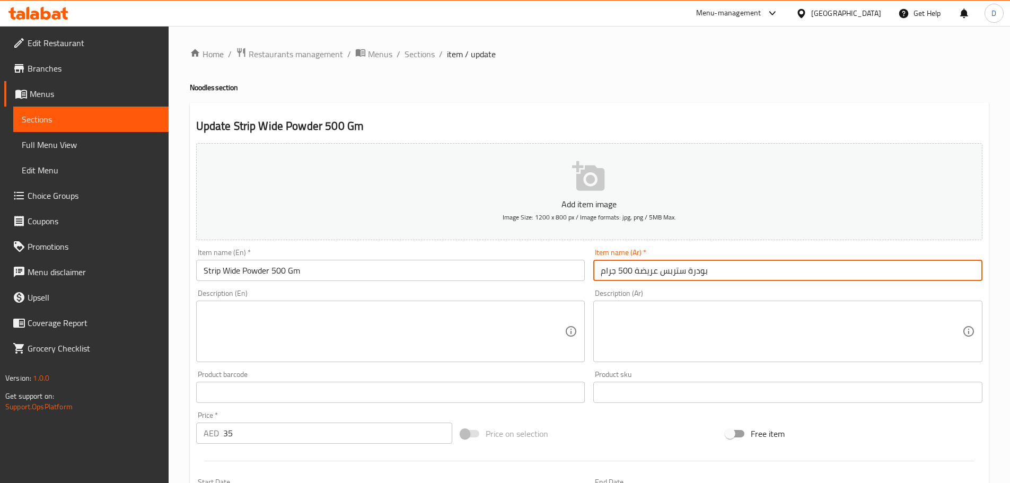
click at [668, 271] on input "بودرة ستربس عريضة 500 جرام" at bounding box center [787, 270] width 389 height 21
click at [672, 274] on input "بودرة ستربس عريضة 500 جرام" at bounding box center [787, 270] width 389 height 21
drag, startPoint x: 672, startPoint y: 274, endPoint x: 661, endPoint y: 272, distance: 11.2
click at [661, 272] on input "بودرة ستربس عريضة 500 جرام" at bounding box center [787, 270] width 389 height 21
click at [646, 275] on input "بودرة ستريب عريضة 500 جرام" at bounding box center [787, 270] width 389 height 21
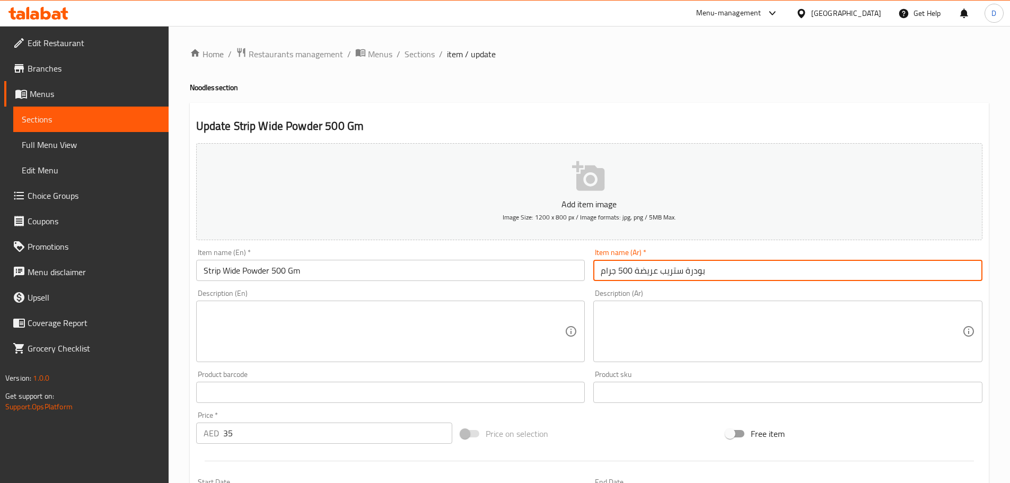
click at [646, 275] on input "بودرة ستريب عريضة 500 جرام" at bounding box center [787, 270] width 389 height 21
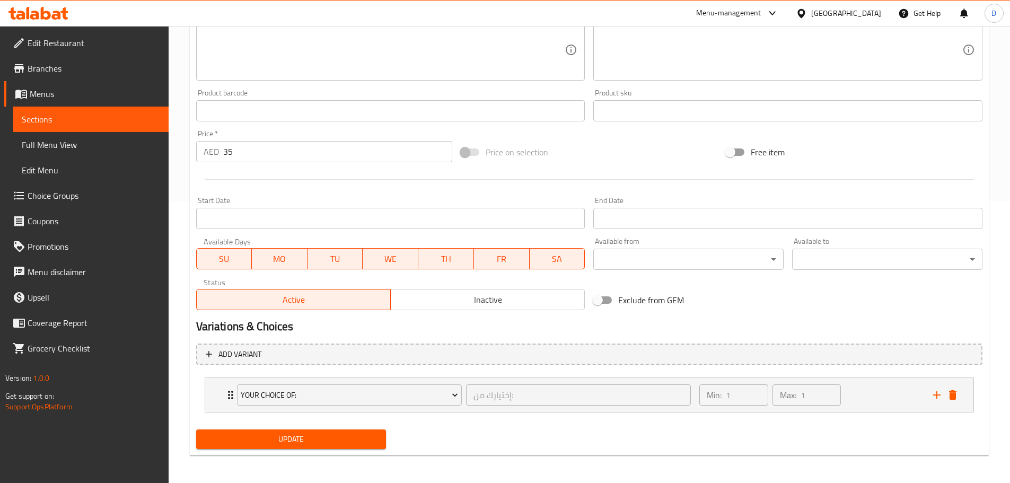
scroll to position [284, 0]
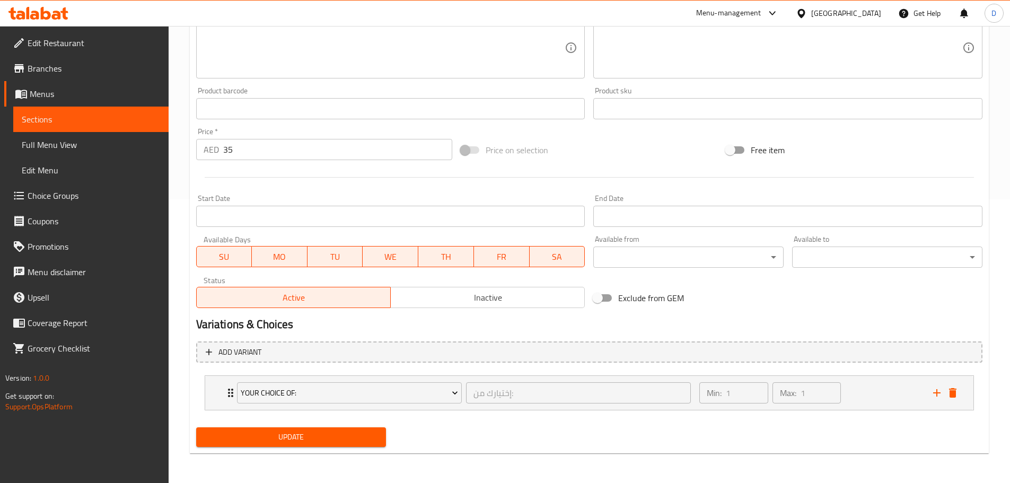
type input "بودرة ستريب وايد 500 جرام"
click at [364, 439] on span "Update" at bounding box center [291, 437] width 173 height 13
click at [147, 123] on span "Sections" at bounding box center [91, 119] width 138 height 13
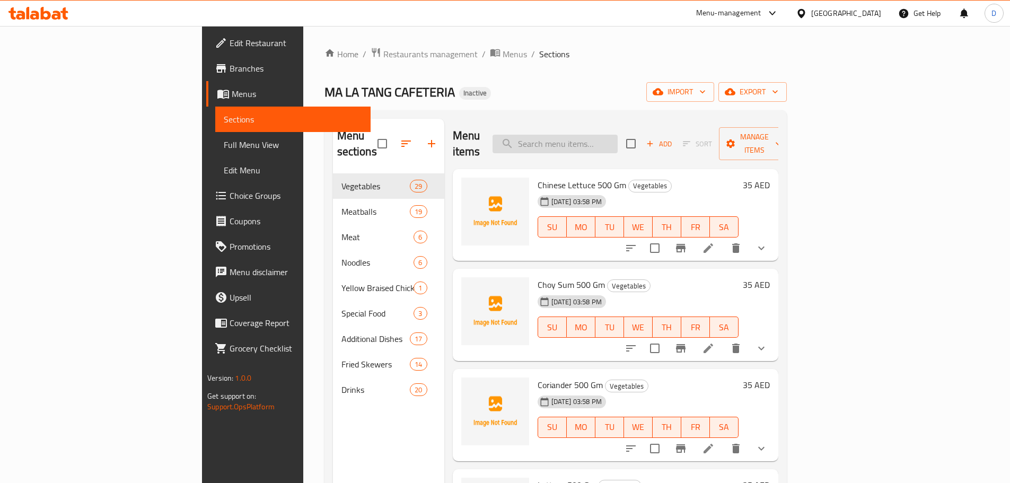
click at [599, 137] on input "search" at bounding box center [555, 144] width 125 height 19
paste input "Wide Powder"
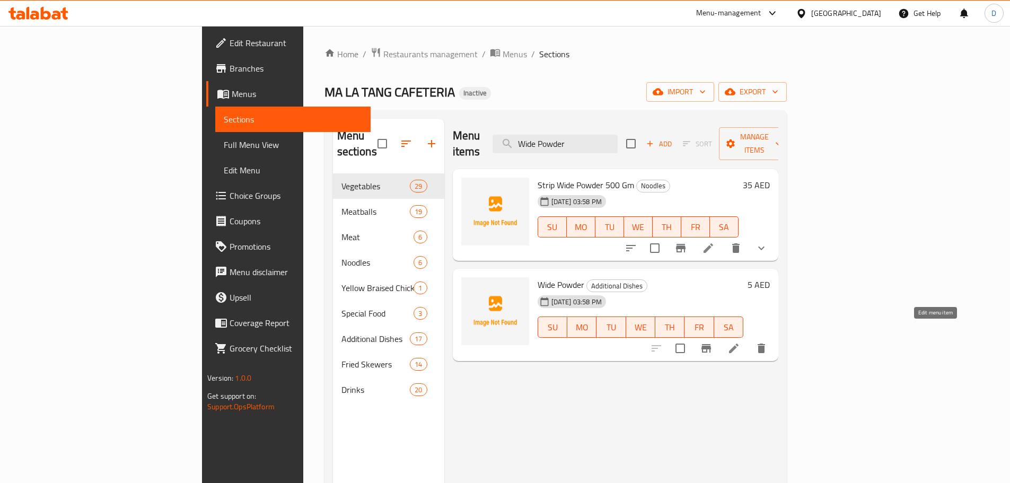
type input "Wide Powder"
click at [740, 342] on icon at bounding box center [734, 348] width 13 height 13
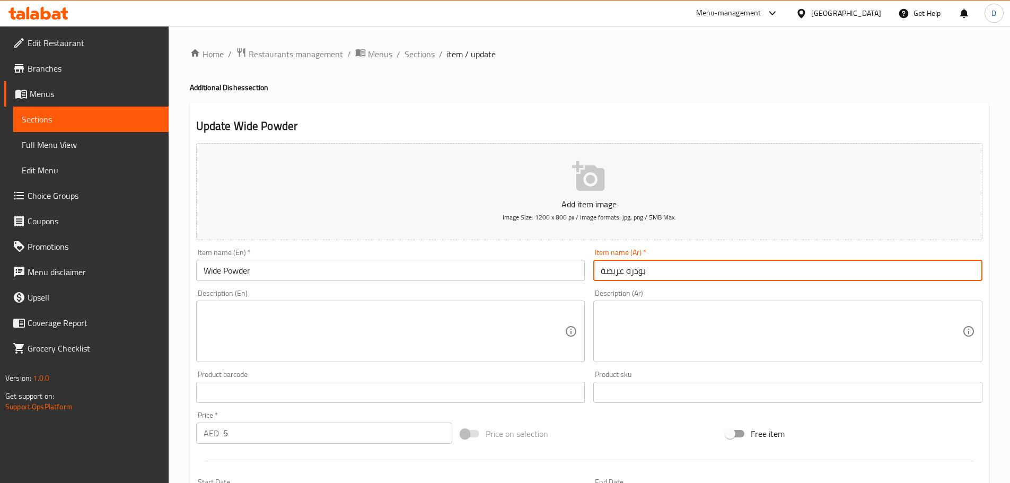
drag, startPoint x: 624, startPoint y: 272, endPoint x: 600, endPoint y: 268, distance: 24.7
click at [600, 268] on input "بودرة عريضة" at bounding box center [787, 270] width 389 height 21
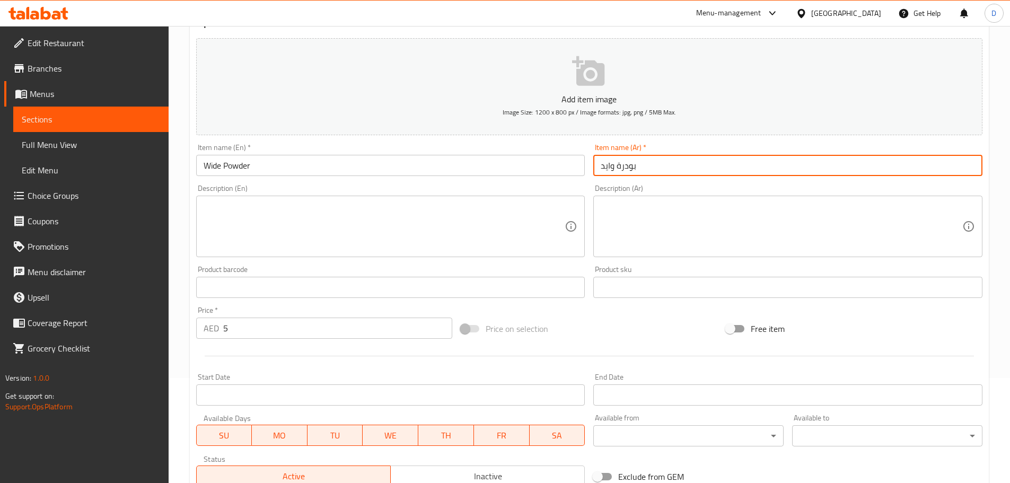
scroll to position [266, 0]
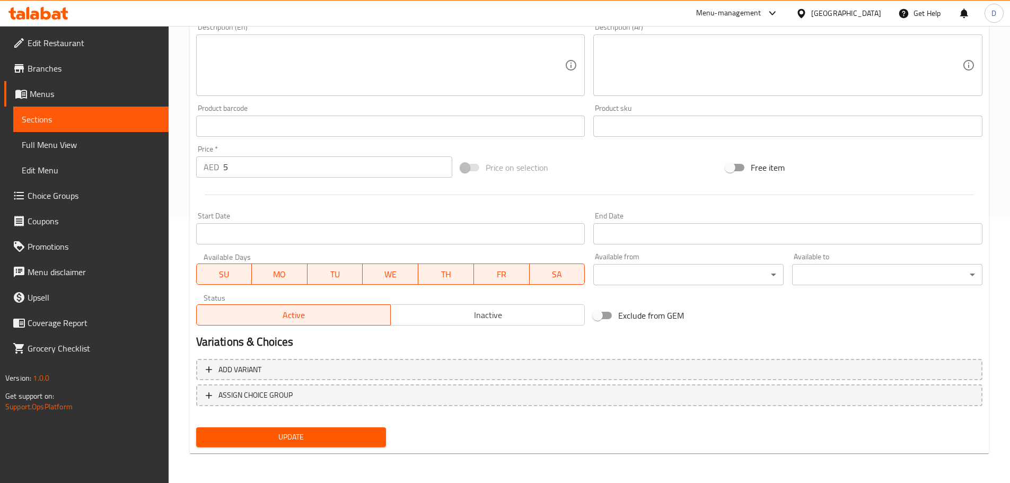
type input "بودرة وايد"
click at [371, 427] on button "Update" at bounding box center [291, 437] width 190 height 20
click at [134, 119] on span "Sections" at bounding box center [91, 119] width 138 height 13
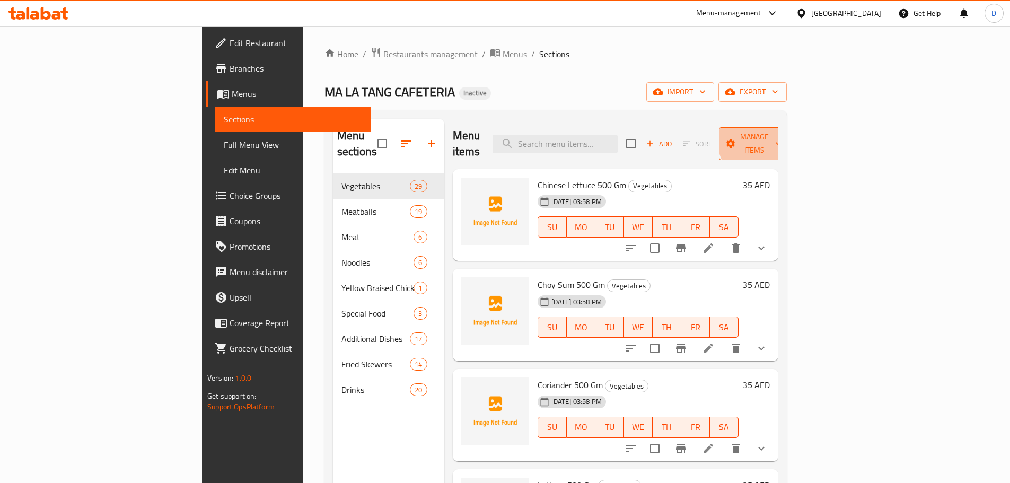
click at [782, 138] on span "Manage items" at bounding box center [755, 143] width 54 height 27
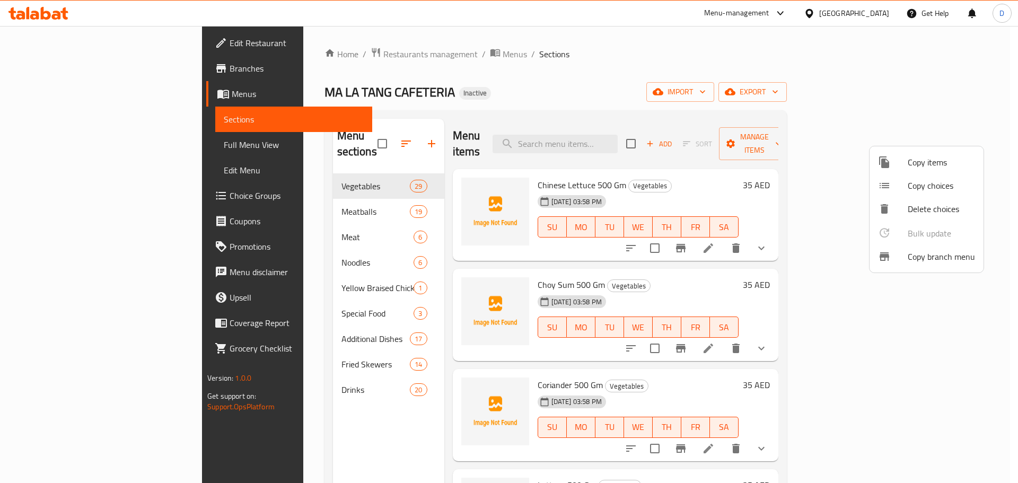
click at [950, 91] on div at bounding box center [509, 241] width 1018 height 483
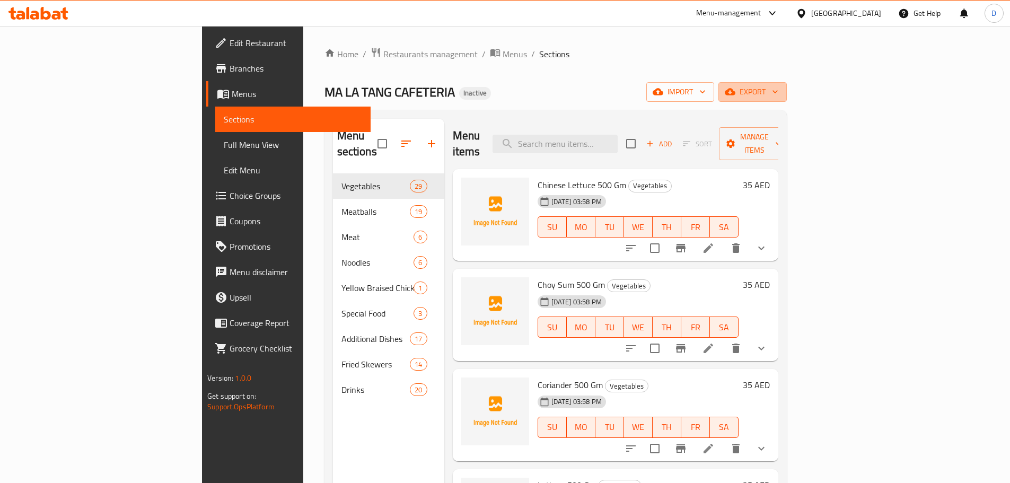
click at [778, 91] on span "export" at bounding box center [752, 91] width 51 height 13
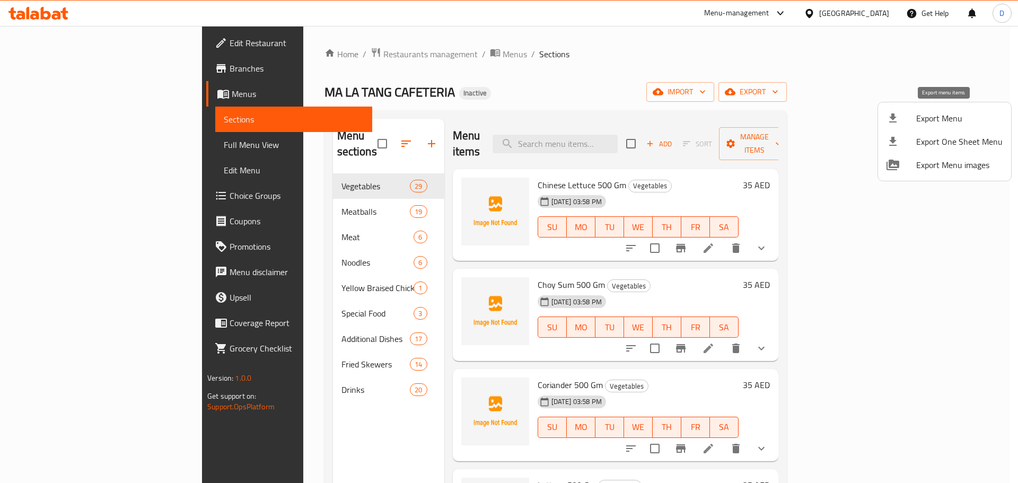
click at [941, 124] on span "Export Menu" at bounding box center [959, 118] width 86 height 13
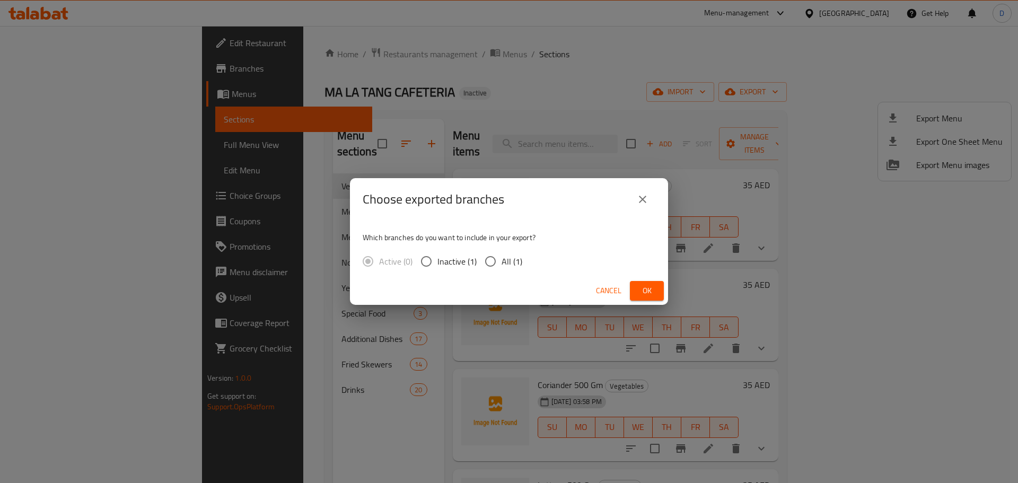
click at [517, 262] on span "All (1)" at bounding box center [512, 261] width 21 height 13
click at [502, 262] on input "All (1)" at bounding box center [490, 261] width 22 height 22
radio input "true"
click at [663, 297] on button "Ok" at bounding box center [647, 291] width 34 height 20
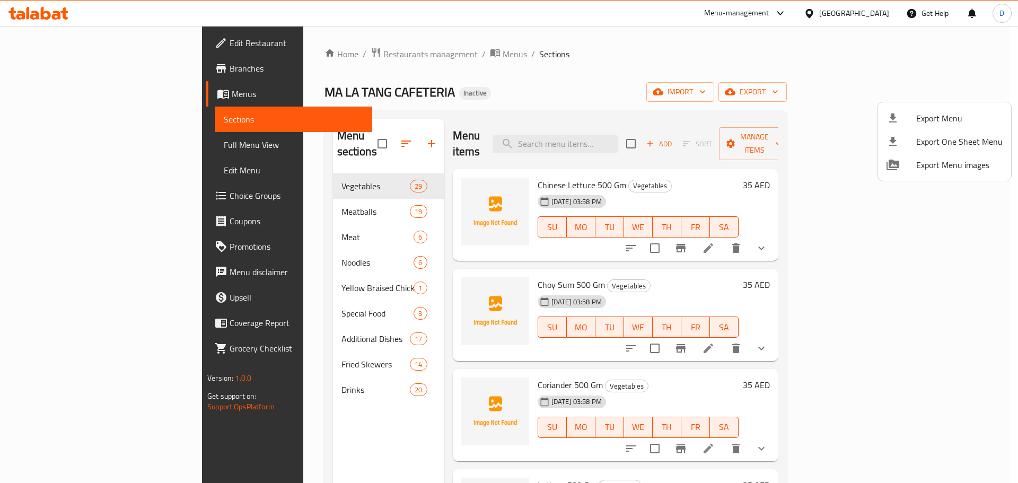
click at [60, 74] on div at bounding box center [509, 241] width 1018 height 483
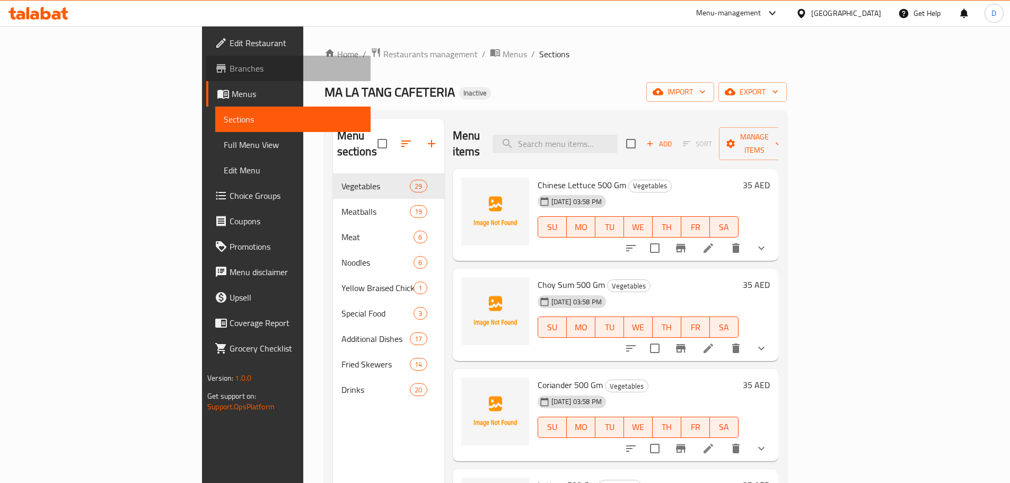
click at [230, 74] on span "Branches" at bounding box center [296, 68] width 133 height 13
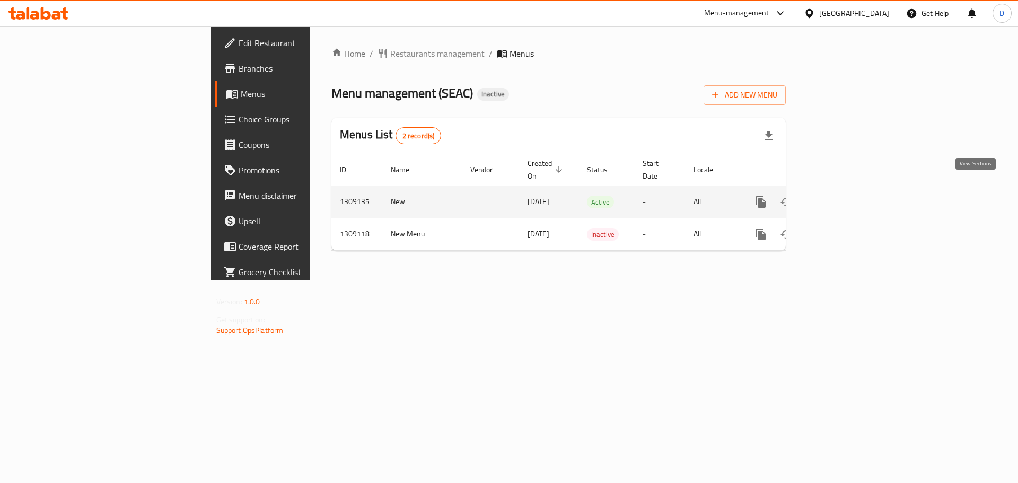
click at [844, 196] on icon "enhanced table" at bounding box center [837, 202] width 13 height 13
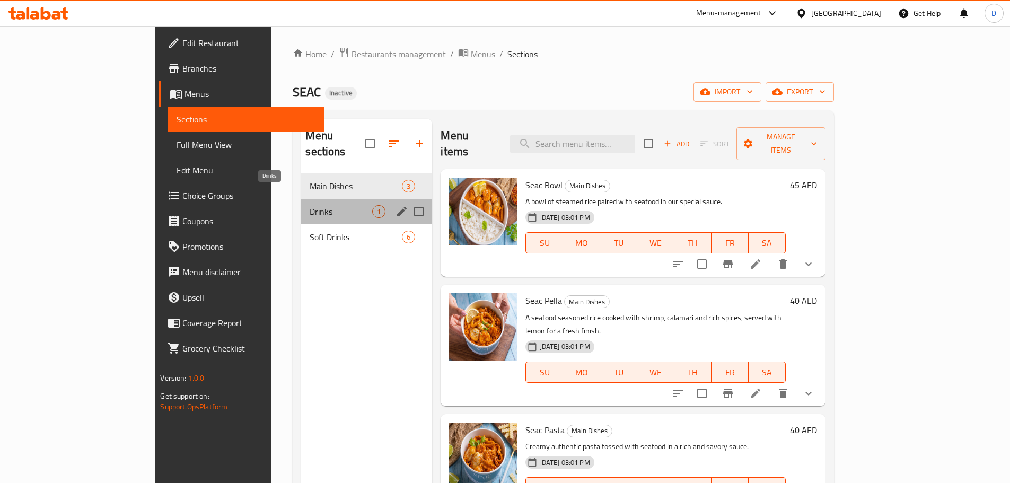
click at [313, 205] on span "Drinks" at bounding box center [341, 211] width 63 height 13
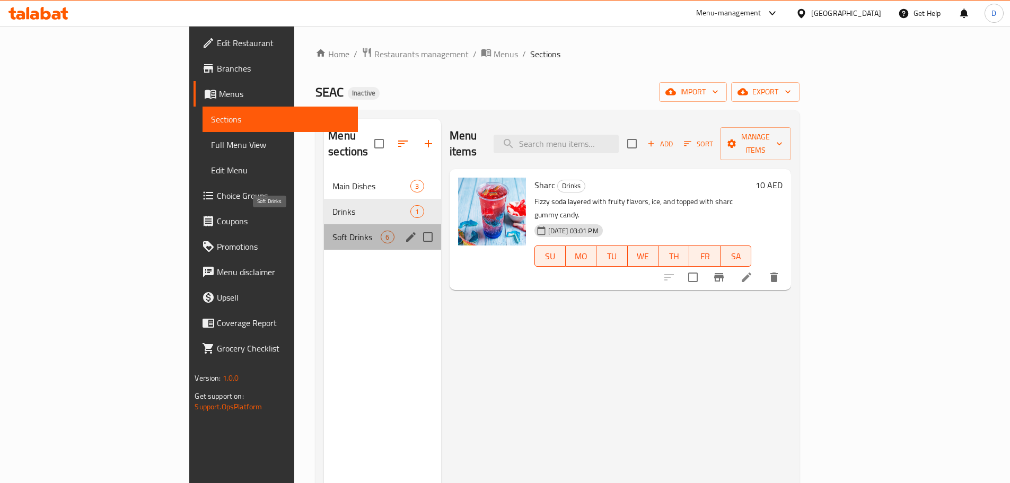
click at [332, 231] on span "Soft Drinks" at bounding box center [356, 237] width 48 height 13
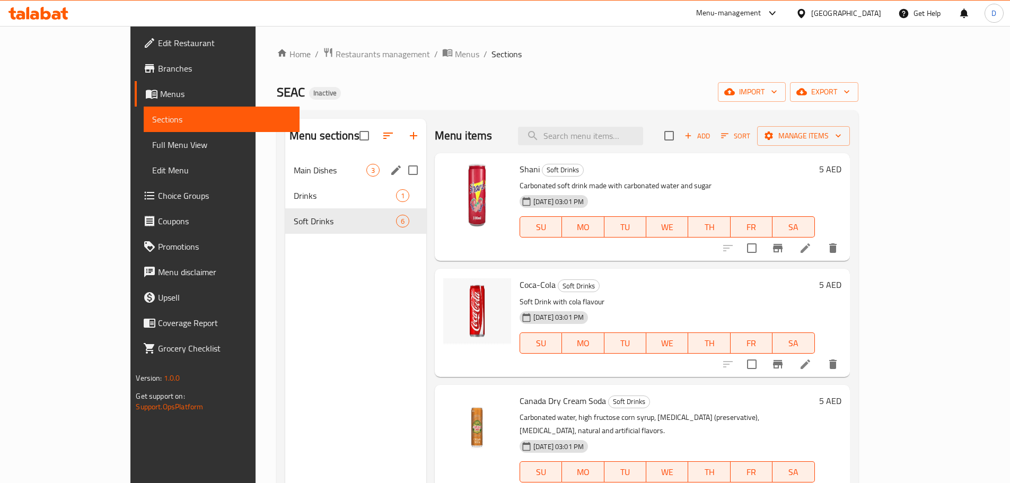
click at [305, 182] on div "Main Dishes 3" at bounding box center [355, 169] width 141 height 25
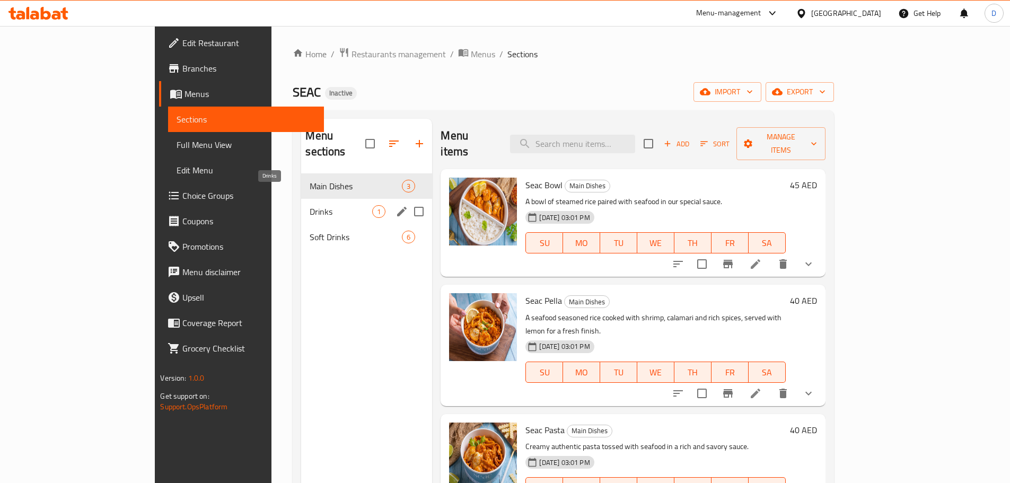
click at [310, 205] on span "Drinks" at bounding box center [341, 211] width 63 height 13
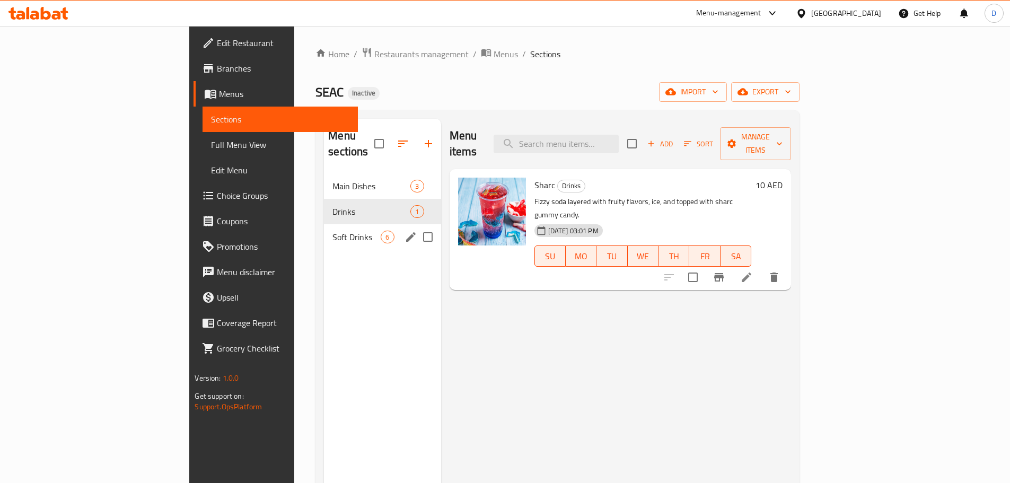
click at [324, 224] on div "Soft Drinks 6" at bounding box center [382, 236] width 117 height 25
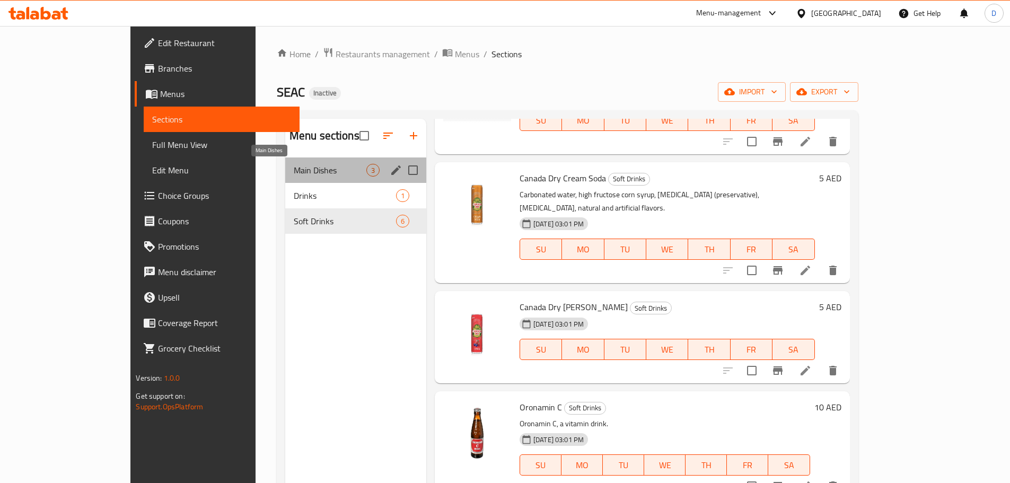
click at [294, 172] on span "Main Dishes" at bounding box center [330, 170] width 73 height 13
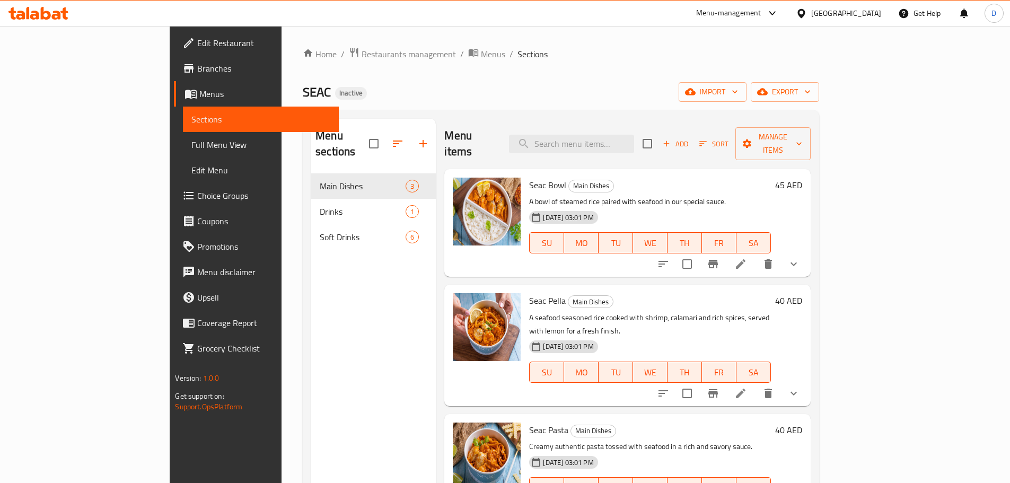
click at [191, 147] on span "Full Menu View" at bounding box center [260, 144] width 138 height 13
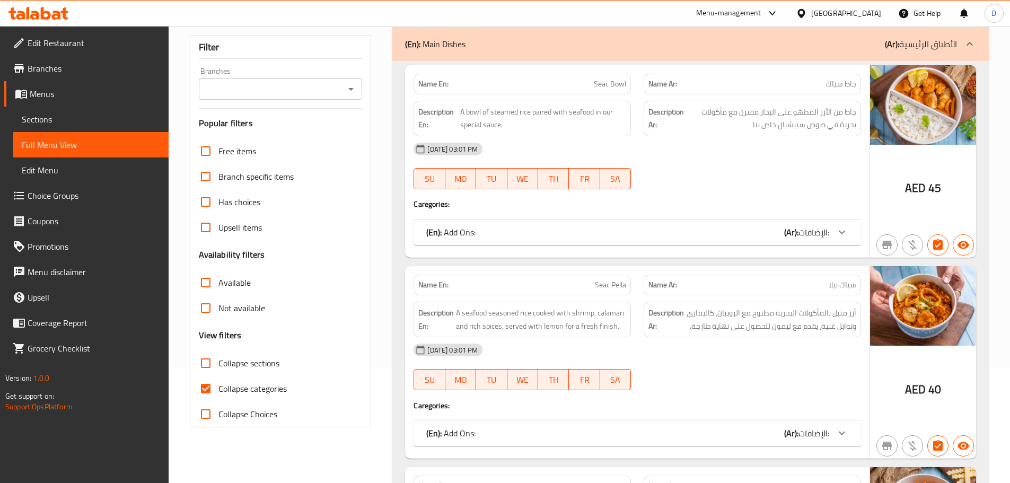
scroll to position [212, 0]
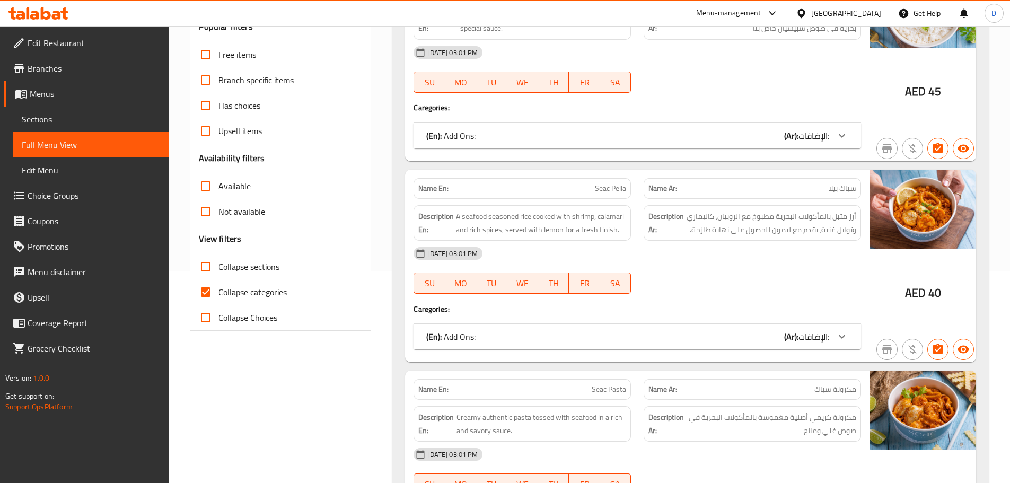
click at [284, 291] on span "Collapse categories" at bounding box center [252, 292] width 68 height 13
click at [218, 291] on input "Collapse categories" at bounding box center [205, 291] width 25 height 25
checkbox input "false"
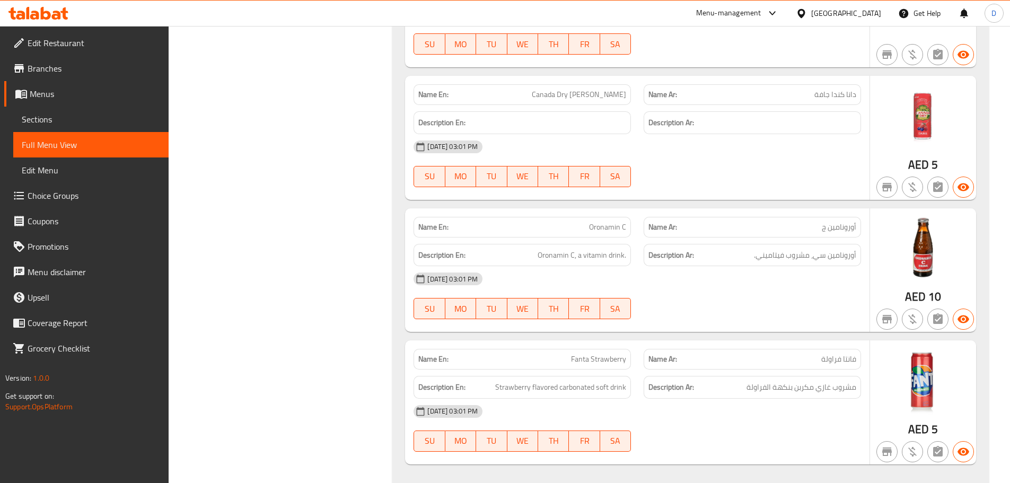
scroll to position [2072, 0]
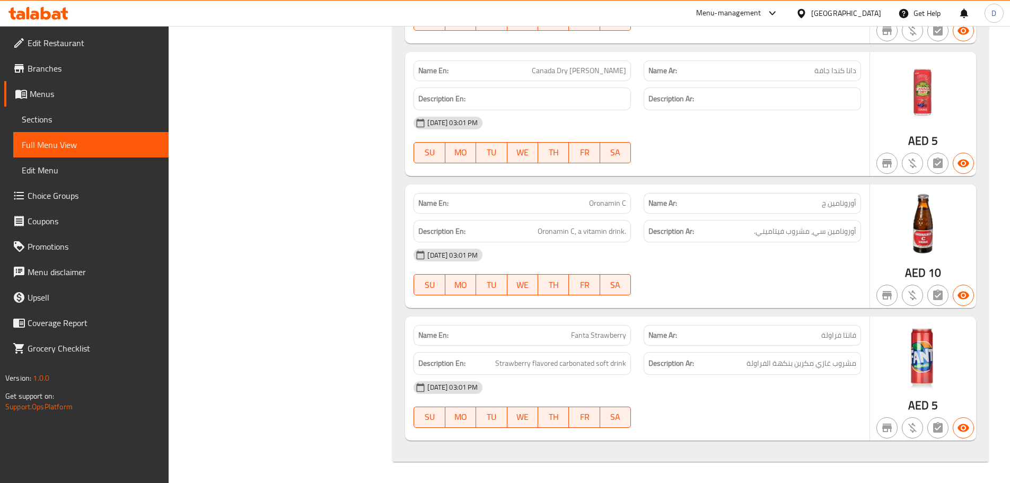
click at [606, 201] on span "Oronamin C" at bounding box center [607, 203] width 37 height 11
copy span "Oronamin C"
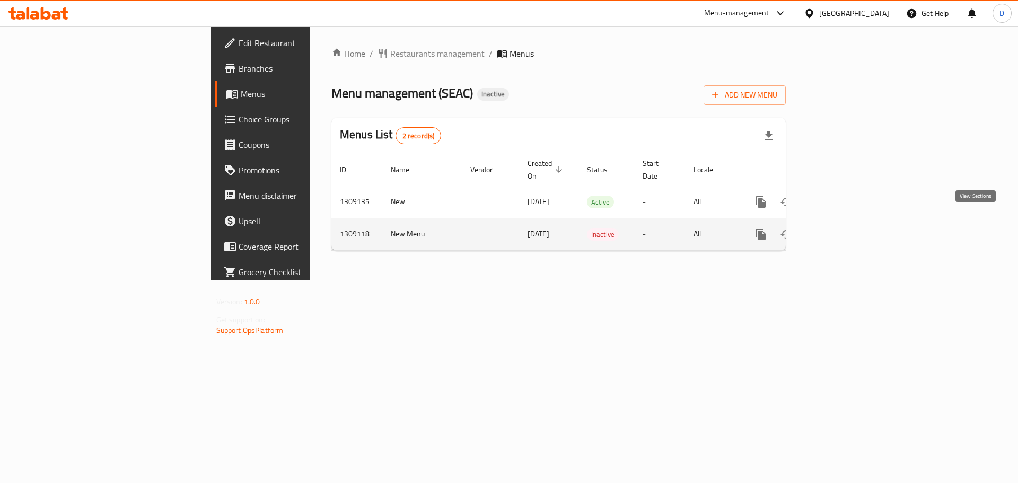
click at [844, 228] on icon "enhanced table" at bounding box center [837, 234] width 13 height 13
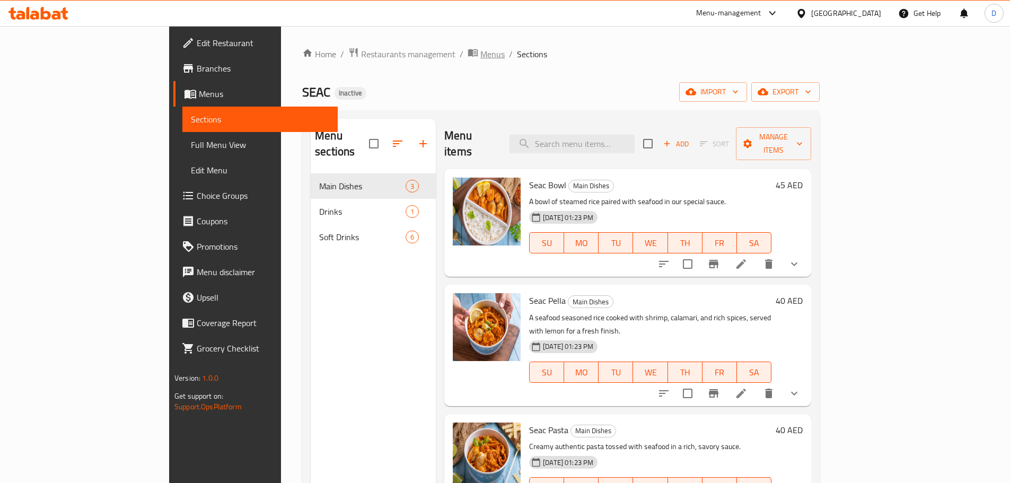
click at [480, 55] on span "Menus" at bounding box center [492, 54] width 24 height 13
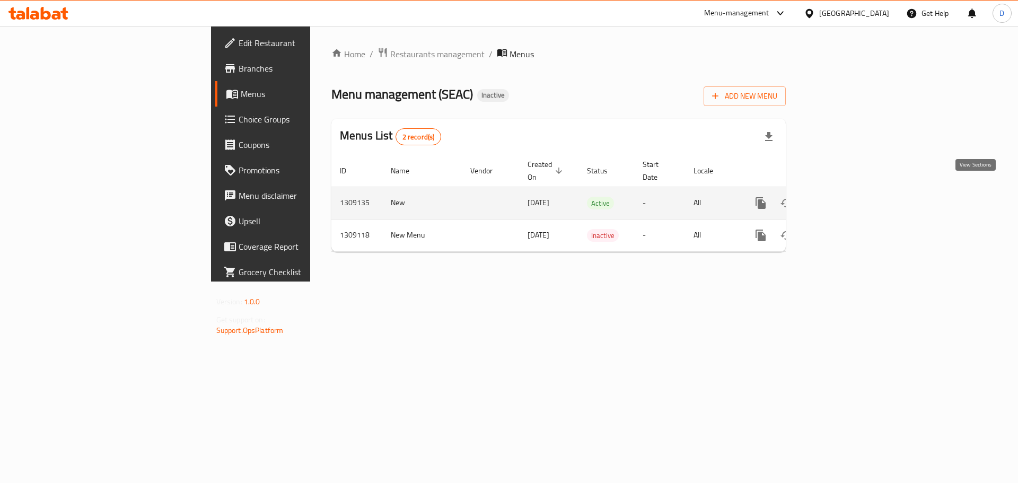
click at [844, 197] on icon "enhanced table" at bounding box center [837, 203] width 13 height 13
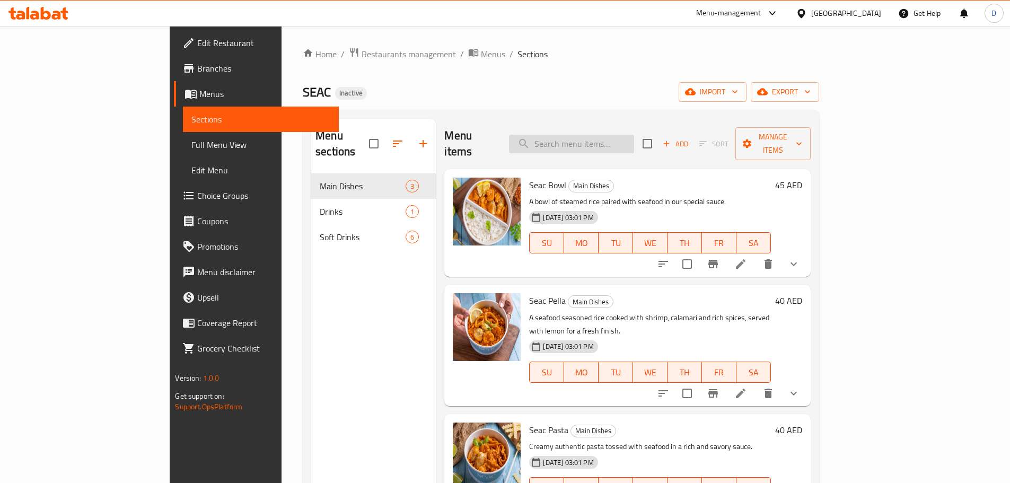
click at [627, 136] on input "search" at bounding box center [571, 144] width 125 height 19
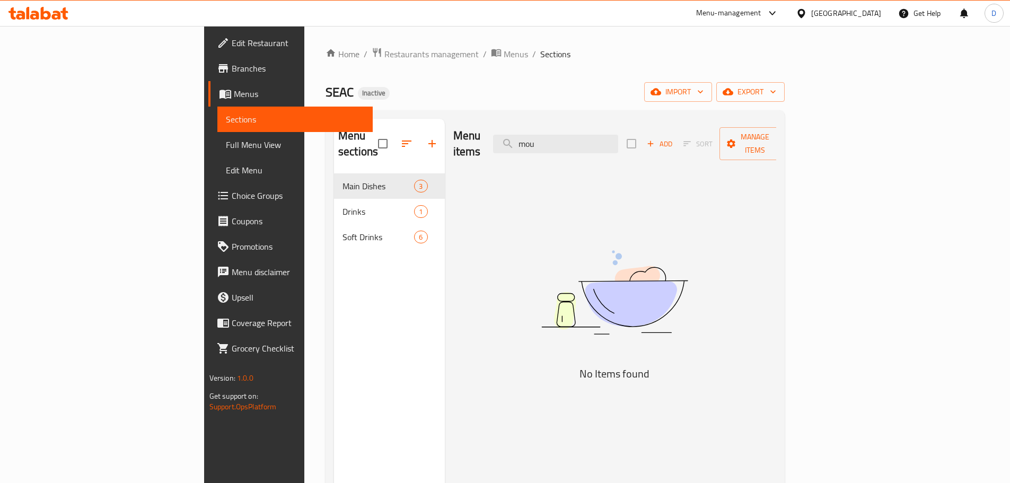
type input "mou"
click at [649, 205] on div "Menu items mou Add Sort Manage items No Items found" at bounding box center [611, 360] width 332 height 483
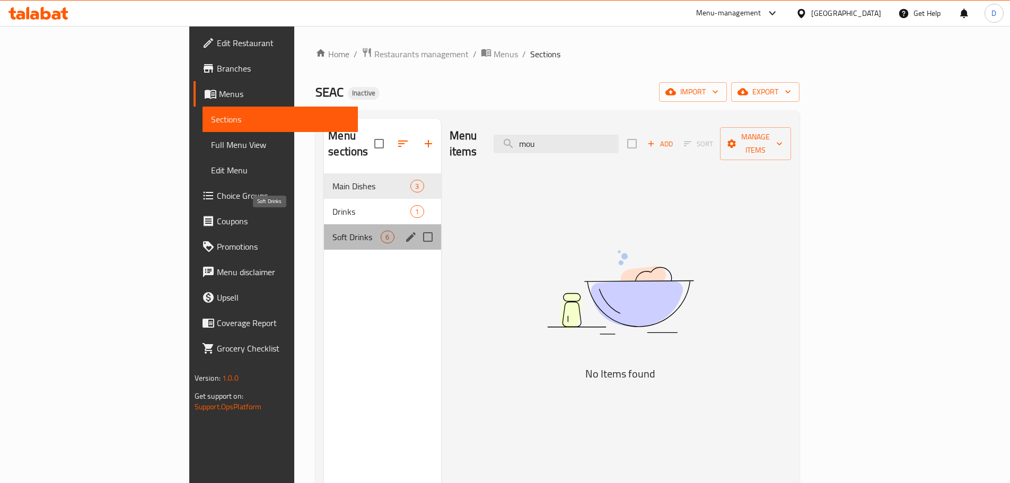
click at [332, 231] on span "Soft Drinks" at bounding box center [356, 237] width 48 height 13
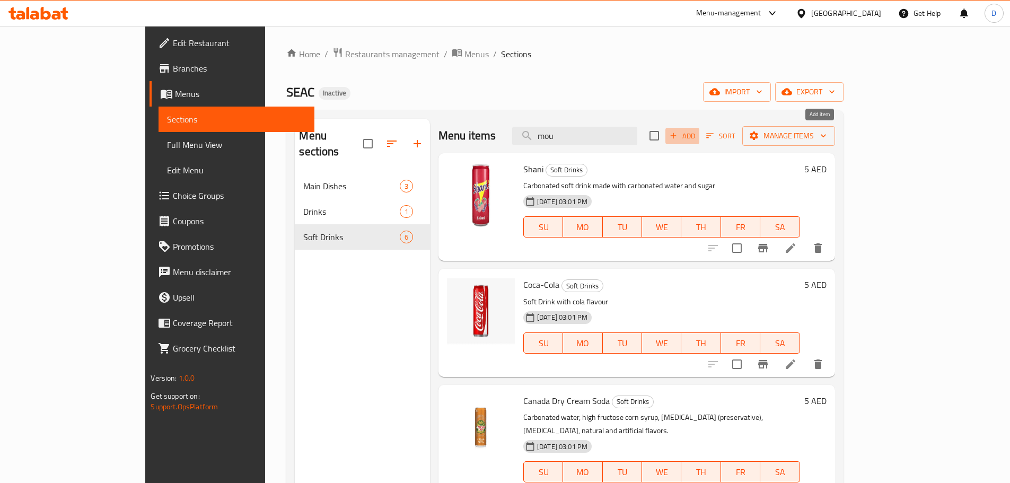
click at [699, 144] on button "Add" at bounding box center [682, 136] width 34 height 16
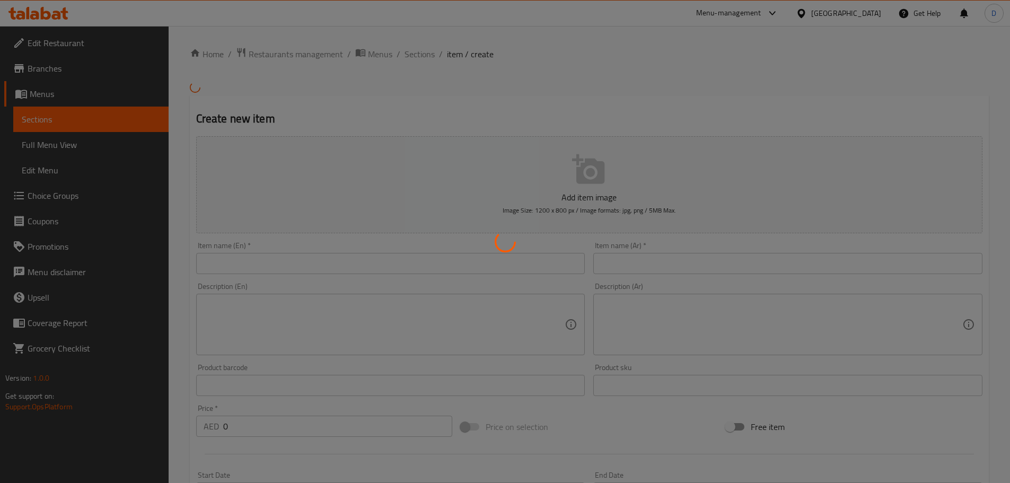
click at [318, 259] on div at bounding box center [505, 241] width 1010 height 483
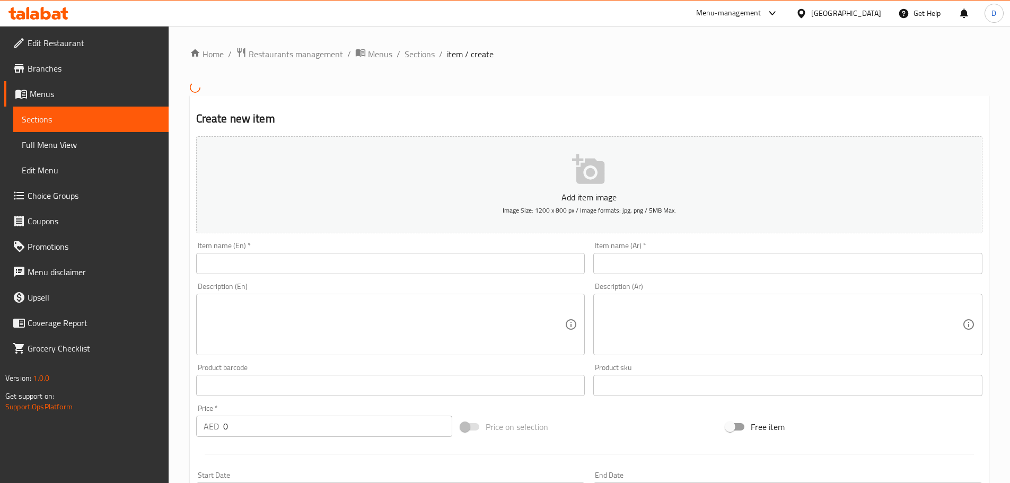
click at [260, 269] on input "text" at bounding box center [390, 263] width 389 height 21
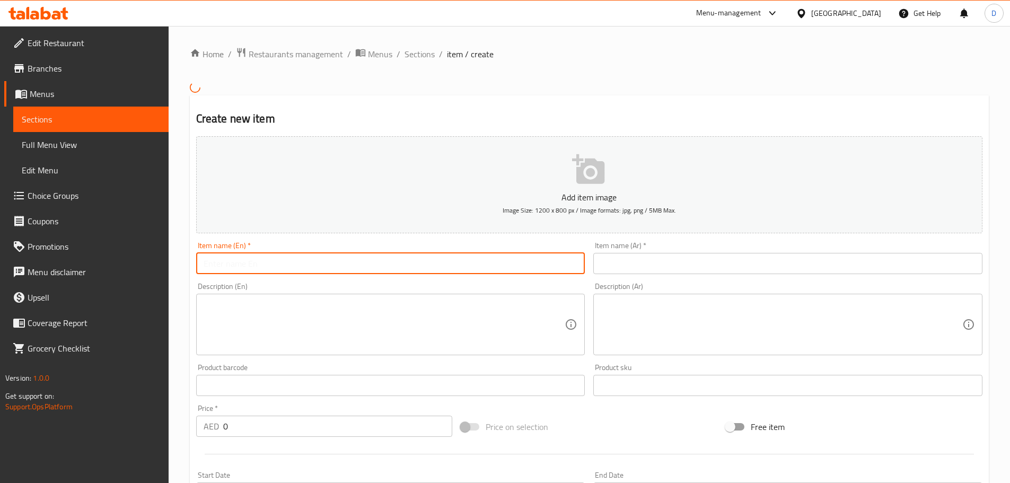
paste input "Mountain Dew"
type input "Mountain Dew"
click at [667, 259] on input "text" at bounding box center [787, 263] width 389 height 21
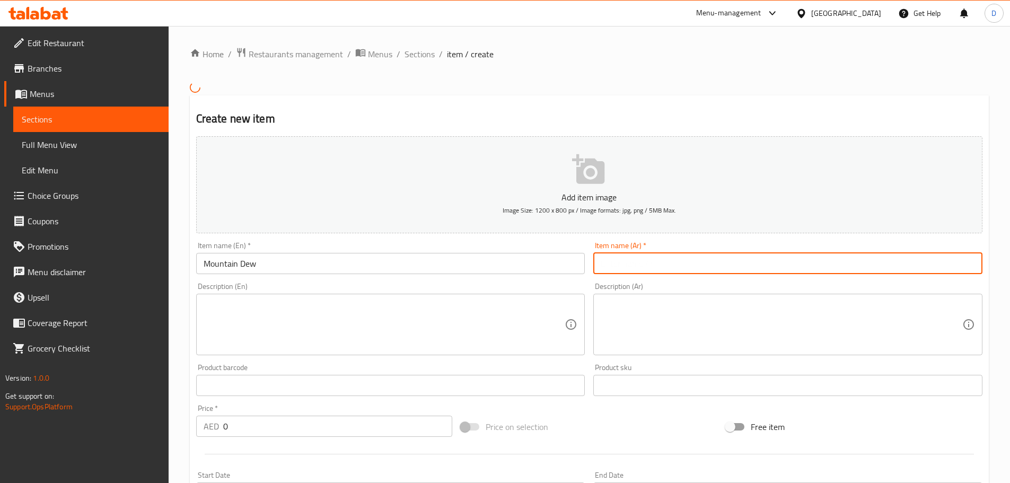
paste input "ماونتن ديو"
type input "ماونتن ديو"
click at [240, 267] on input "Mountain Dew" at bounding box center [390, 263] width 389 height 21
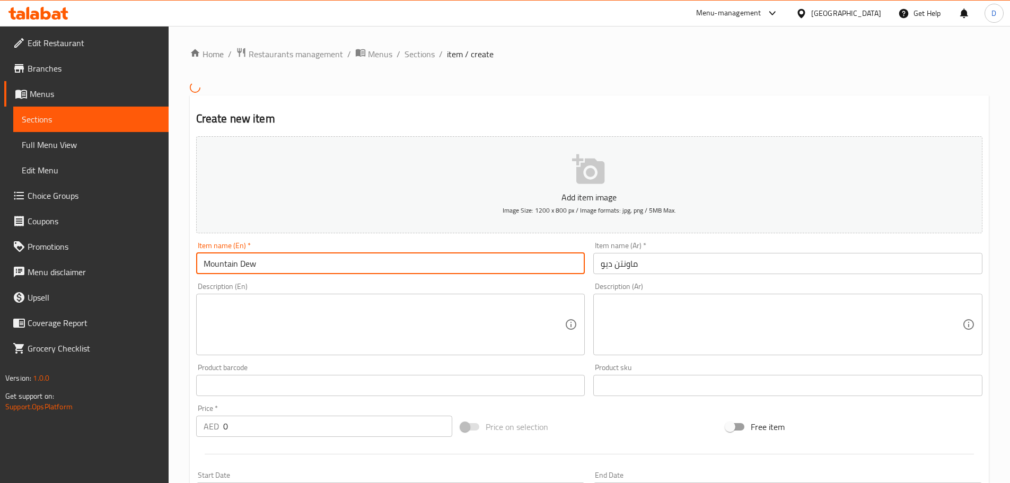
click at [240, 267] on input "Mountain Dew" at bounding box center [390, 263] width 389 height 21
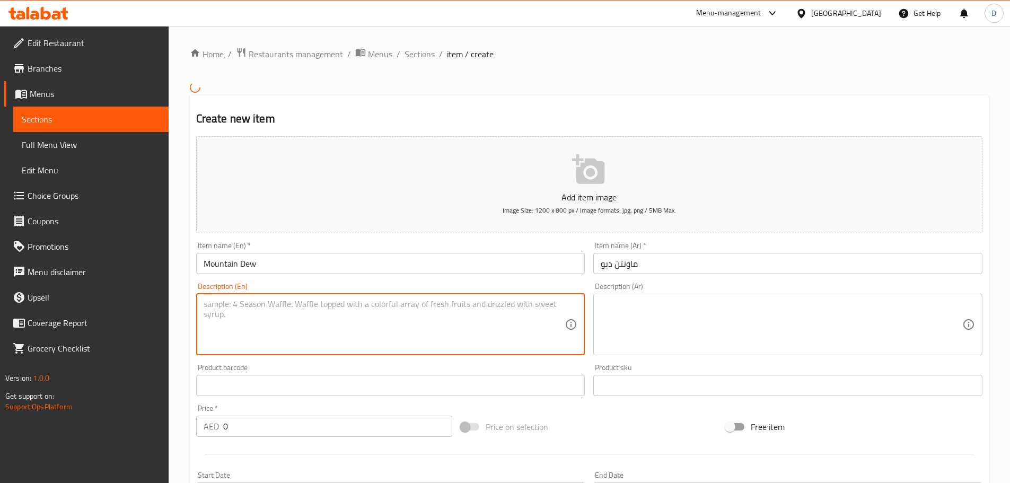
click at [290, 343] on textarea at bounding box center [385, 324] width 362 height 50
paste textarea "High caffeine content soft drink and a unique combination of flavors"
type textarea "High caffeine content soft drink and a unique combination of flavors"
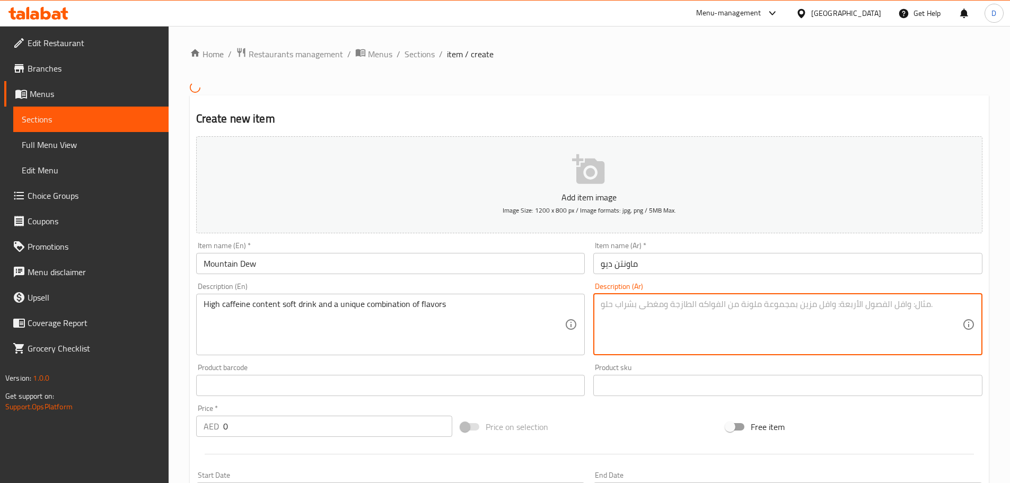
click at [656, 312] on textarea at bounding box center [782, 324] width 362 height 50
paste textarea "مشروب غازي عالي الكافيين ومزيج فريد من النكهات"
click at [733, 306] on textarea "مشروب غازي عالي الكافيين ومزيج فريد من النكهات" at bounding box center [782, 324] width 362 height 50
click at [706, 308] on textarea "مشروب غازي يحتوي على عالي الكافيين ومزيج فريد من النكهات" at bounding box center [782, 324] width 362 height 50
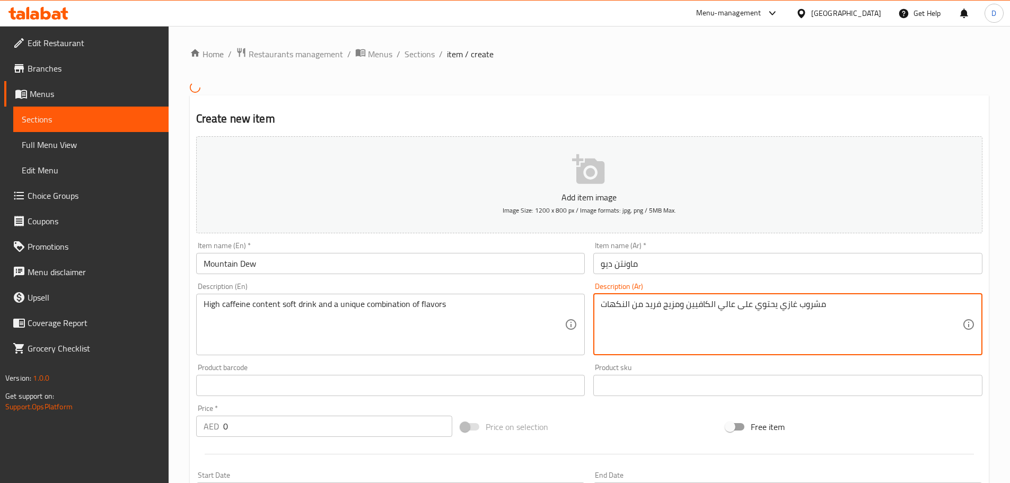
click at [706, 305] on textarea "مشروب غازي يحتوي على عالي الكافيين ومزيج فريد من النكهات" at bounding box center [782, 324] width 362 height 50
drag, startPoint x: 708, startPoint y: 305, endPoint x: 687, endPoint y: 305, distance: 21.2
click at [687, 305] on textarea "مشروب غازي يحتوي على عالي الكافيين ومزيج فريد من النكهات" at bounding box center [782, 324] width 362 height 50
click at [705, 304] on textarea "مشروب غازي يحتوي على عالي ومزيج فريد من النكهات" at bounding box center [782, 324] width 362 height 50
paste textarea "كافيين"
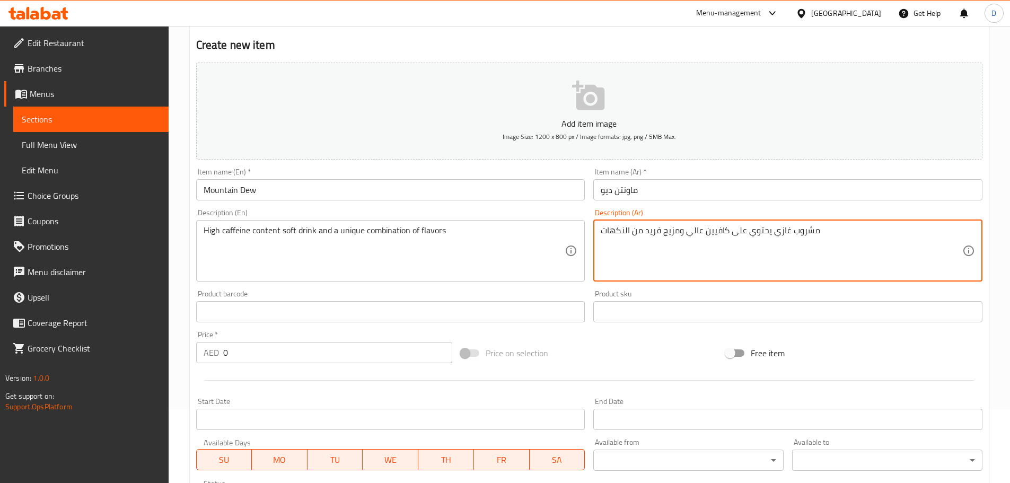
scroll to position [251, 0]
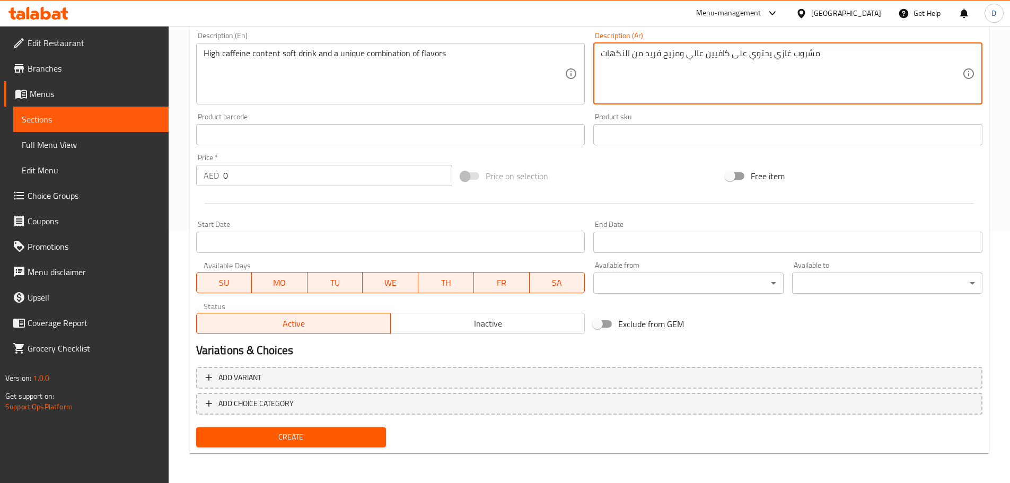
type textarea "مشروب غازي يحتوي على كافيين عالي ومزيج فريد من النكهات"
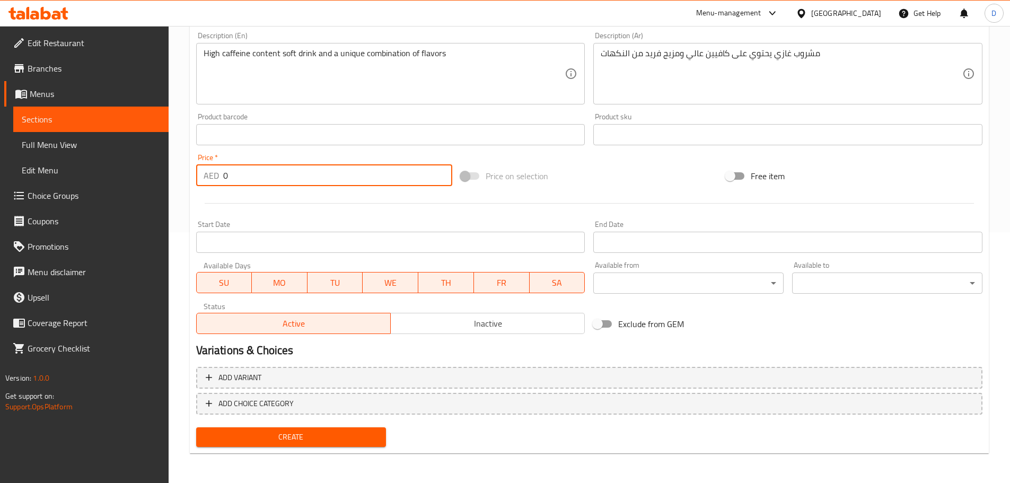
drag, startPoint x: 260, startPoint y: 180, endPoint x: 200, endPoint y: 179, distance: 59.4
click at [200, 179] on div "AED 0 Price *" at bounding box center [324, 175] width 257 height 21
type input "5"
click at [213, 208] on div at bounding box center [589, 203] width 795 height 26
click at [323, 435] on span "Create" at bounding box center [291, 437] width 173 height 13
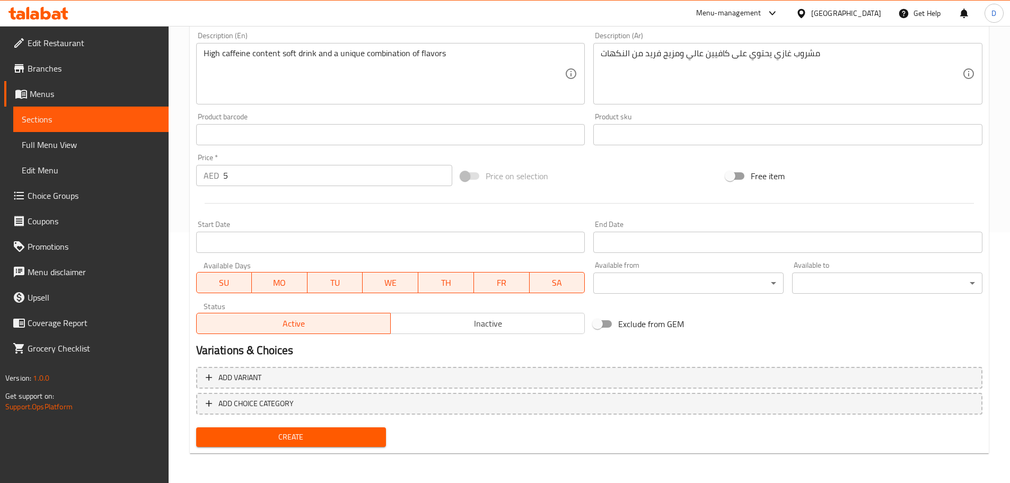
click at [279, 434] on span "Create" at bounding box center [291, 437] width 173 height 13
click at [344, 439] on span "Create" at bounding box center [291, 437] width 173 height 13
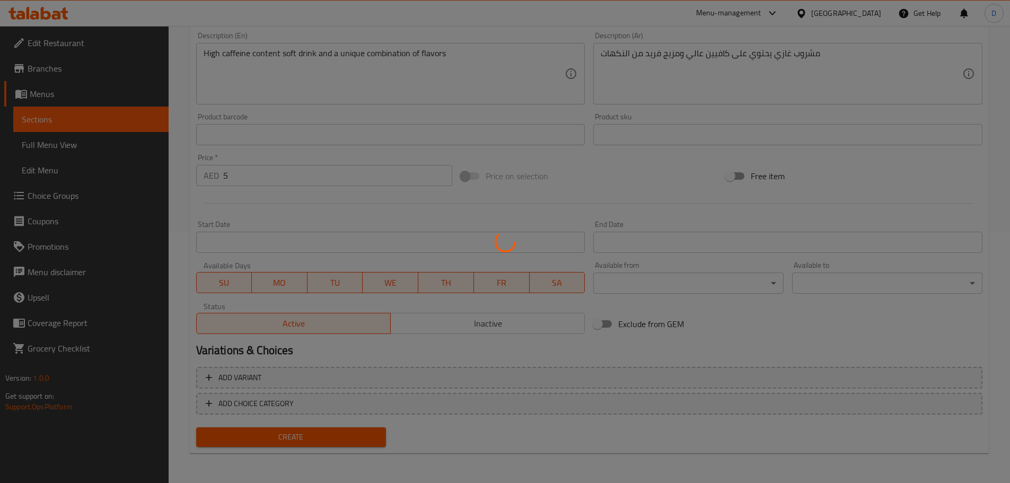
type input "0"
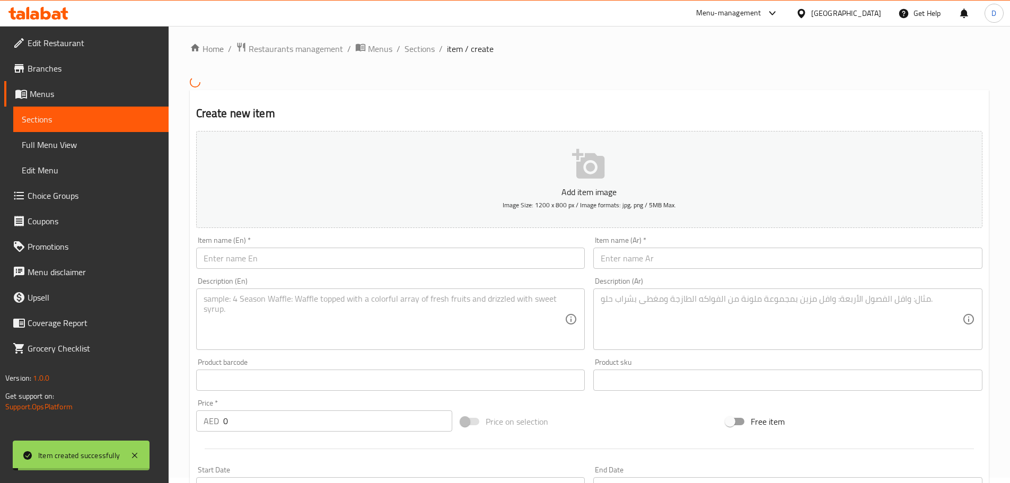
scroll to position [0, 0]
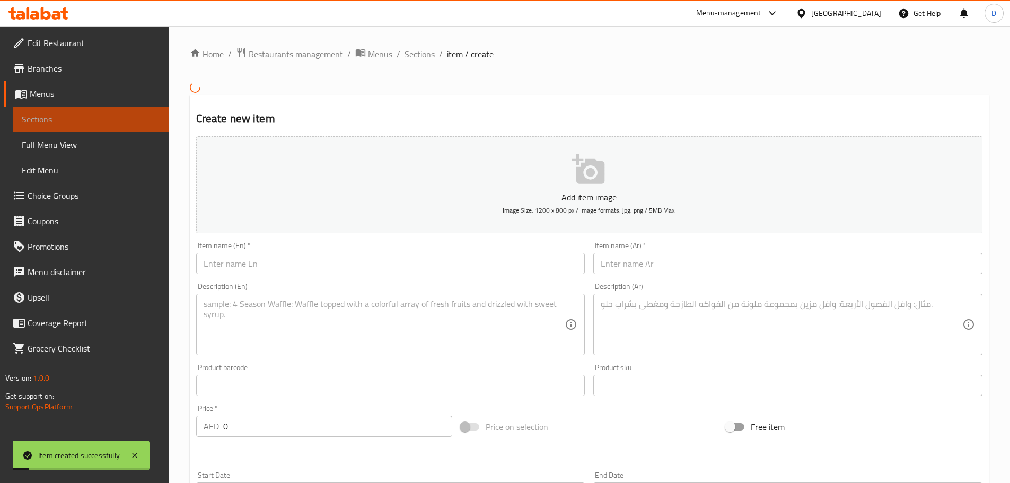
click at [118, 117] on span "Sections" at bounding box center [91, 119] width 138 height 13
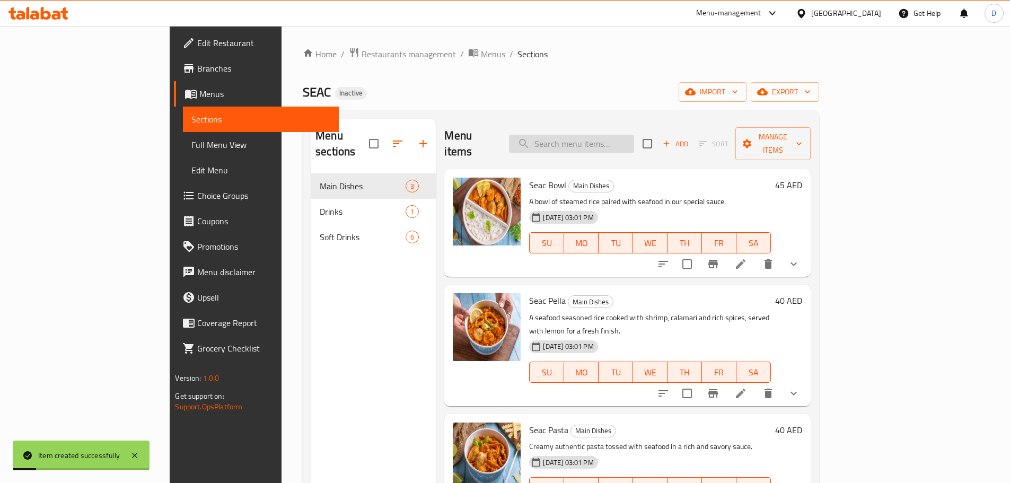
click at [587, 135] on input "search" at bounding box center [571, 144] width 125 height 19
paste input "Oronamin C"
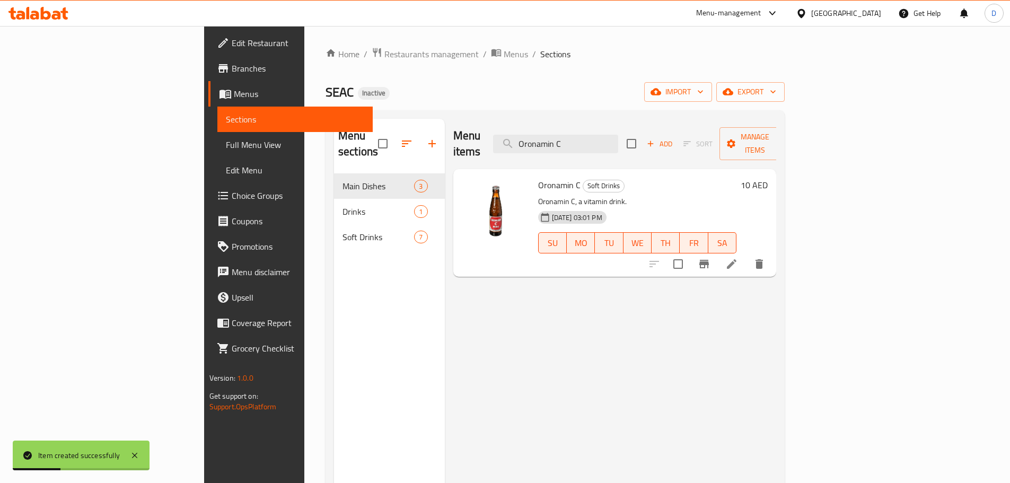
type input "Oronamin C"
click at [747, 255] on li at bounding box center [732, 264] width 30 height 19
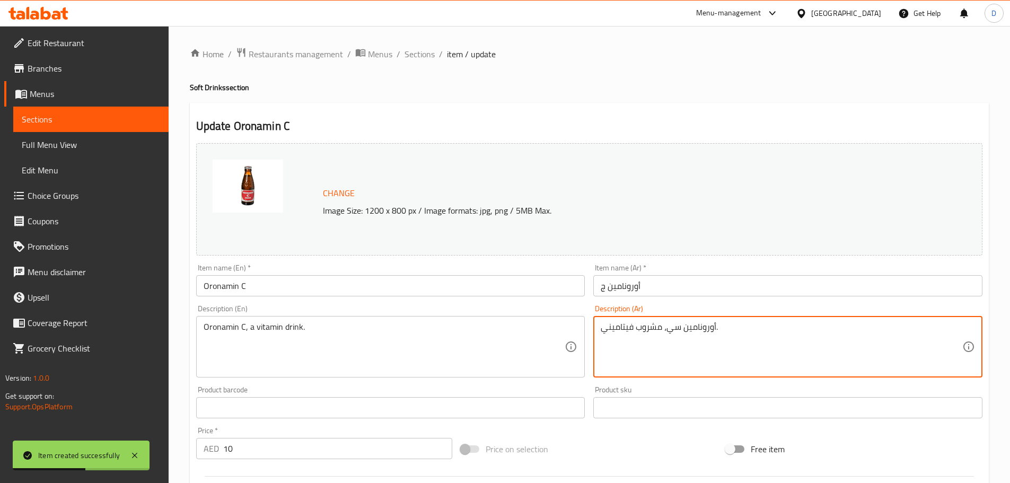
click at [678, 328] on textarea "أورونامين سي، مشروب فيتاميني." at bounding box center [782, 347] width 362 height 50
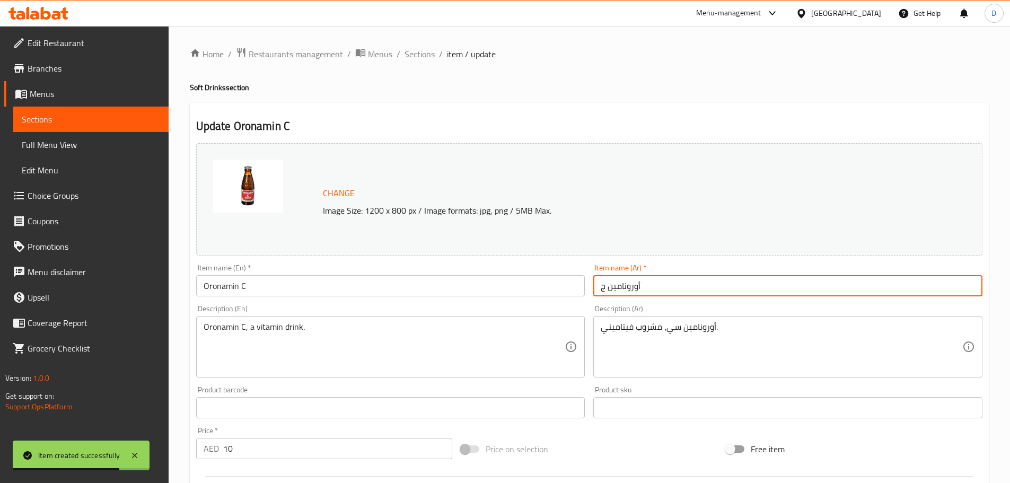
drag, startPoint x: 607, startPoint y: 285, endPoint x: 596, endPoint y: 284, distance: 10.7
click at [596, 284] on input "أورونامين ج" at bounding box center [787, 285] width 389 height 21
paste input "سي"
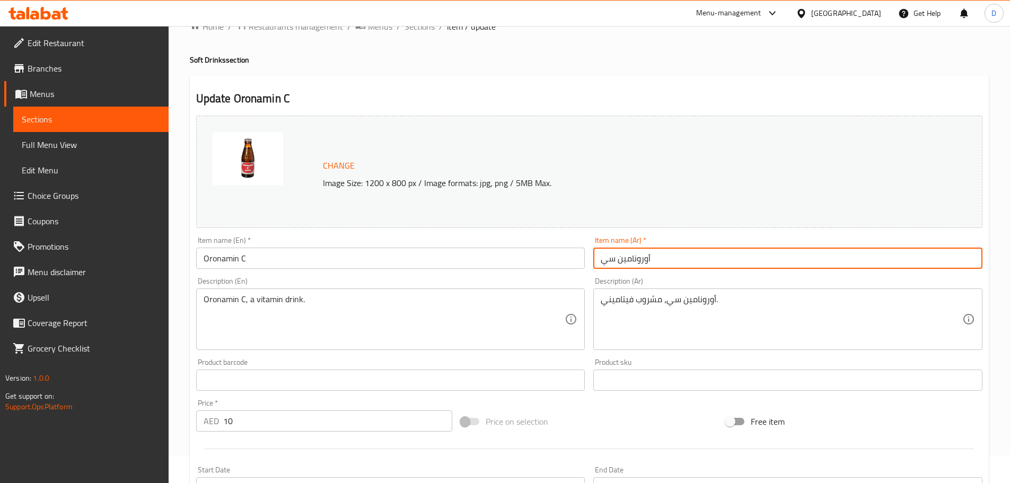
scroll to position [282, 0]
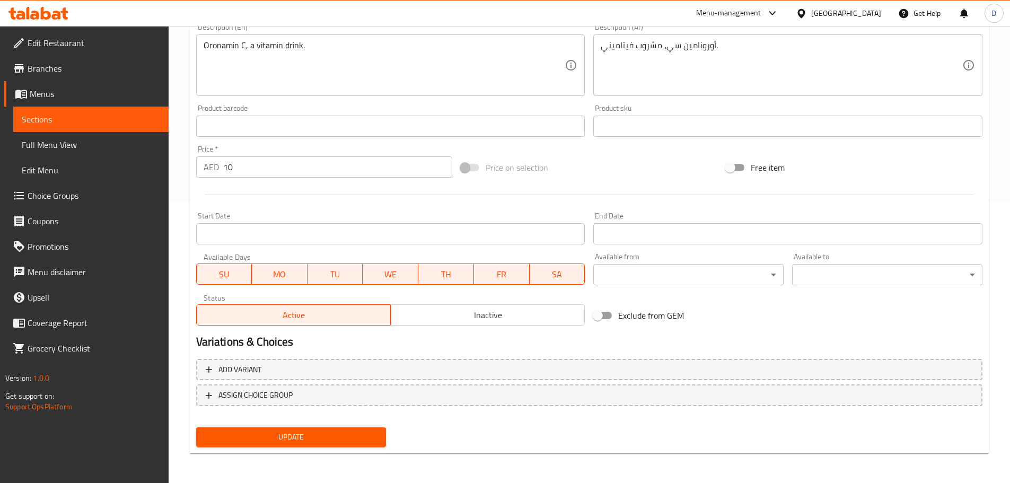
type input "أورونامين سي"
click at [367, 431] on span "Update" at bounding box center [291, 437] width 173 height 13
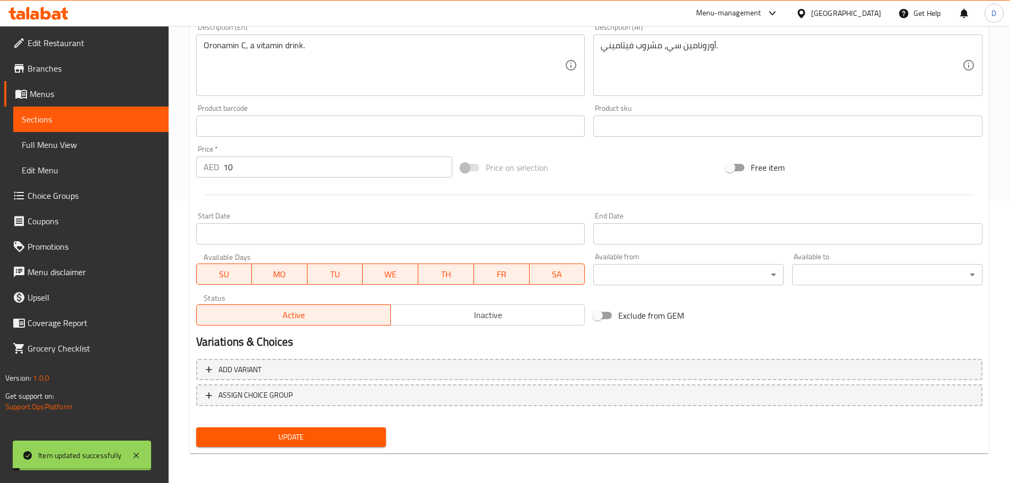
click at [134, 115] on span "Sections" at bounding box center [91, 119] width 138 height 13
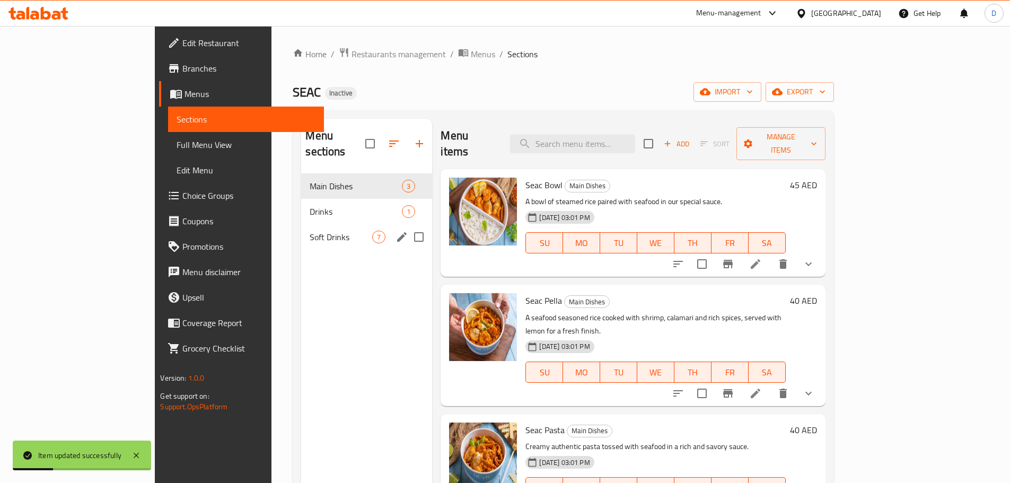
click at [310, 231] on span "Soft Drinks" at bounding box center [341, 237] width 63 height 13
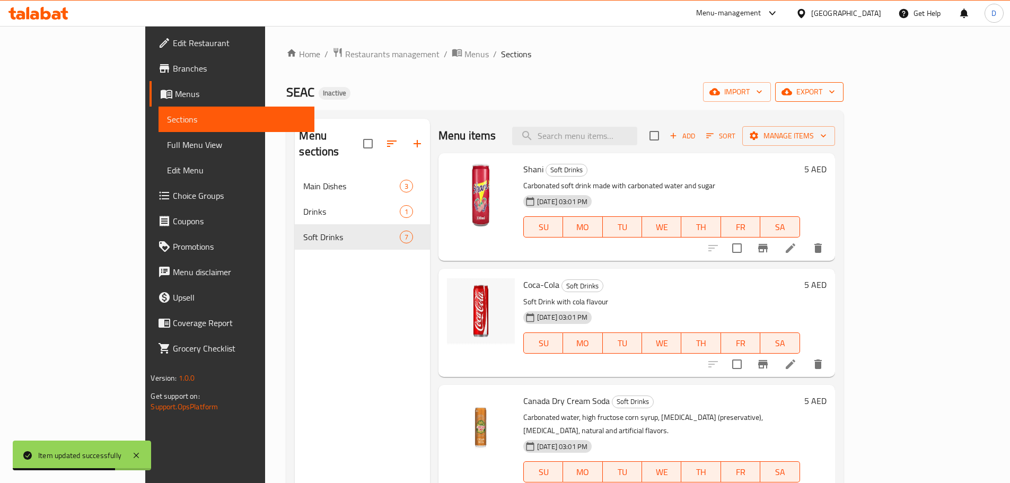
click at [792, 94] on icon "button" at bounding box center [787, 92] width 11 height 7
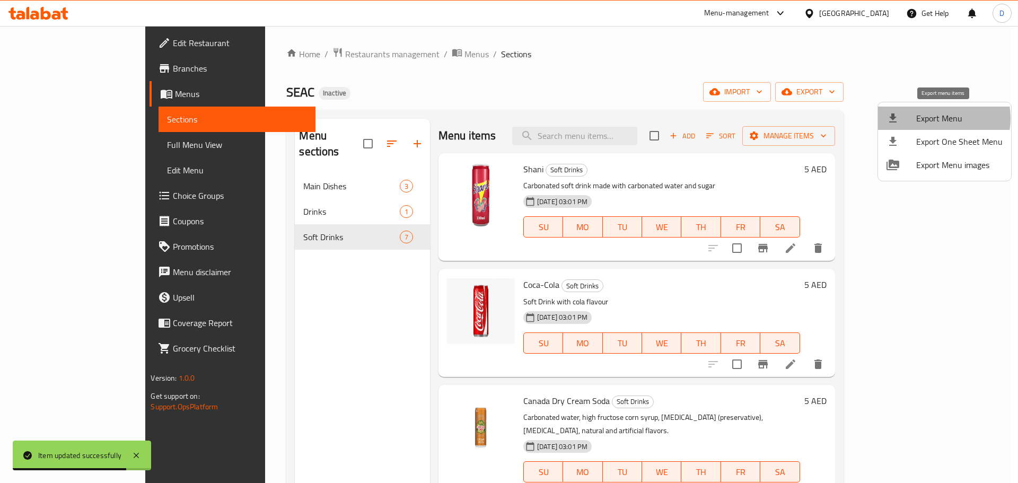
click at [932, 118] on span "Export Menu" at bounding box center [959, 118] width 86 height 13
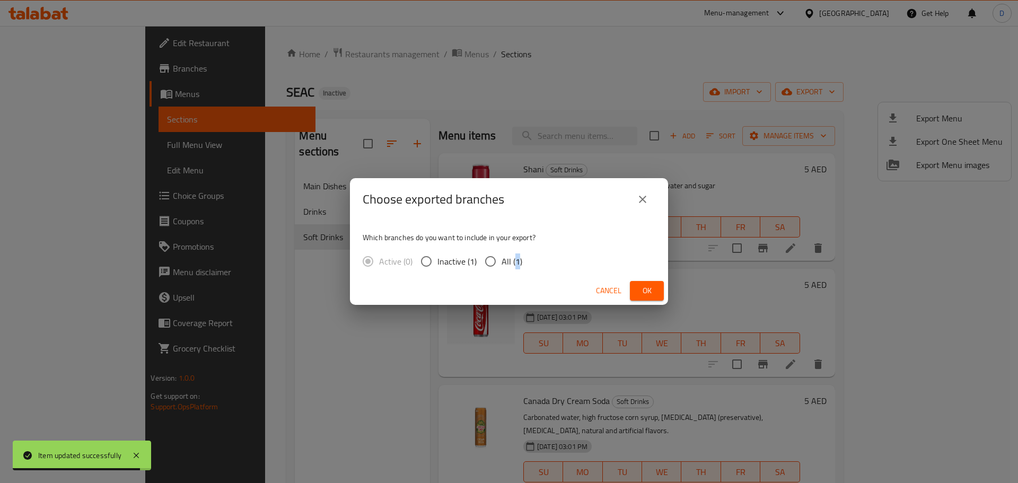
click at [516, 261] on span "All (1)" at bounding box center [512, 261] width 21 height 13
click at [498, 258] on input "All (1)" at bounding box center [490, 261] width 22 height 22
radio input "true"
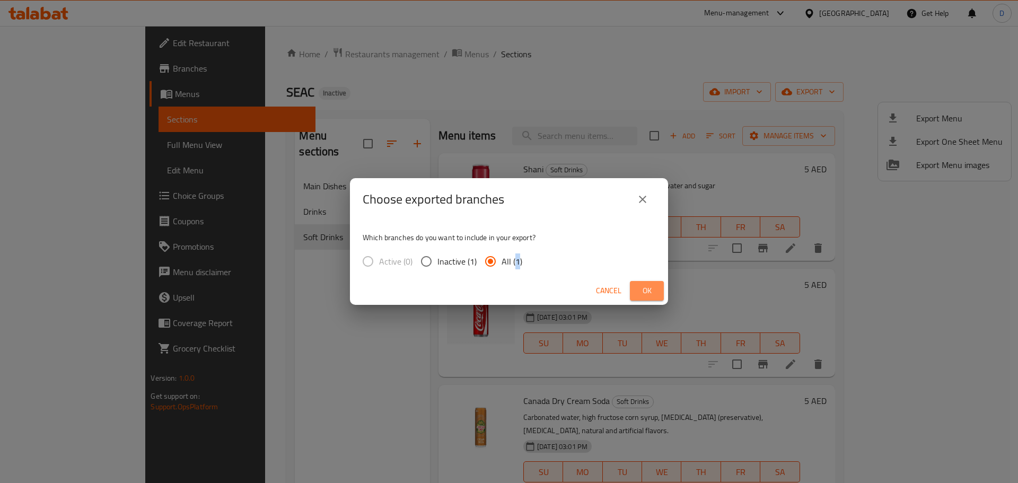
click at [646, 294] on span "Ok" at bounding box center [646, 290] width 17 height 13
